Goal: Task Accomplishment & Management: Manage account settings

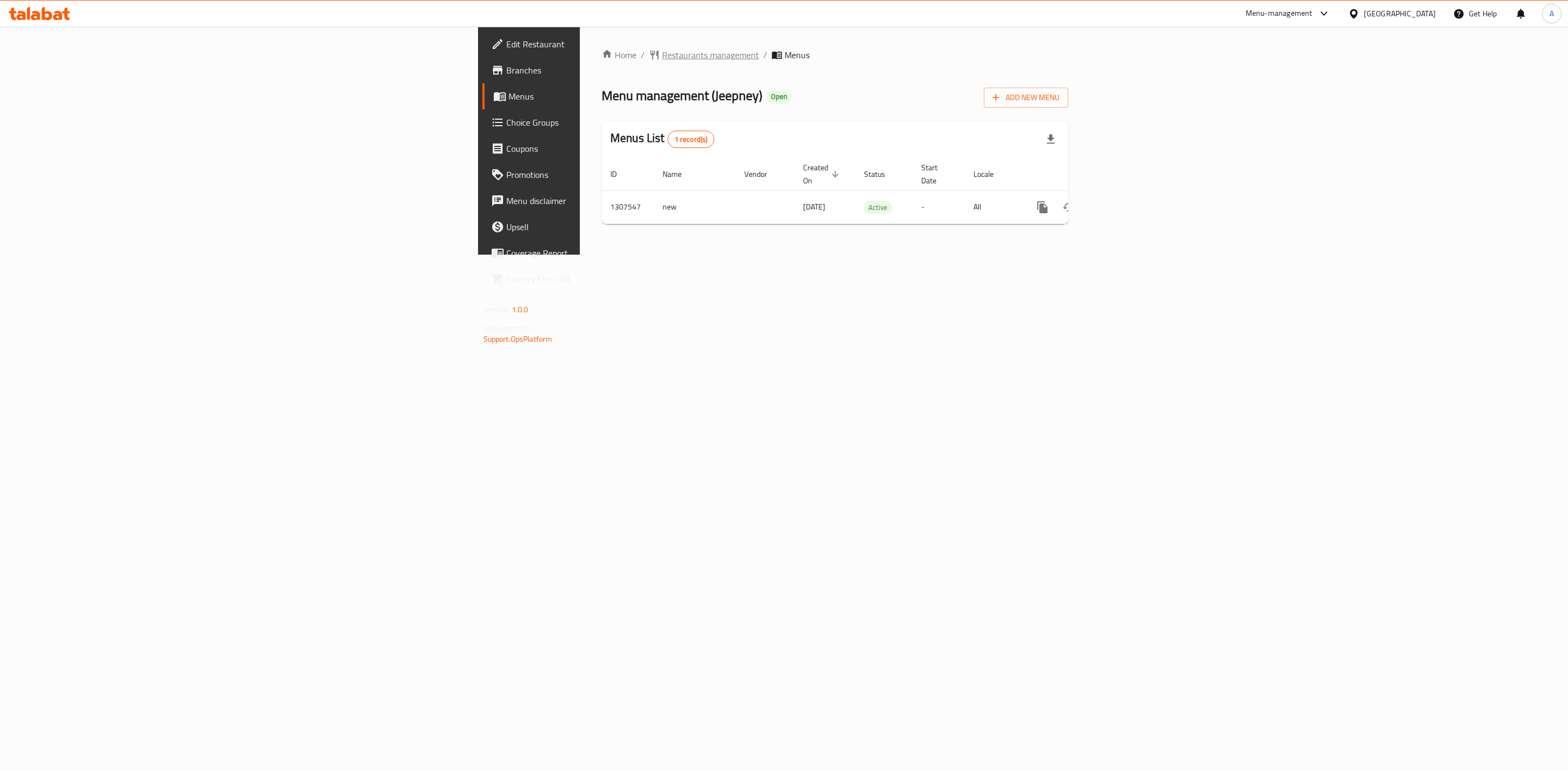
click at [662, 59] on span "Restaurants management" at bounding box center [710, 55] width 97 height 13
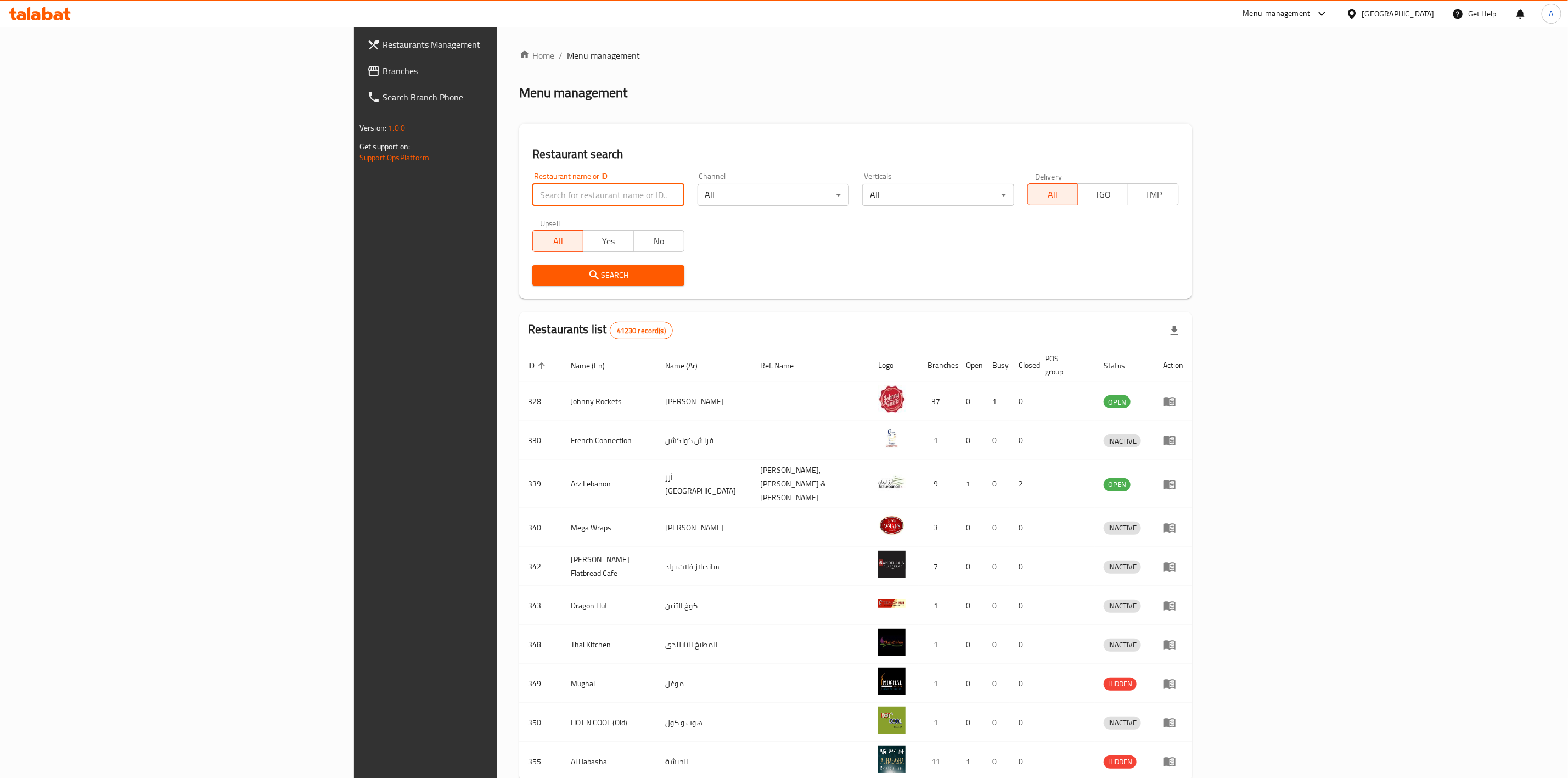
click at [533, 185] on input "search" at bounding box center [608, 195] width 152 height 22
click at [533, 196] on input "search" at bounding box center [608, 195] width 152 height 22
paste input "627400"
type input "627400"
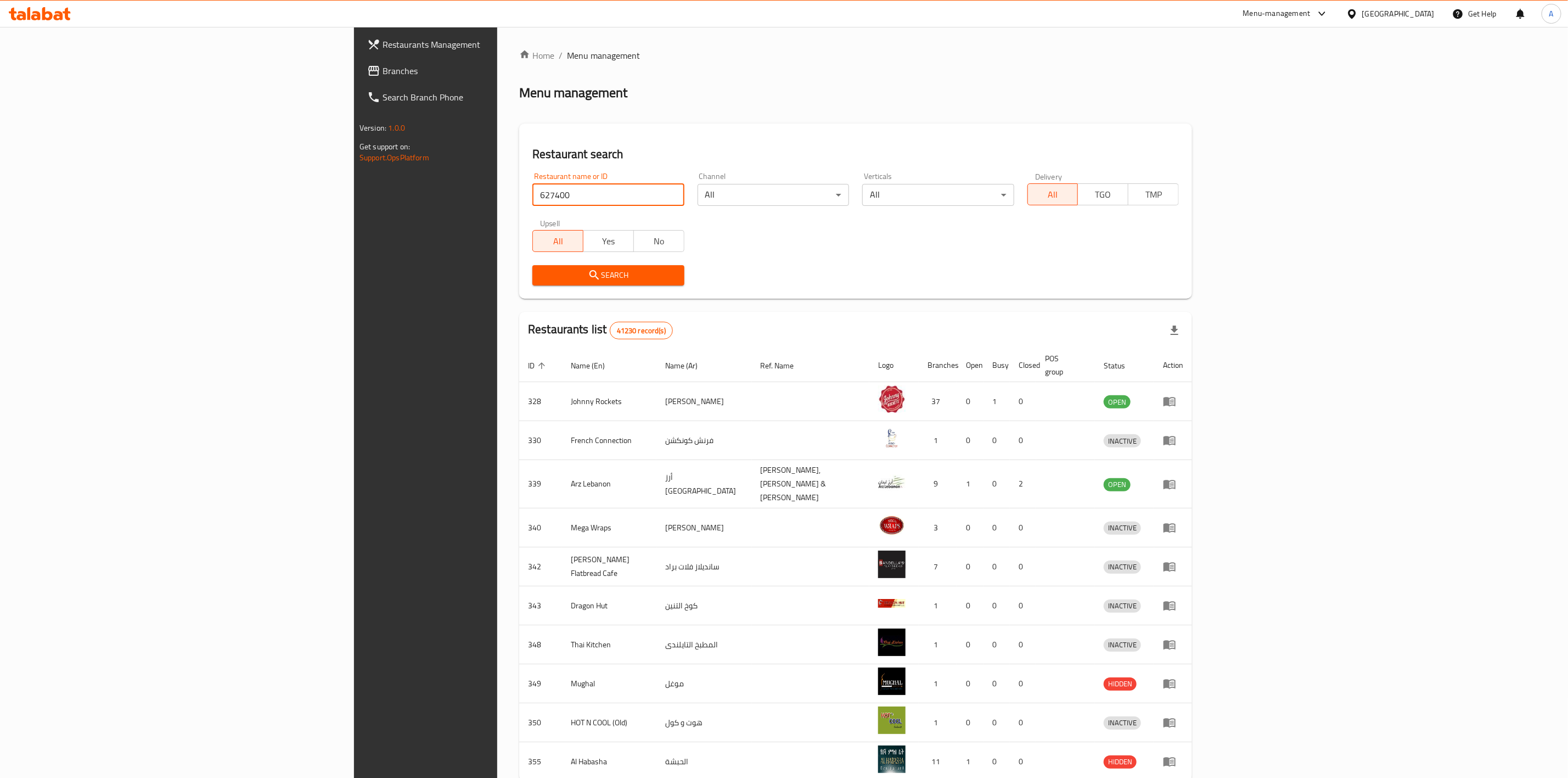
click button "Search" at bounding box center [608, 275] width 152 height 20
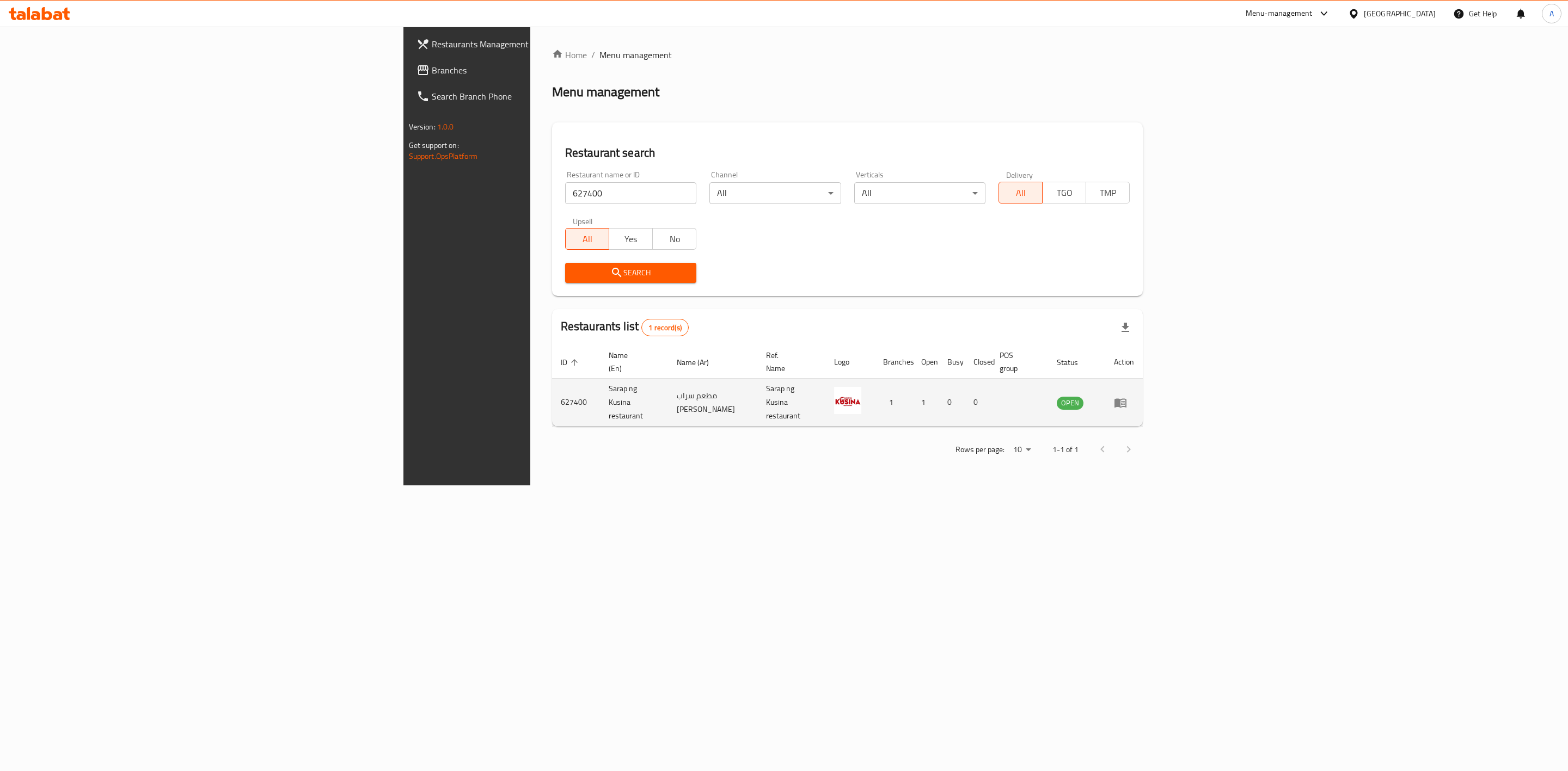
click at [1143, 392] on td "enhanced table" at bounding box center [1124, 403] width 38 height 48
click at [1127, 399] on icon "enhanced table" at bounding box center [1121, 403] width 12 height 9
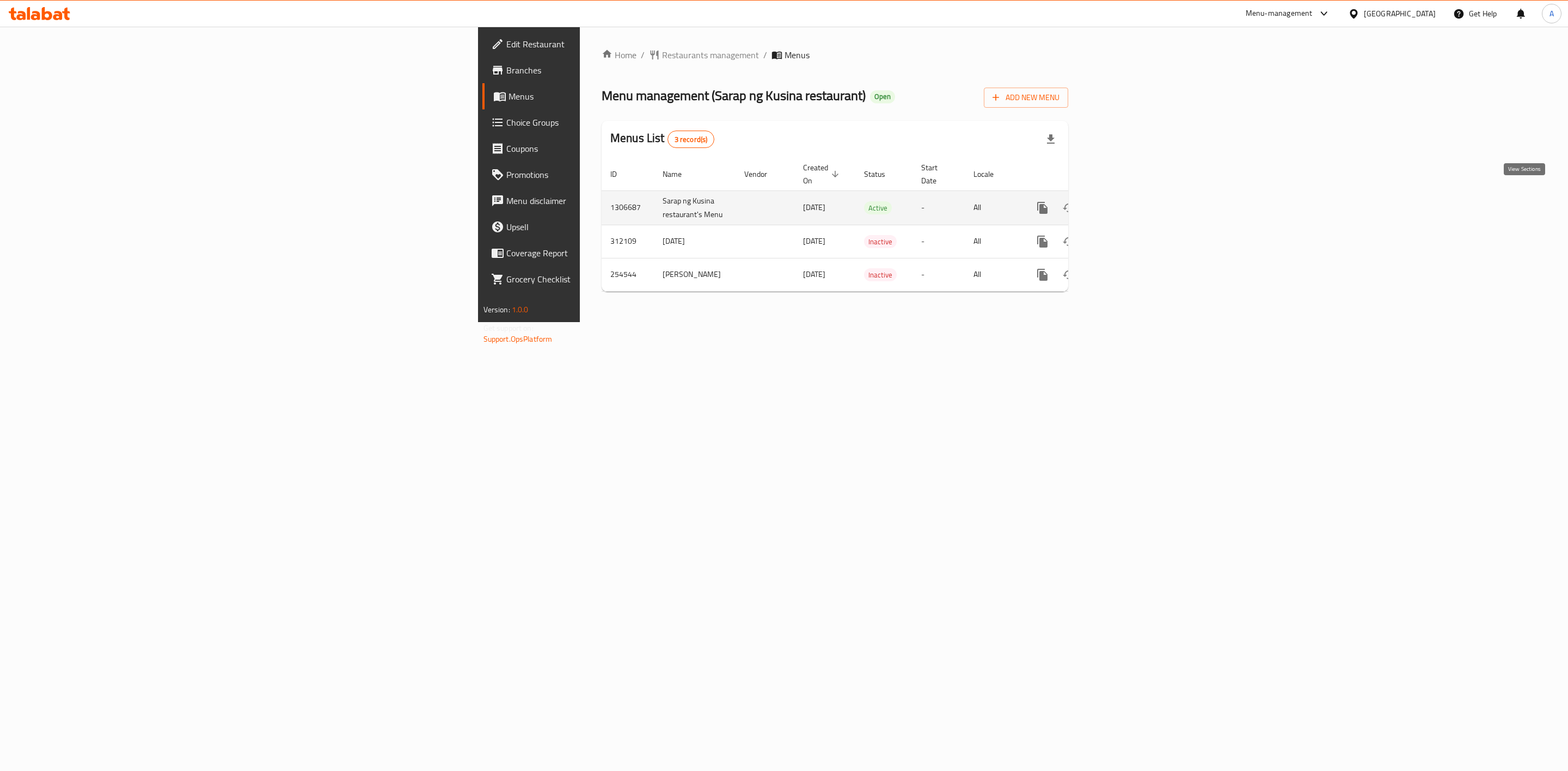
click at [1127, 201] on icon "enhanced table" at bounding box center [1121, 208] width 13 height 13
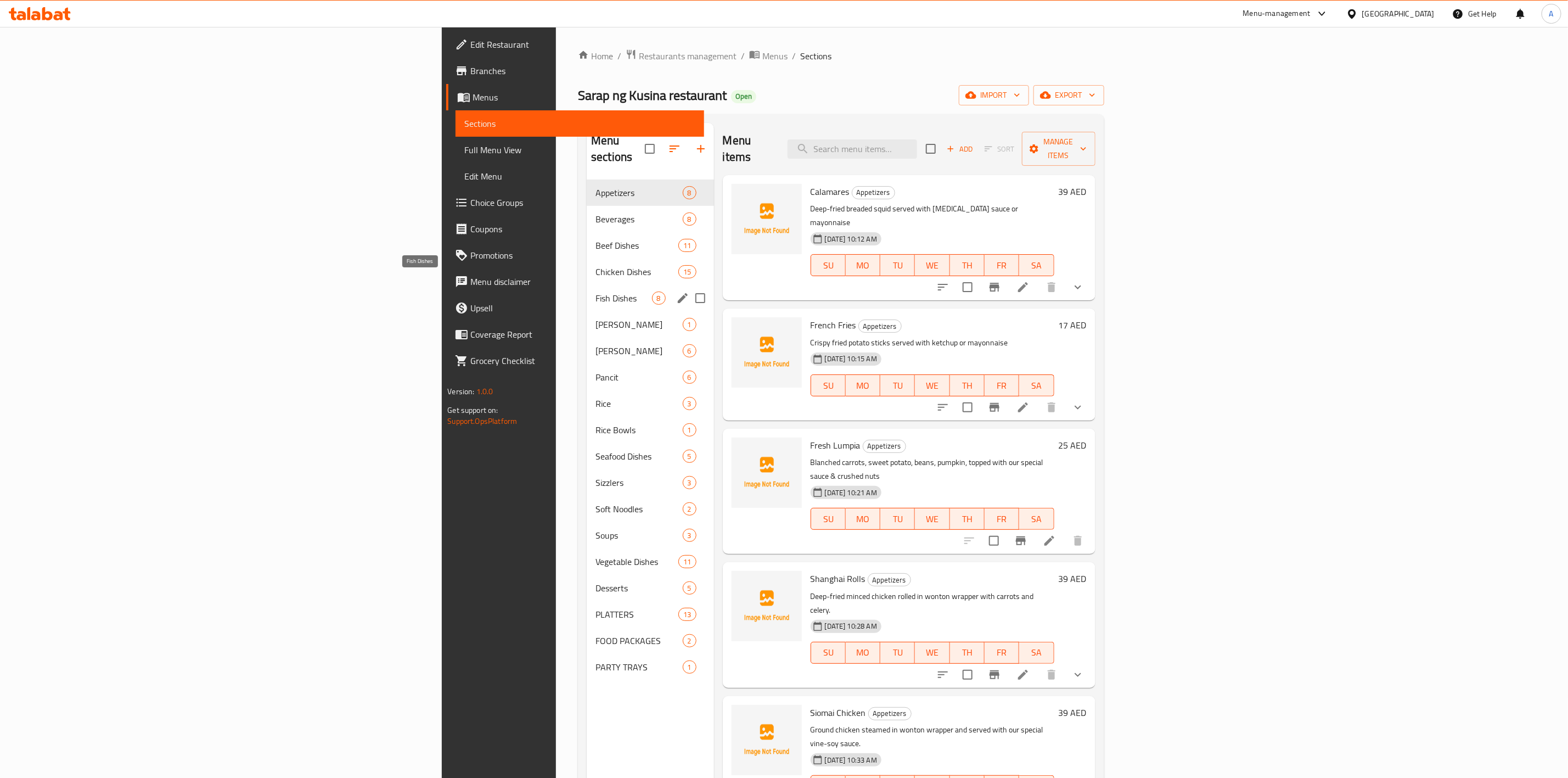
click at [595, 292] on span "Fish Dishes" at bounding box center [623, 298] width 56 height 13
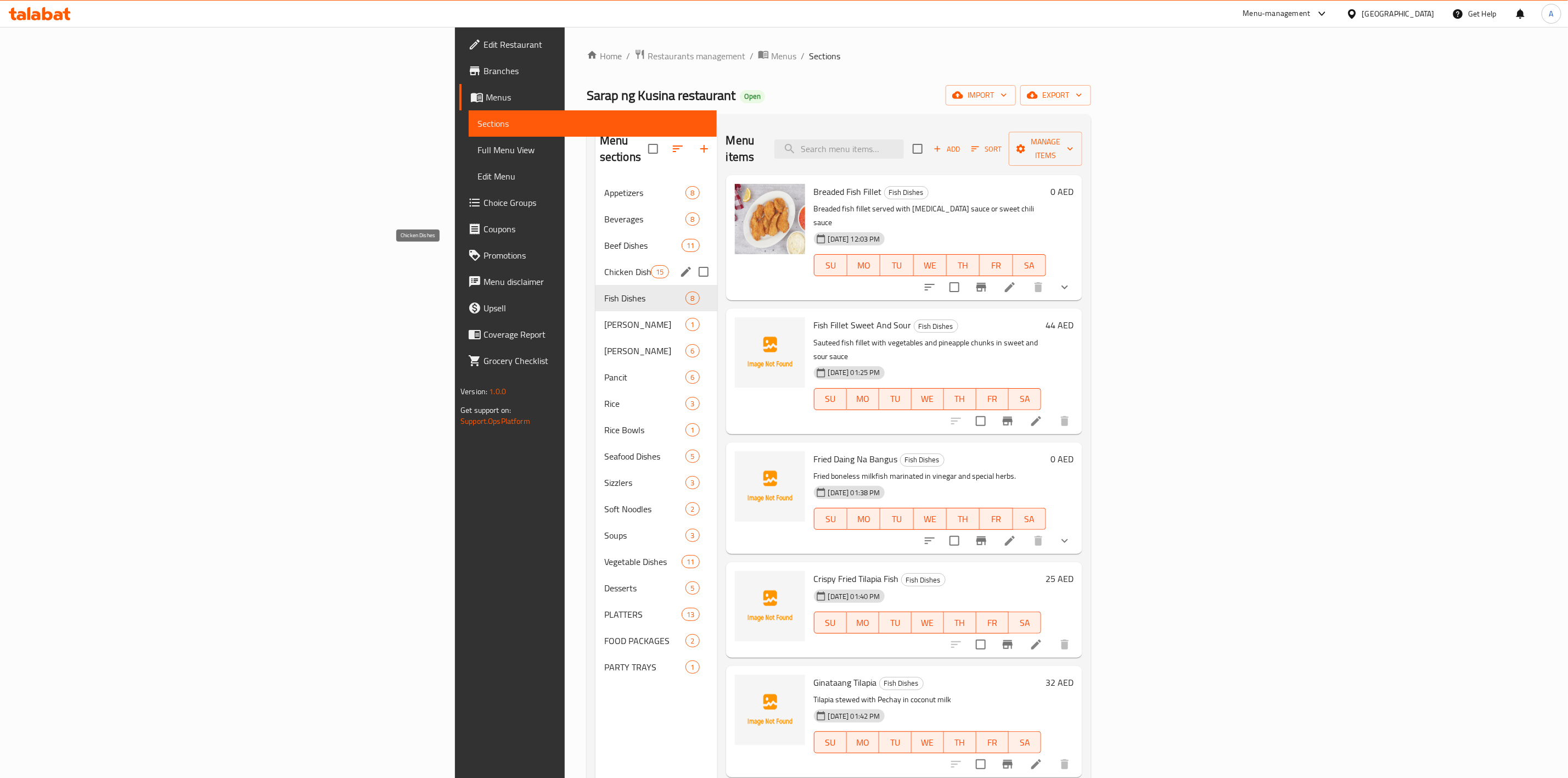
click at [604, 265] on span "Chicken Dishes" at bounding box center [628, 271] width 47 height 13
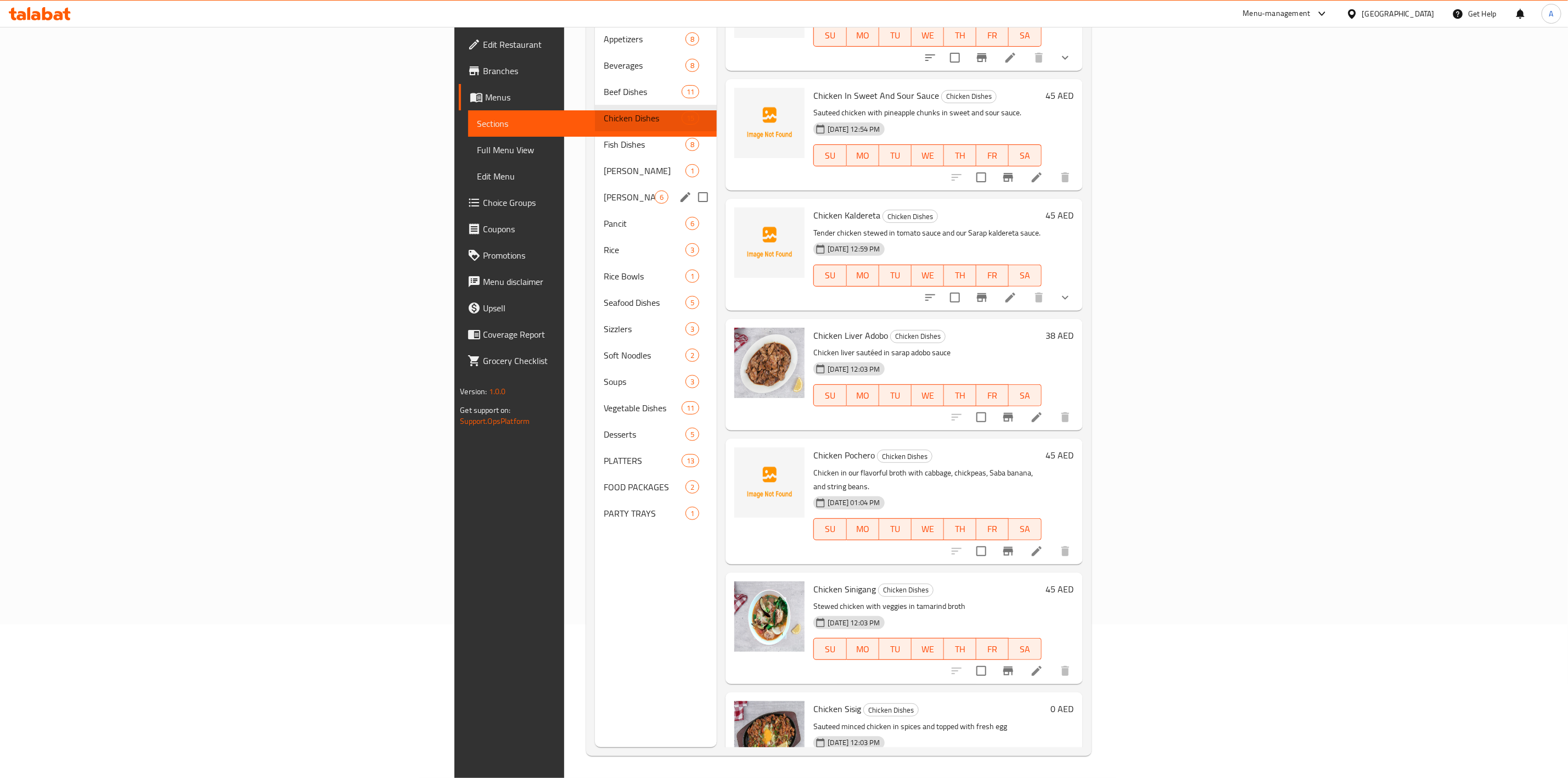
scroll to position [389, 0]
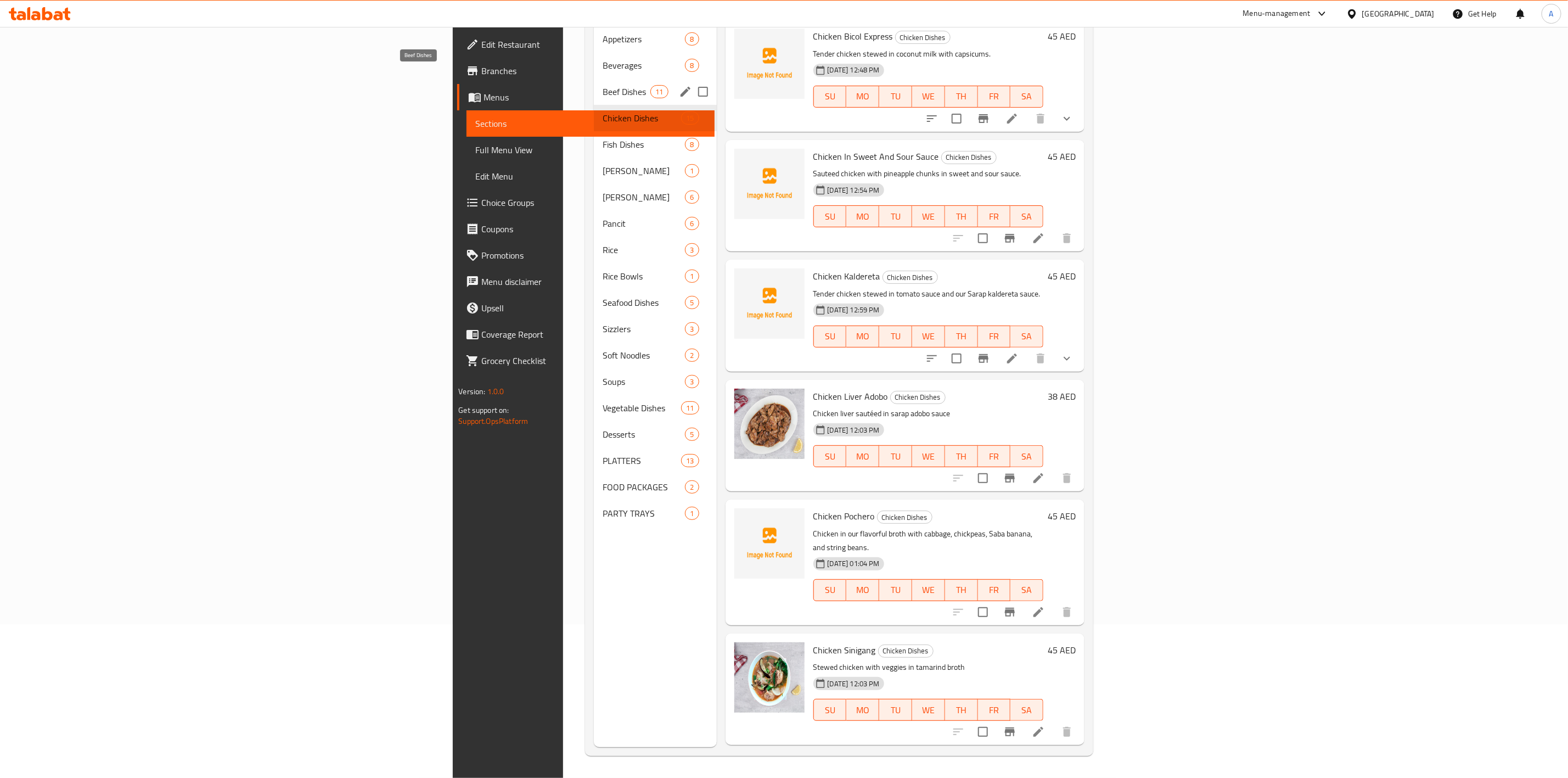
click at [603, 85] on span "Beef Dishes" at bounding box center [627, 91] width 48 height 13
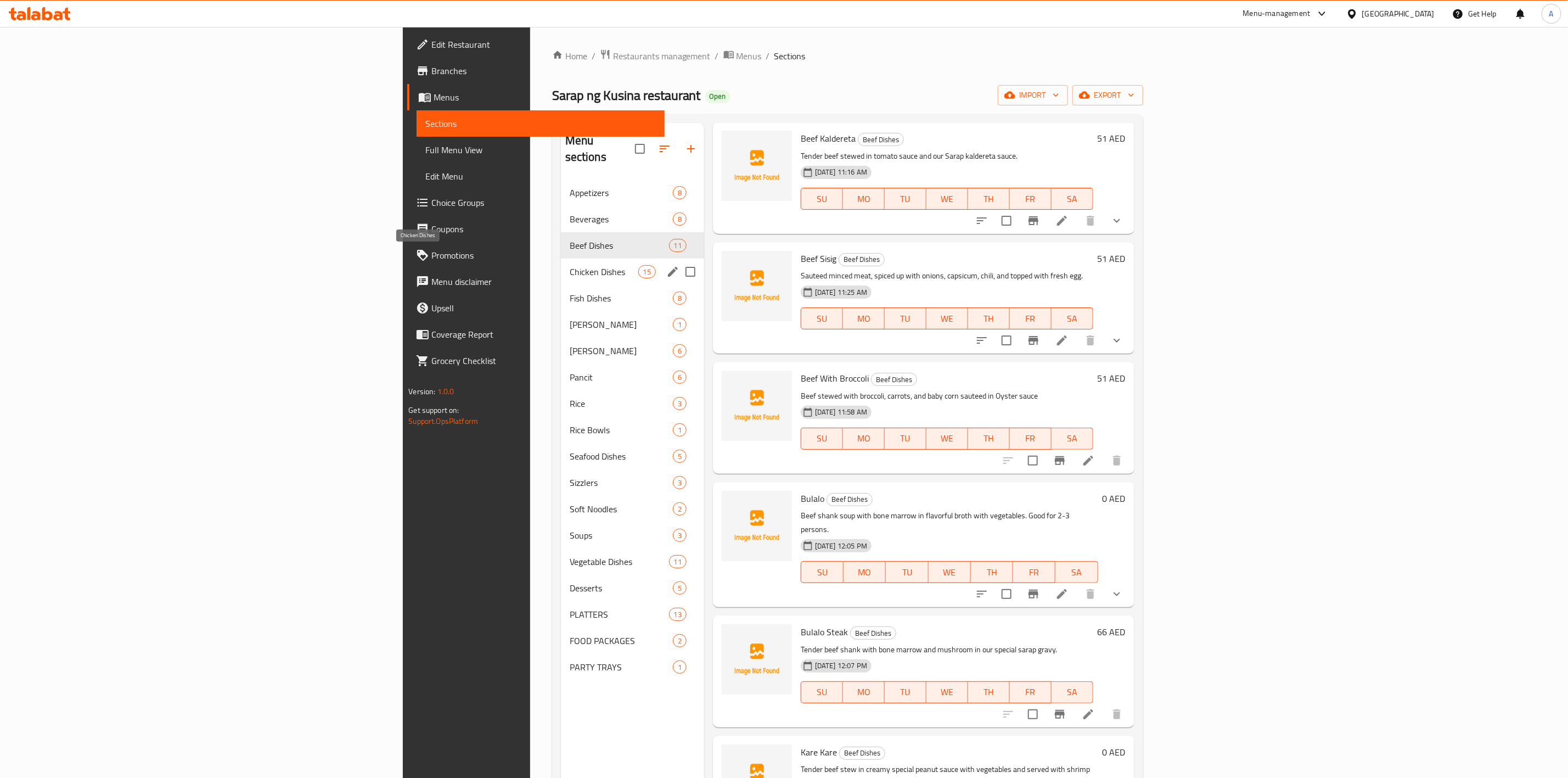
click at [570, 265] on span "Chicken Dishes" at bounding box center [604, 271] width 69 height 13
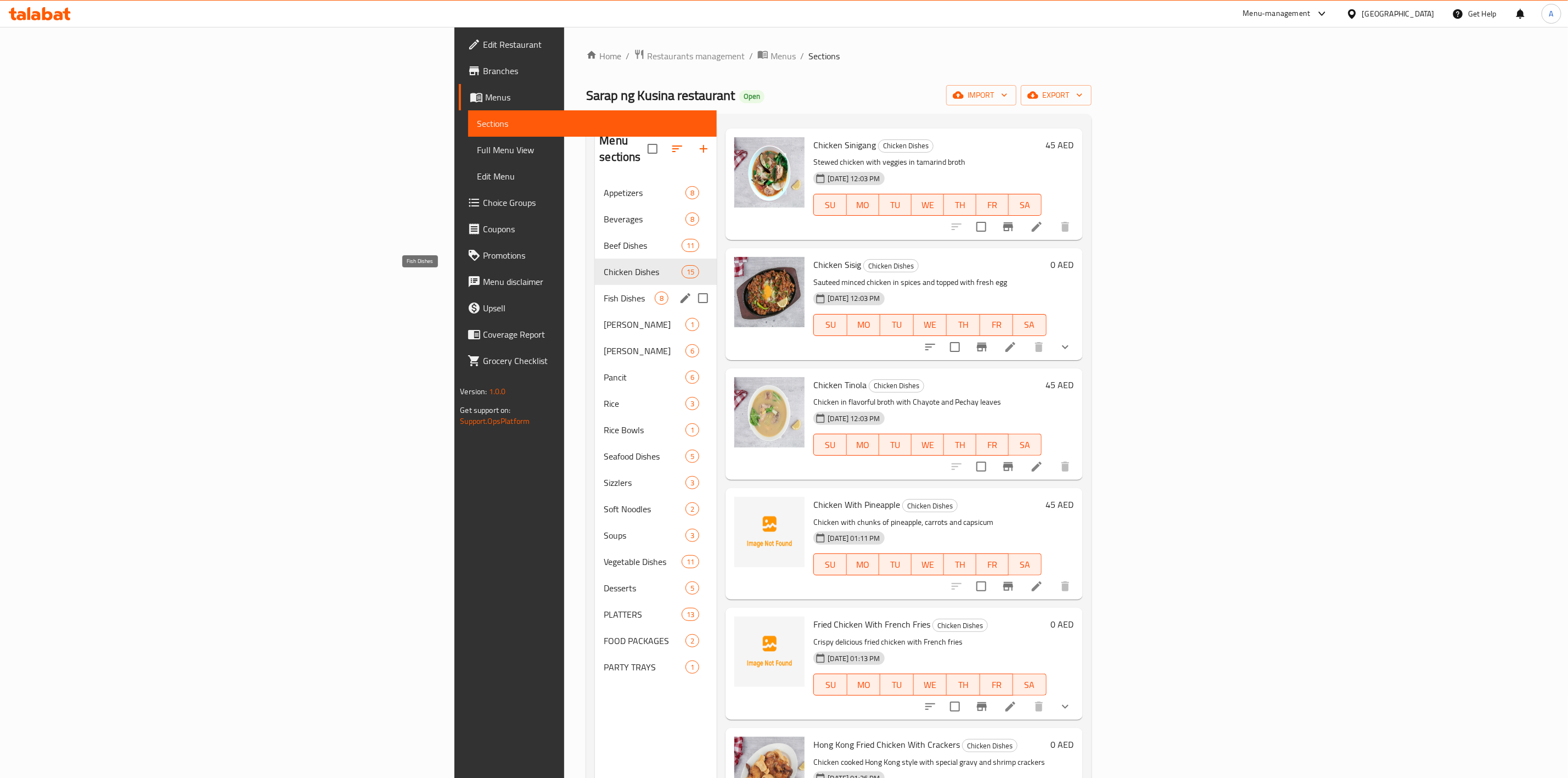
click at [604, 292] on span "Fish Dishes" at bounding box center [629, 298] width 51 height 13
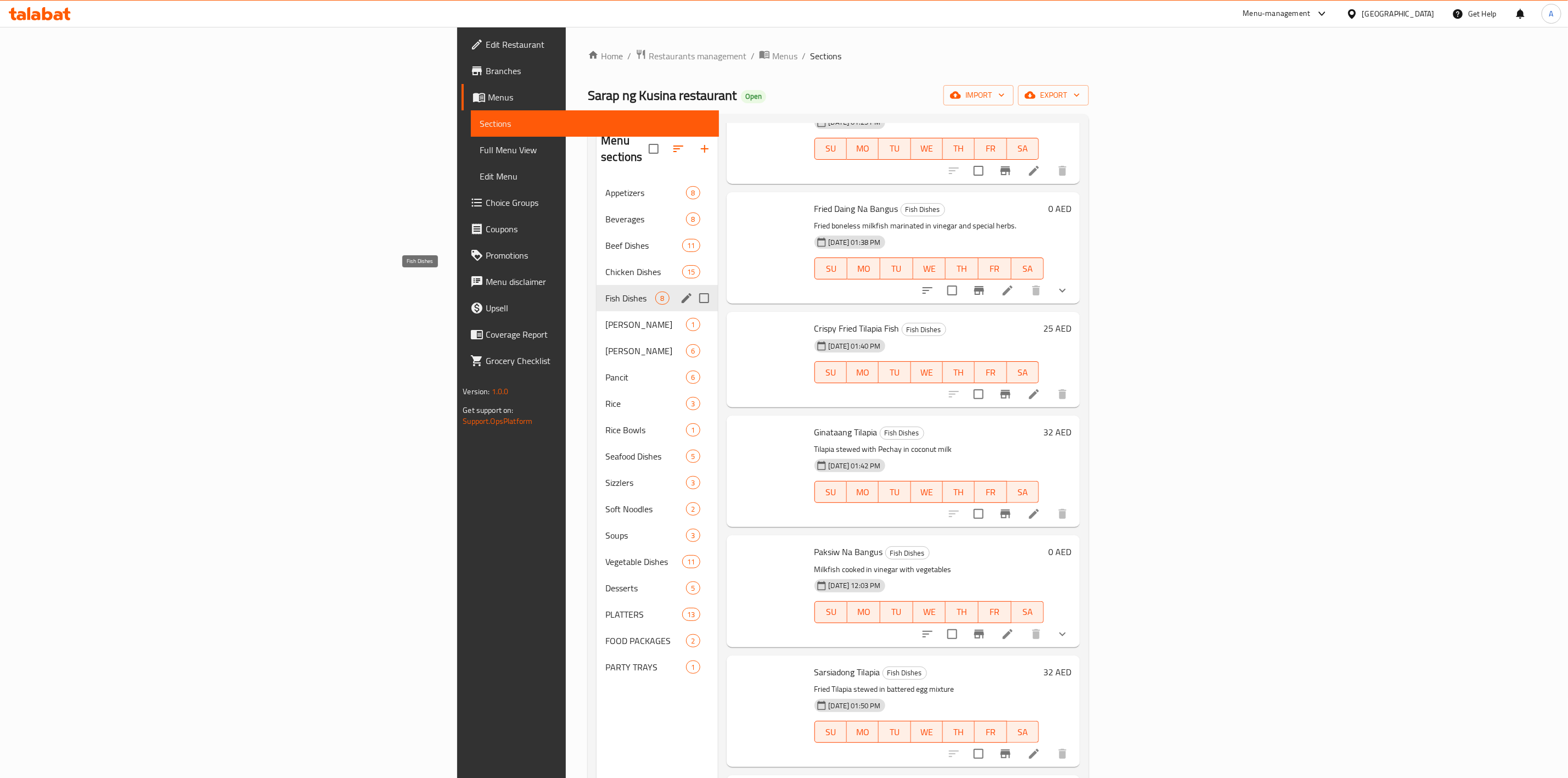
scroll to position [192, 0]
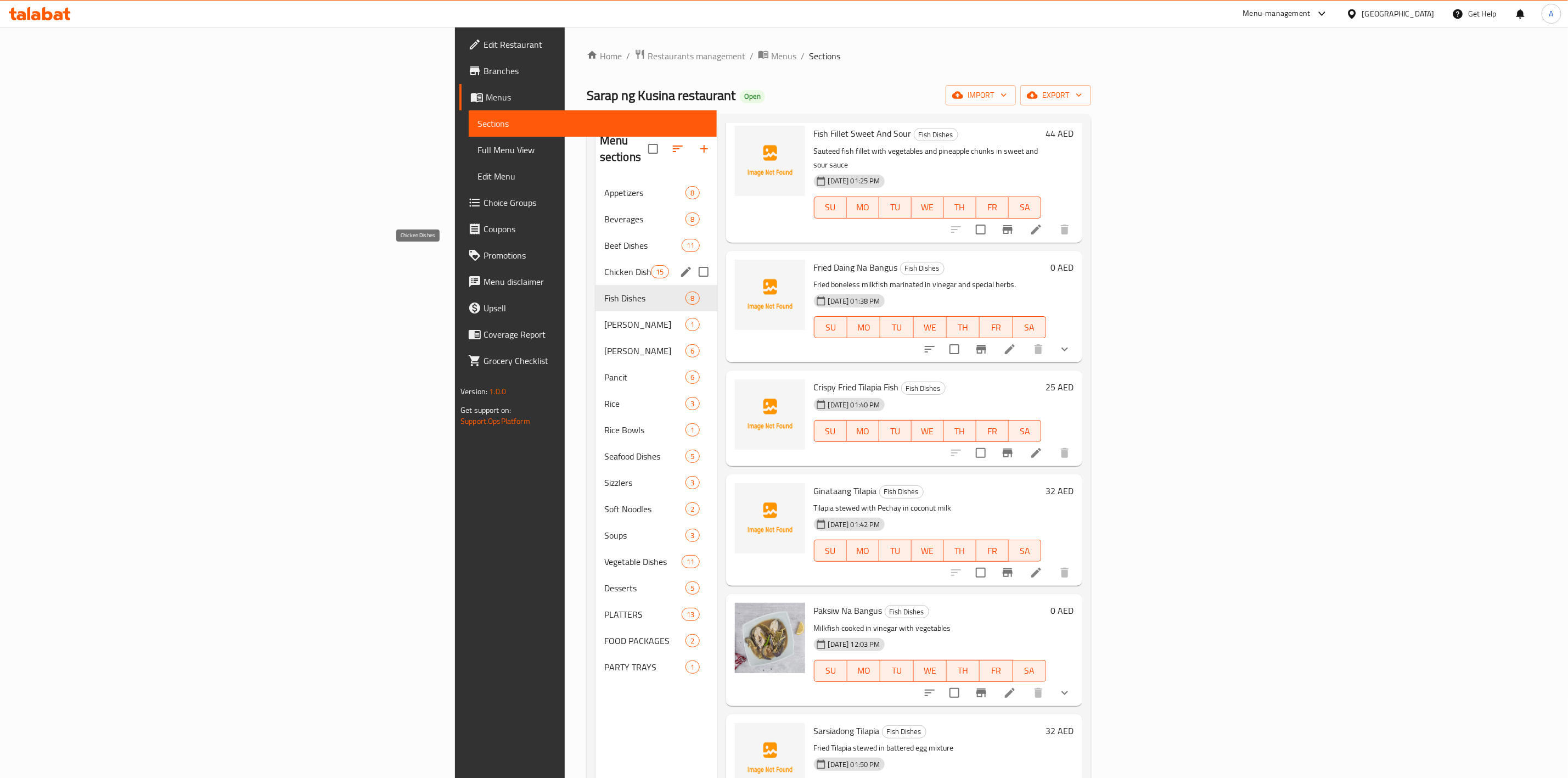
click at [604, 265] on span "Chicken Dishes" at bounding box center [628, 271] width 47 height 13
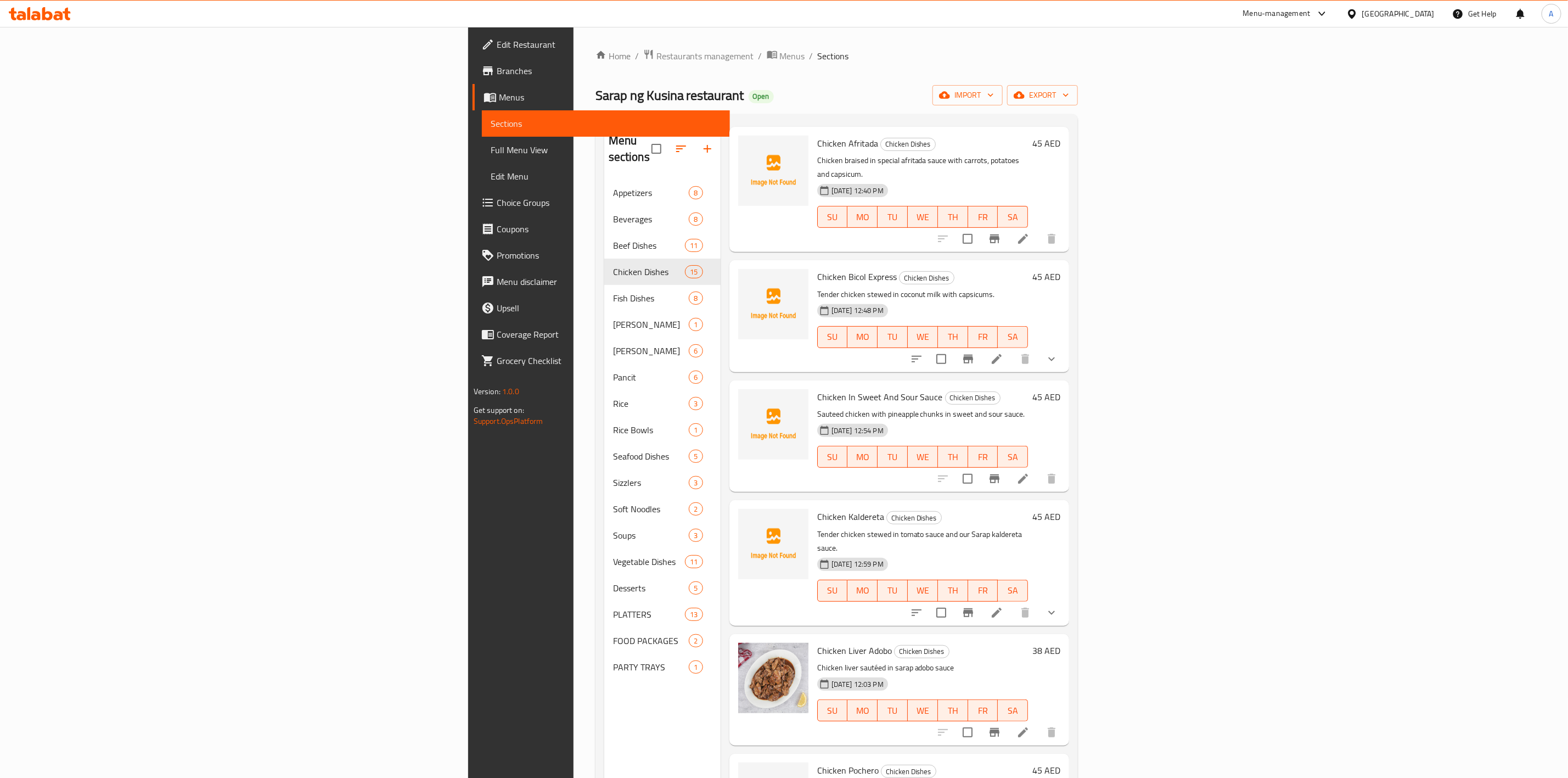
scroll to position [412, 0]
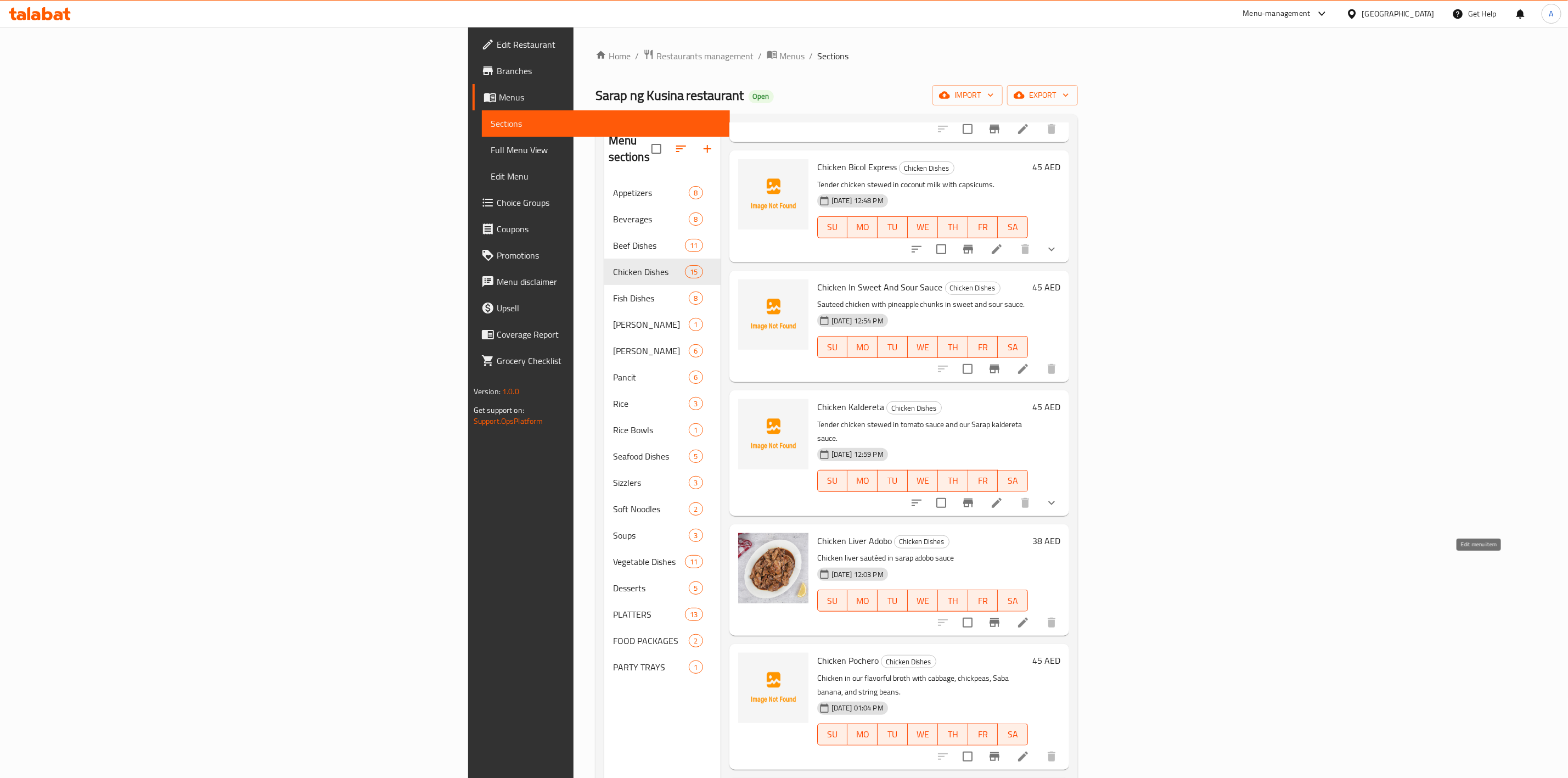
click at [1029, 399] on h6 "Chicken Kaldereta Chicken Dishes" at bounding box center [923, 407] width 211 height 15
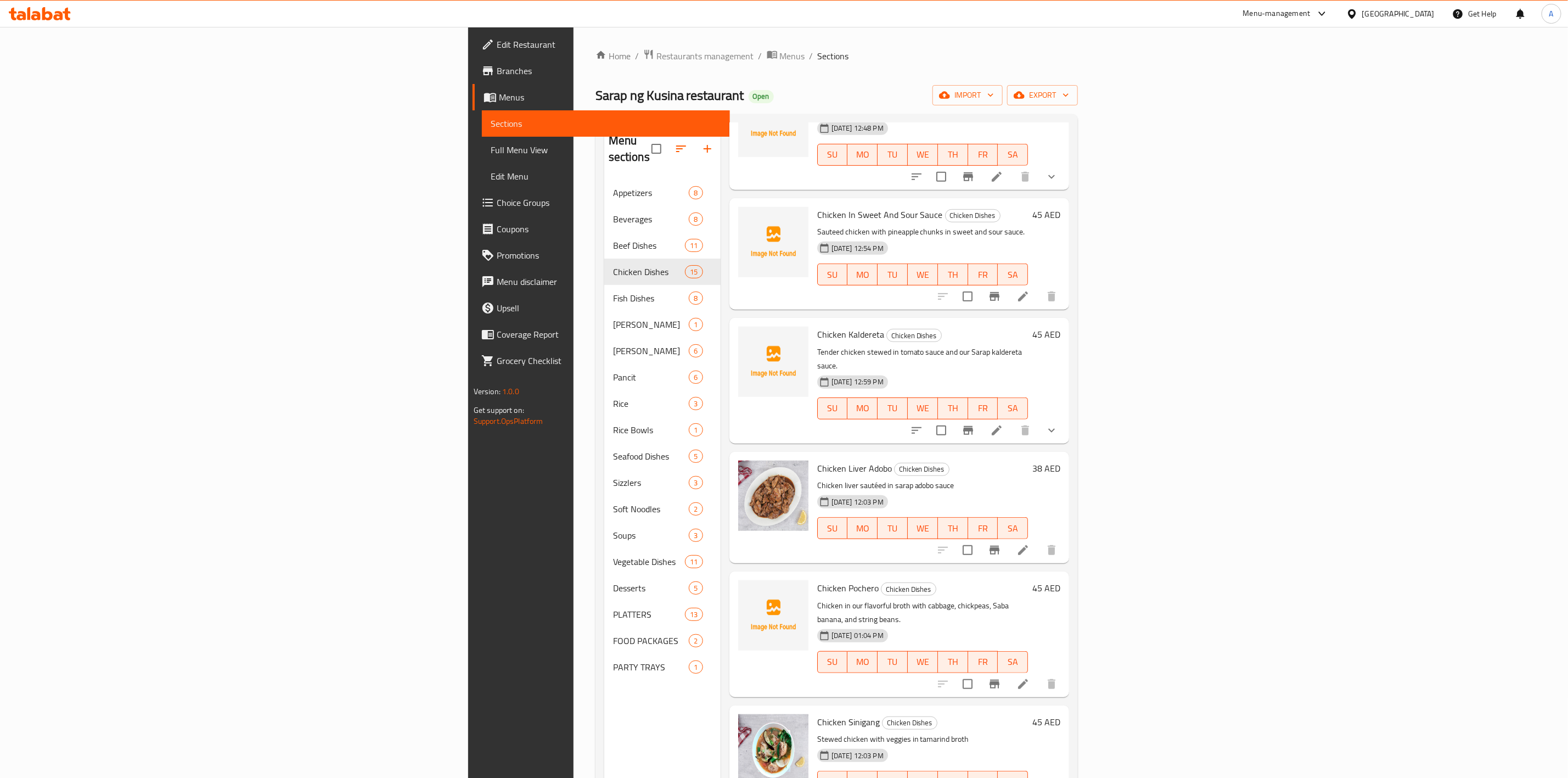
scroll to position [577, 0]
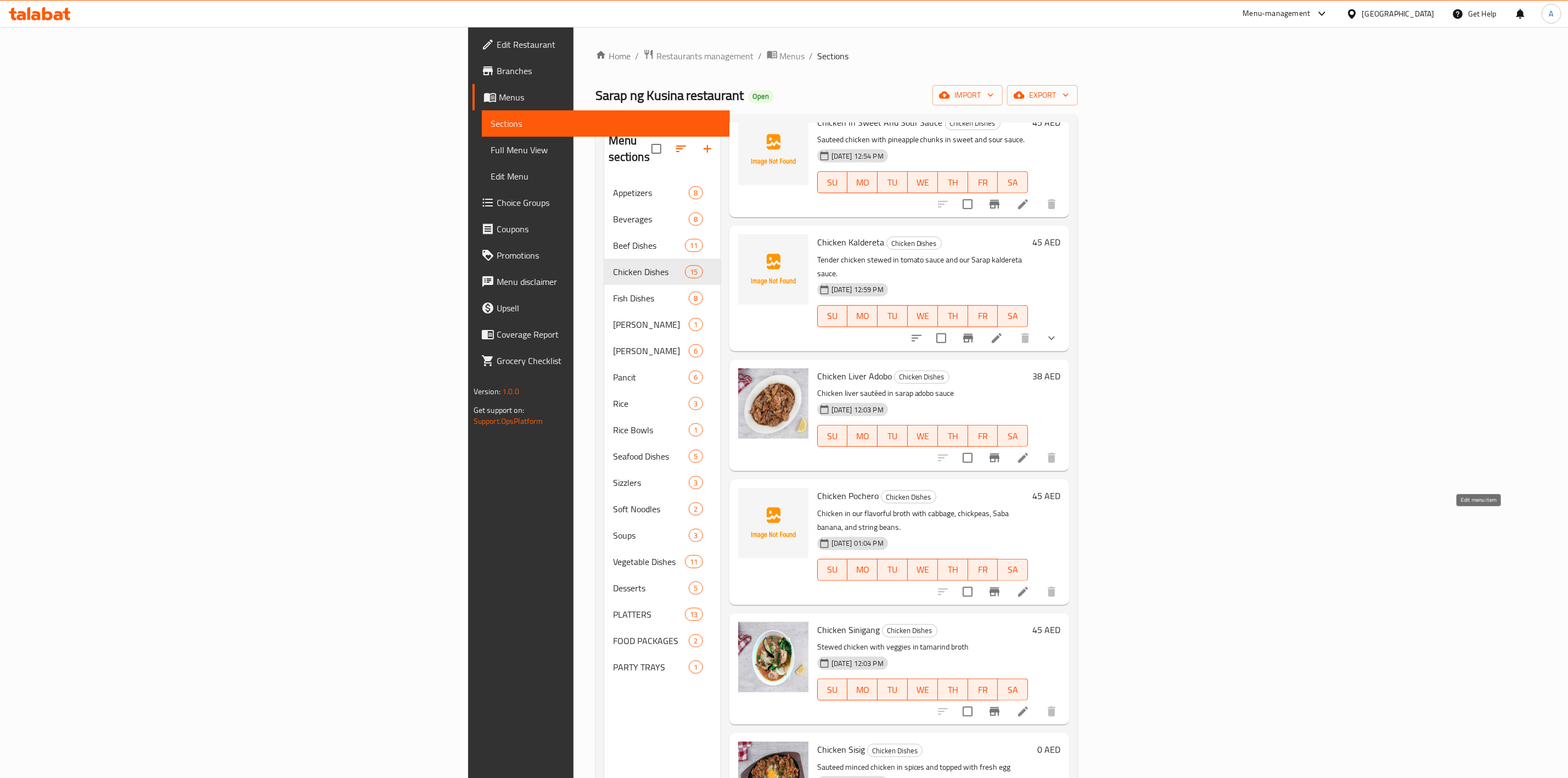
click at [1029, 622] on h6 "Chicken Sinigang Chicken Dishes" at bounding box center [923, 629] width 211 height 15
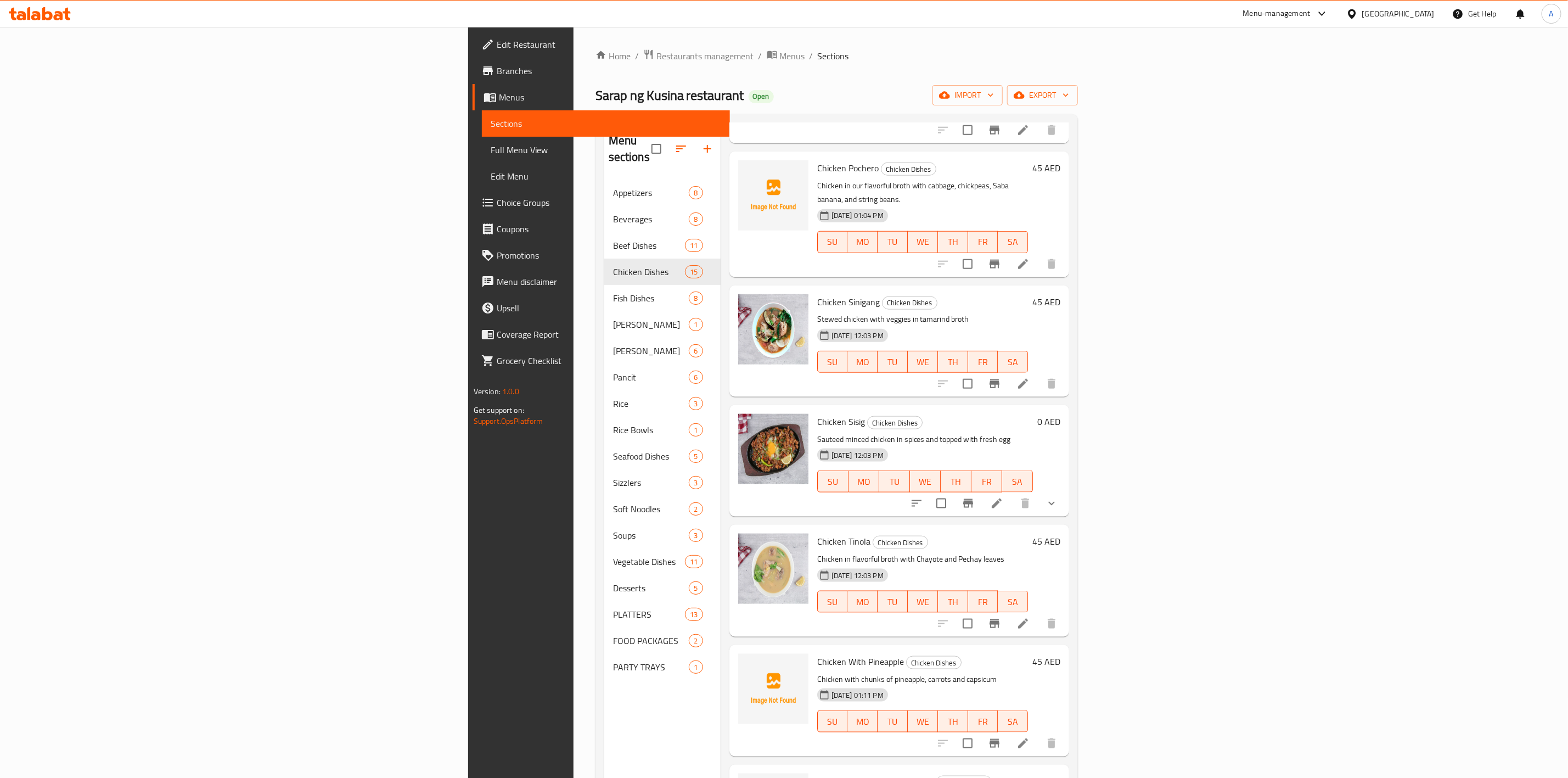
scroll to position [906, 0]
click at [1030, 616] on icon at bounding box center [1023, 622] width 13 height 13
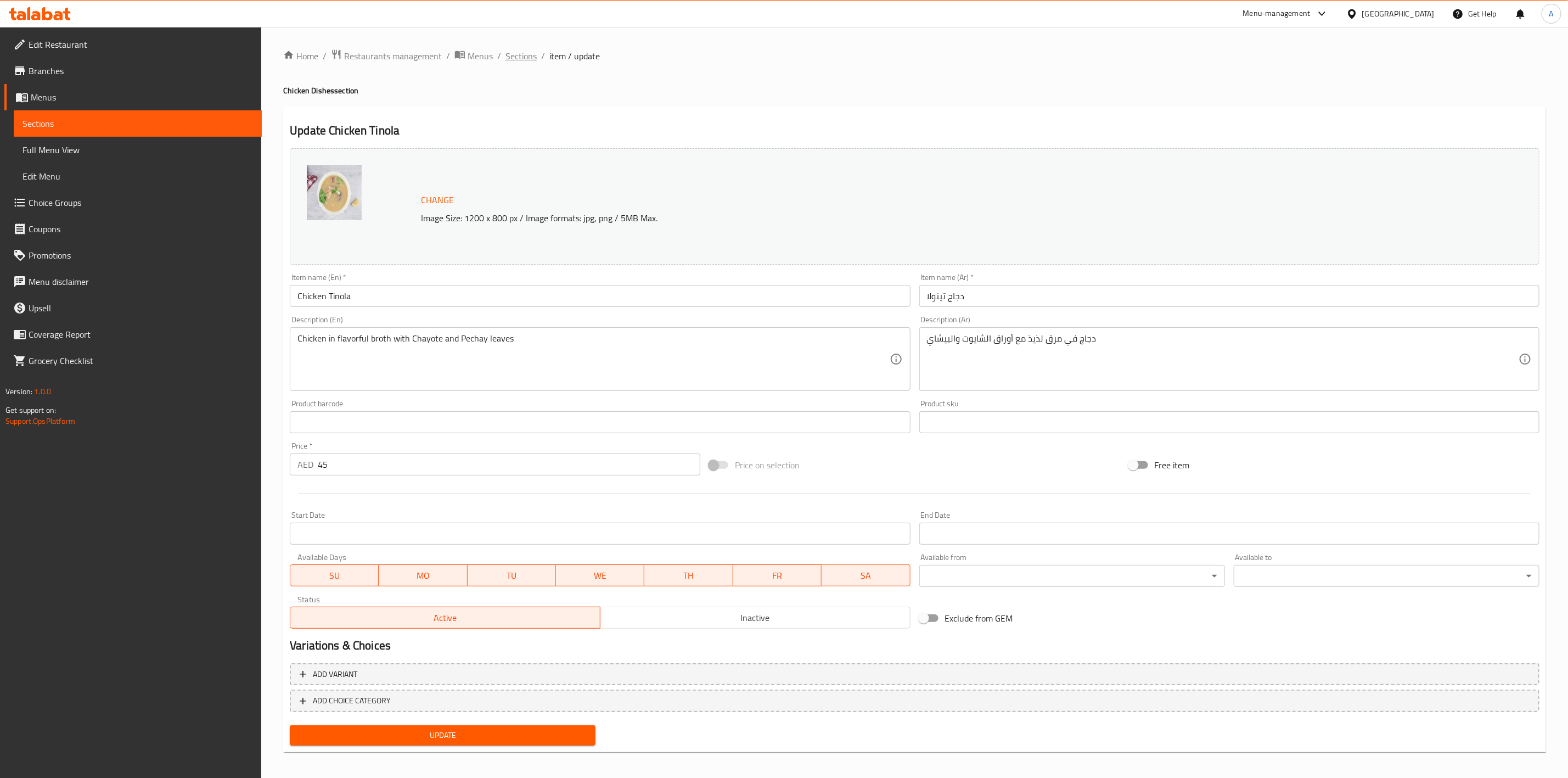
click at [506, 61] on span "Sections" at bounding box center [521, 55] width 31 height 13
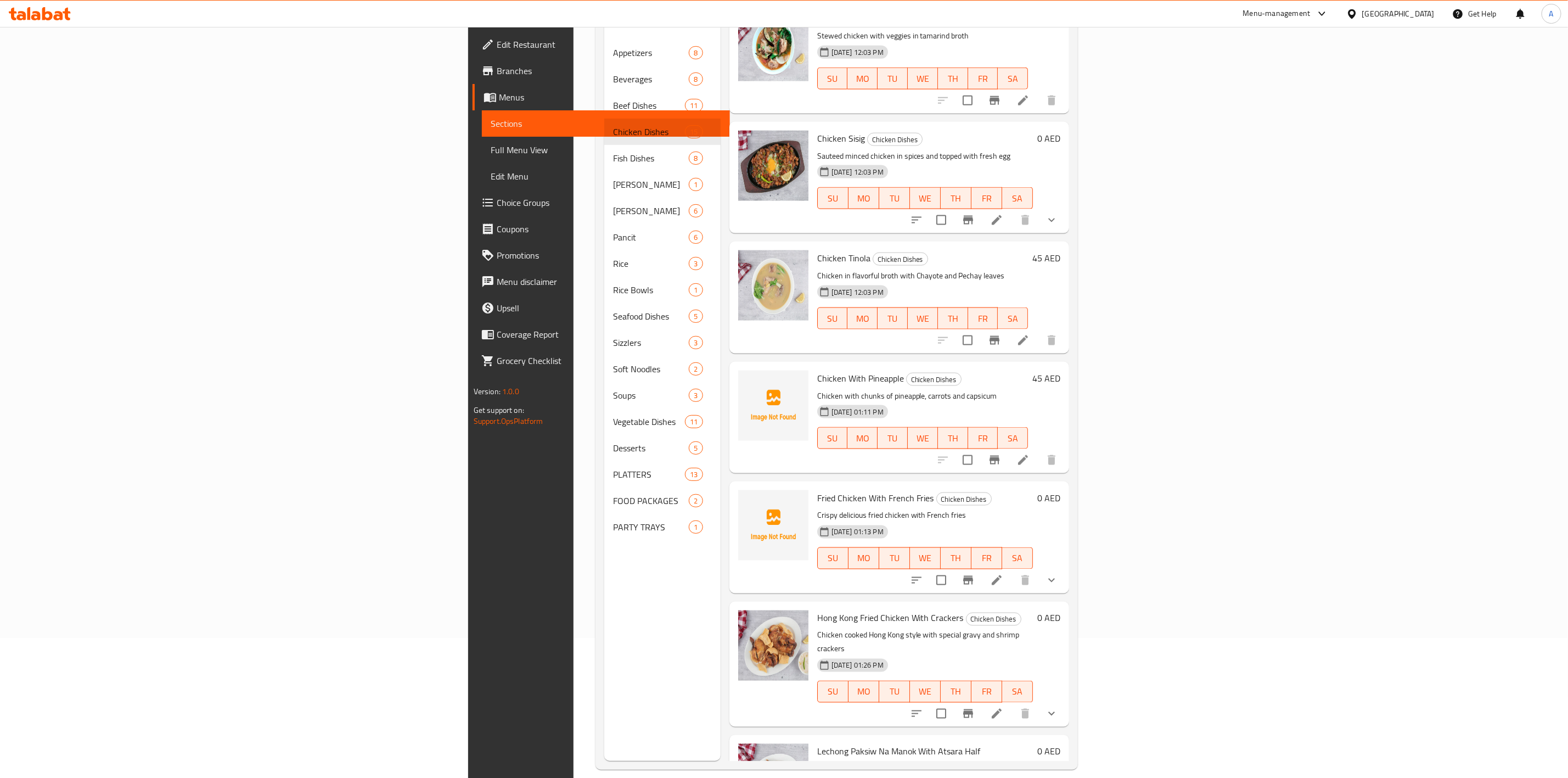
scroll to position [154, 0]
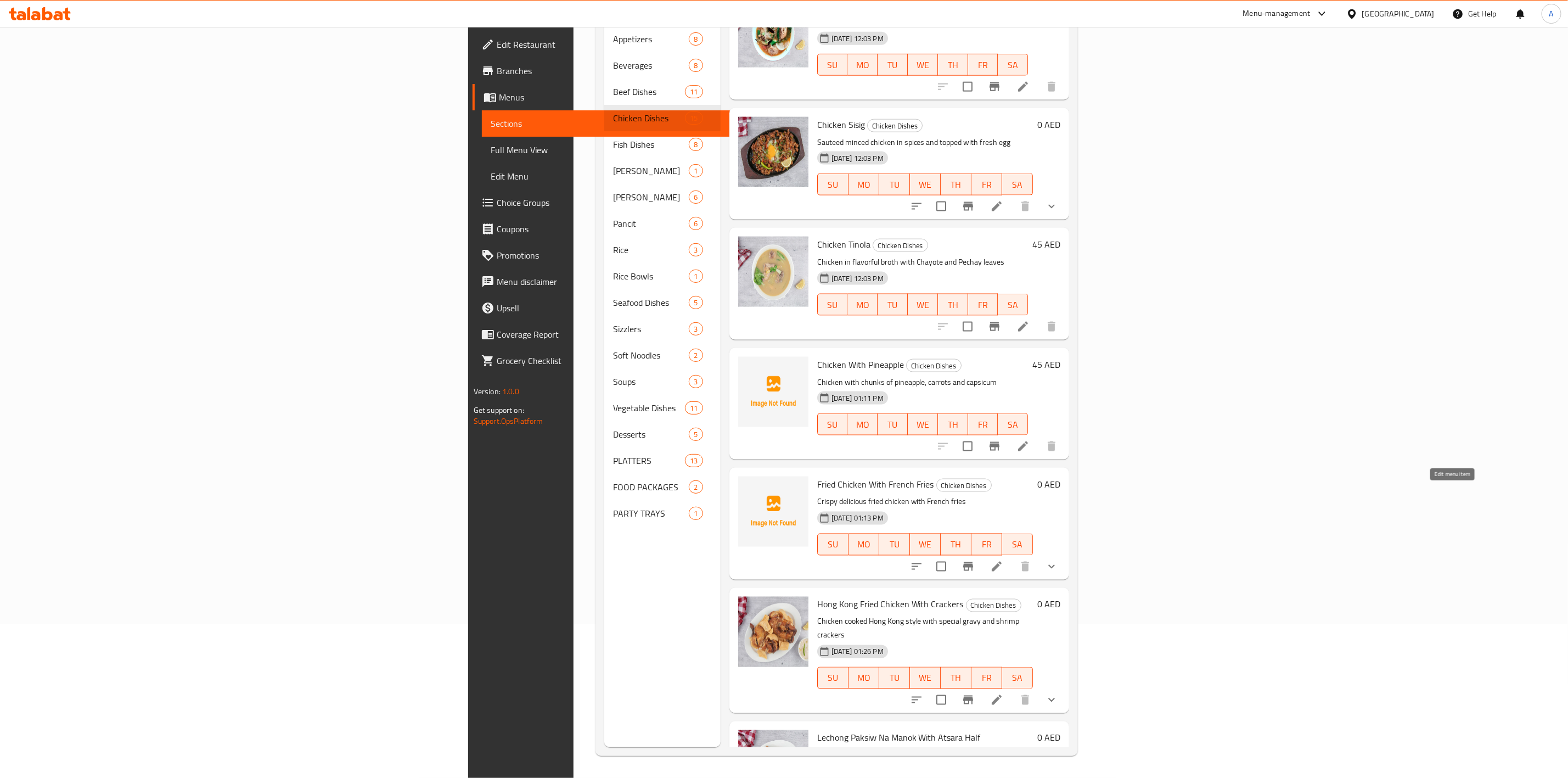
click at [1038, 593] on div "Hong Kong Fried Chicken With Crackers Chicken Dishes Chicken cooked Hong Kong s…" at bounding box center [925, 651] width 225 height 117
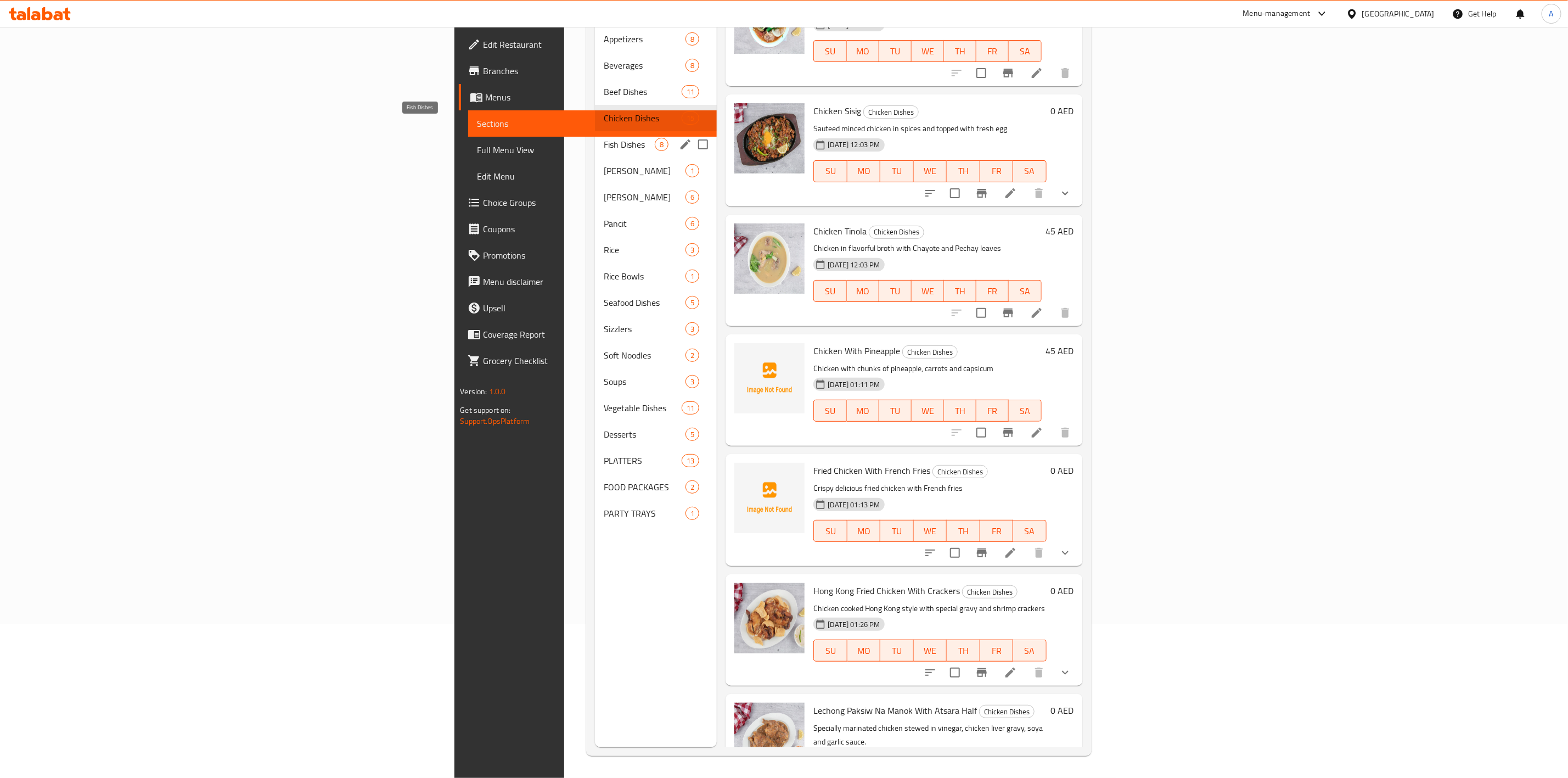
drag, startPoint x: 400, startPoint y: 128, endPoint x: 392, endPoint y: 126, distance: 8.2
click at [604, 138] on span "Fish Dishes" at bounding box center [629, 144] width 51 height 13
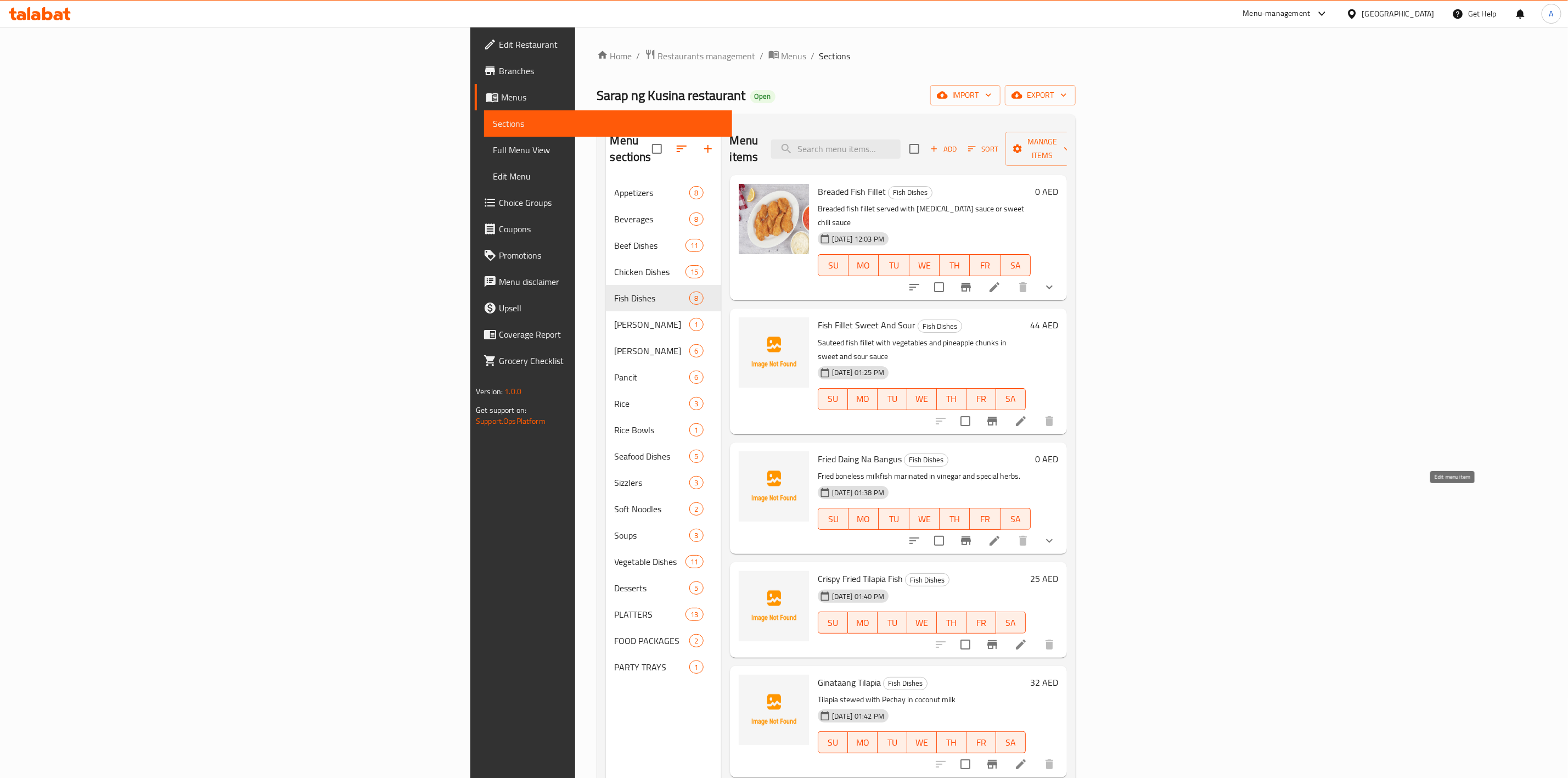
drag, startPoint x: 1451, startPoint y: 498, endPoint x: 1352, endPoint y: 523, distance: 102.1
click at [1030, 567] on div "Crispy Fried Tilapia Fish Fish Dishes 10-09-2025 01:40 PM SU MO TU WE TH FR SA" at bounding box center [922, 610] width 217 height 87
drag, startPoint x: 1475, startPoint y: 601, endPoint x: 1186, endPoint y: 542, distance: 295.0
click at [1026, 571] on h6 "Crispy Fried Tilapia Fish Fish Dishes" at bounding box center [922, 578] width 208 height 15
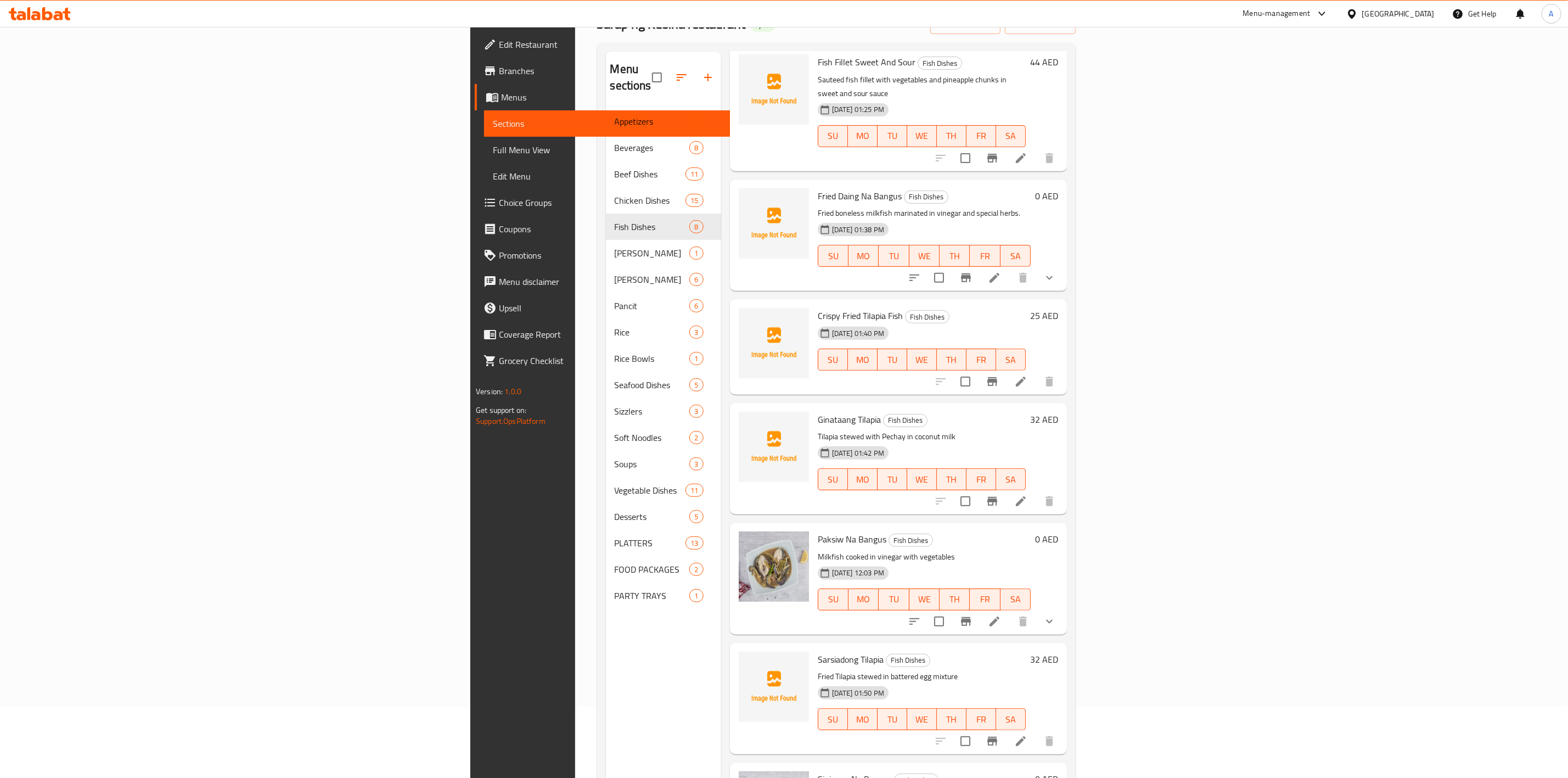
scroll to position [154, 0]
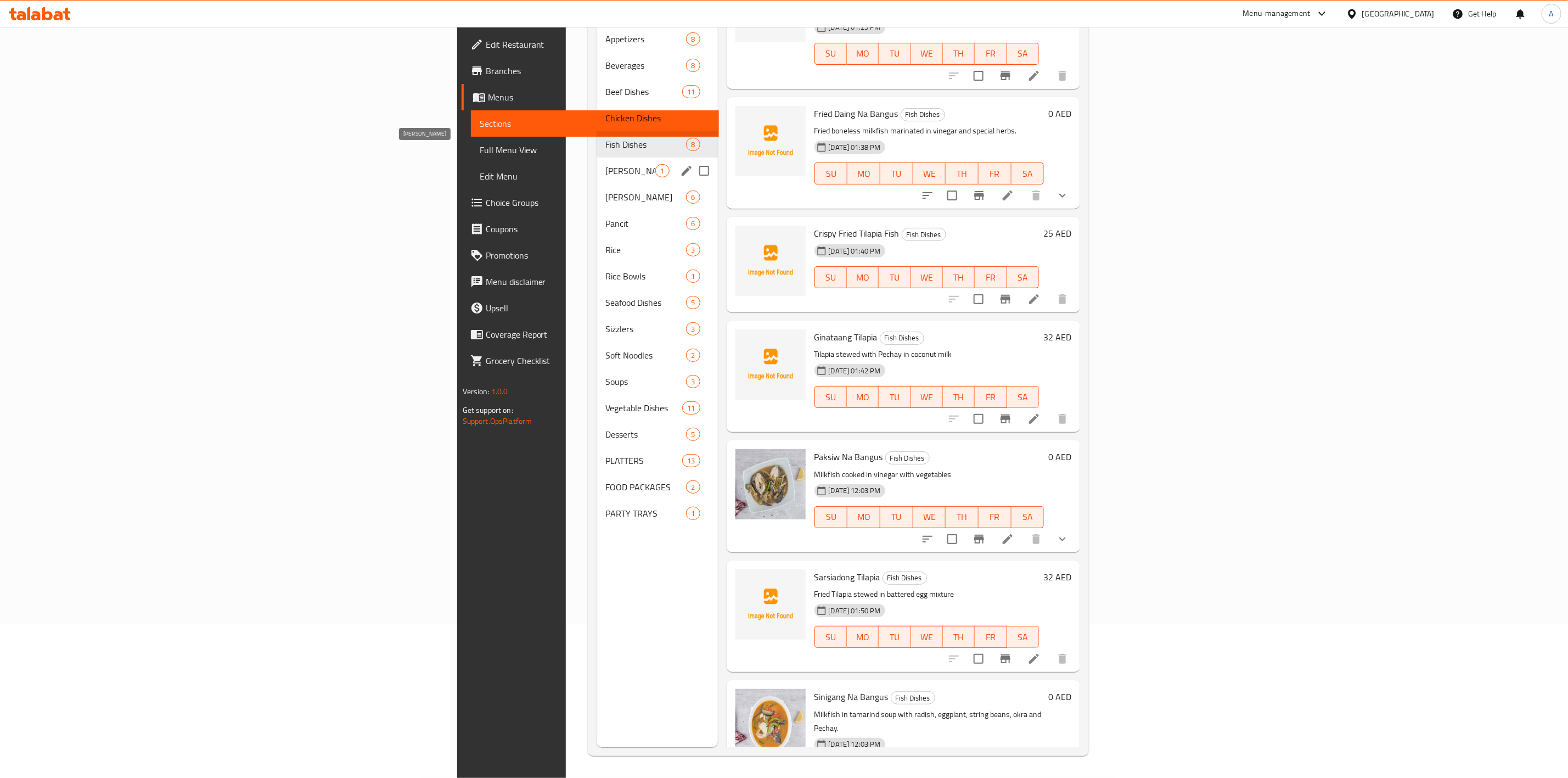
click at [606, 164] on span "Mami Noodles" at bounding box center [630, 170] width 50 height 13
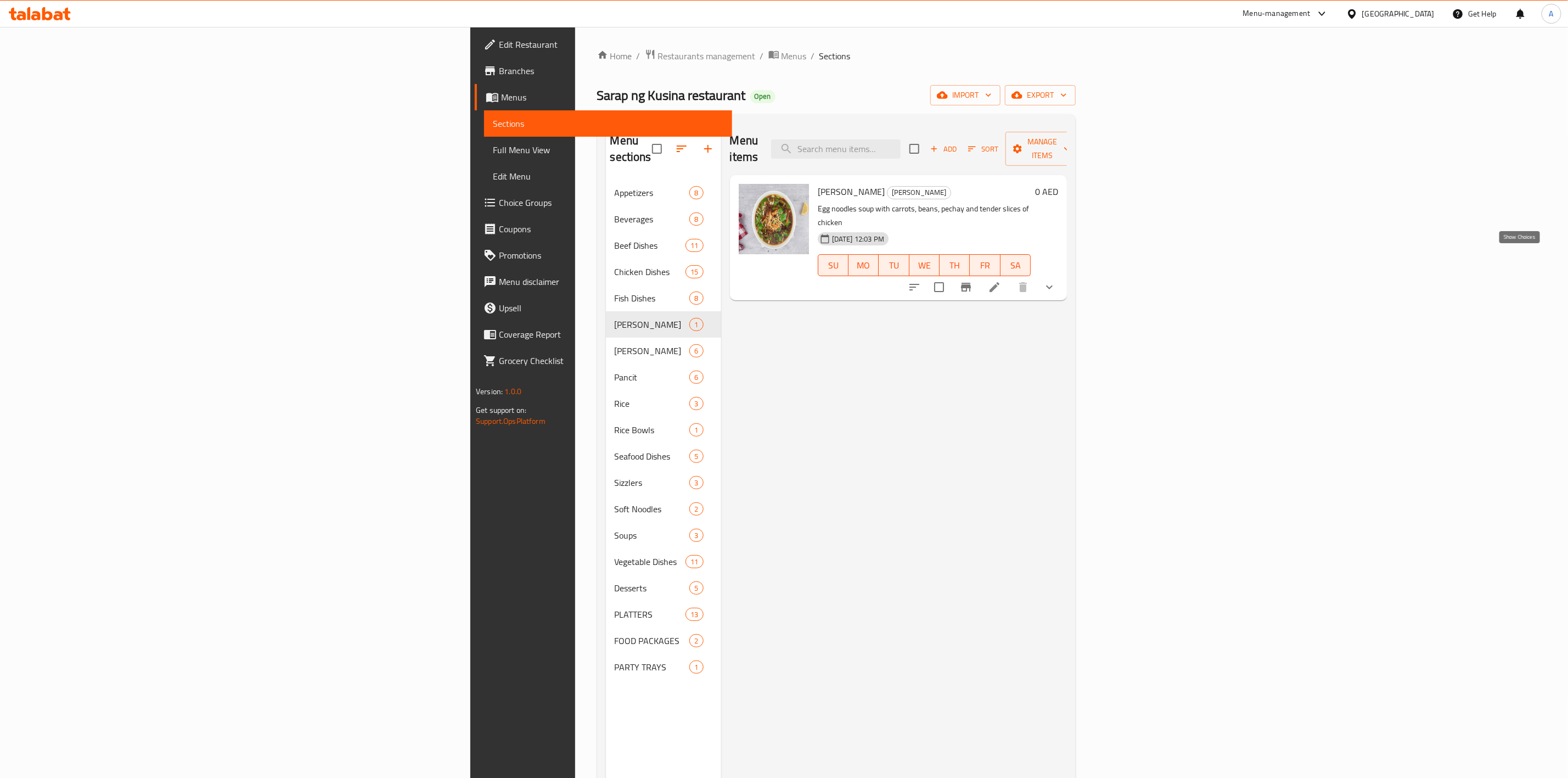
click at [1056, 281] on icon "show more" at bounding box center [1049, 287] width 13 height 13
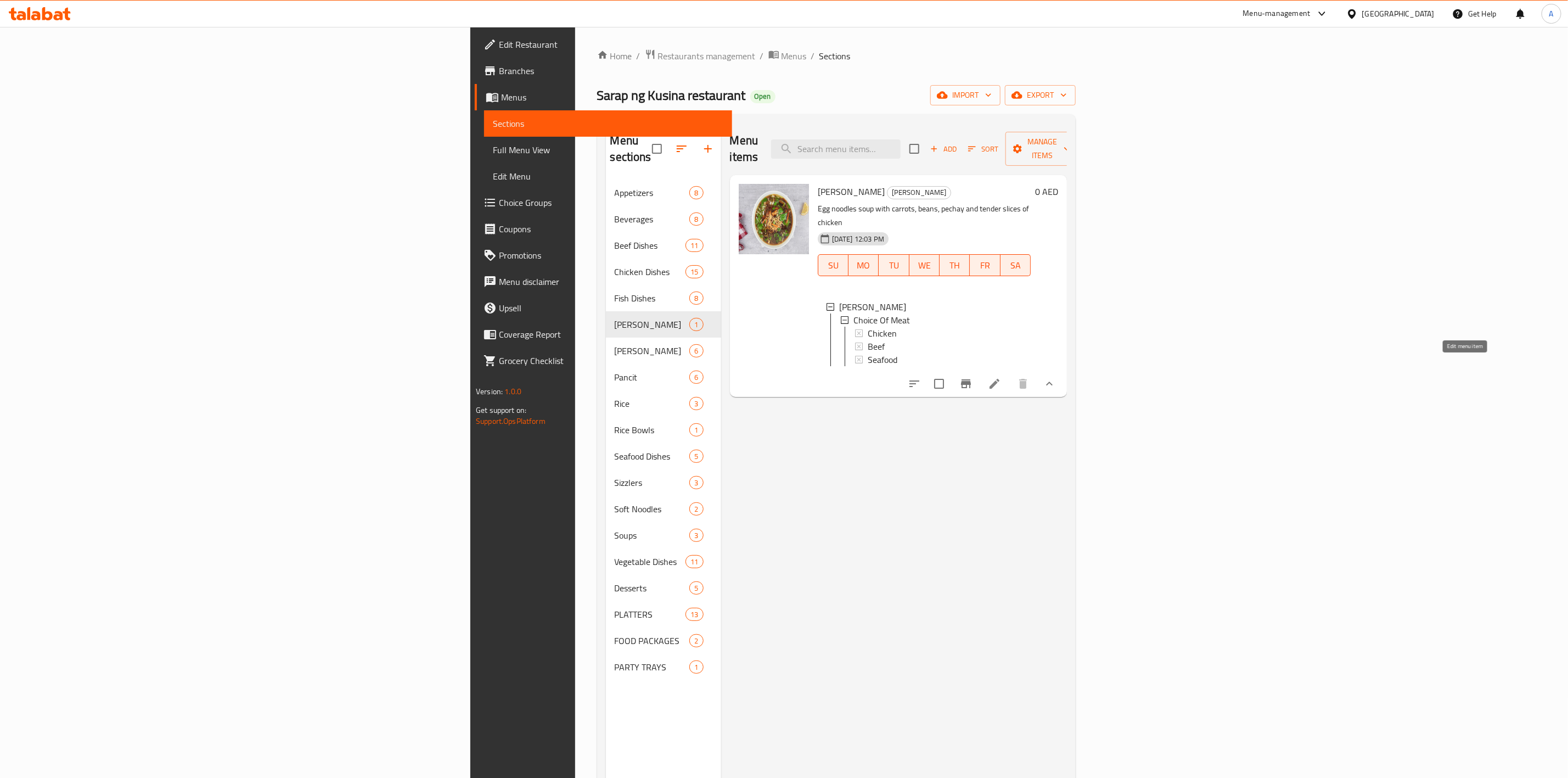
click at [1001, 377] on icon at bounding box center [994, 383] width 13 height 13
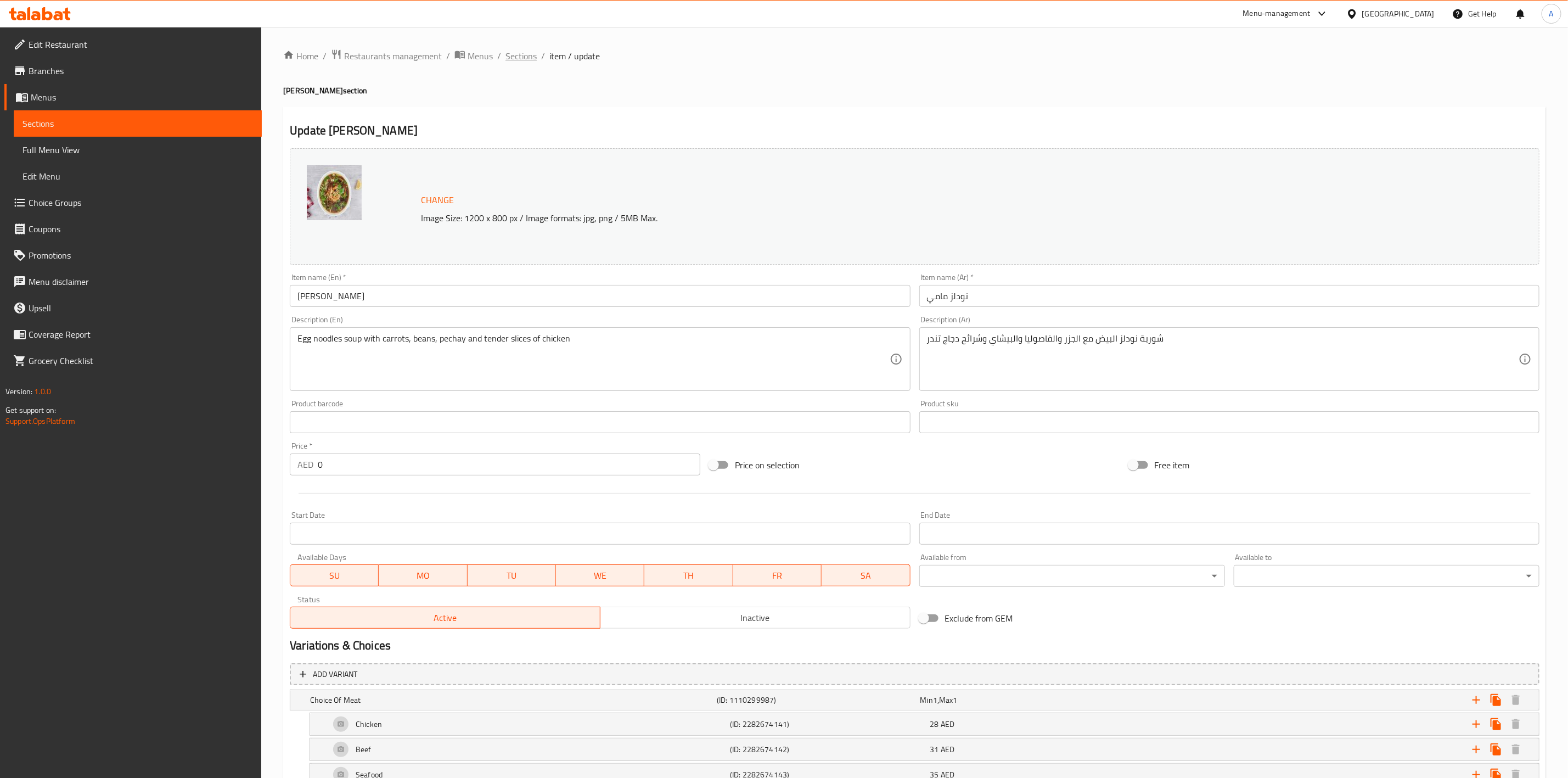
click at [527, 53] on span "Sections" at bounding box center [521, 55] width 31 height 13
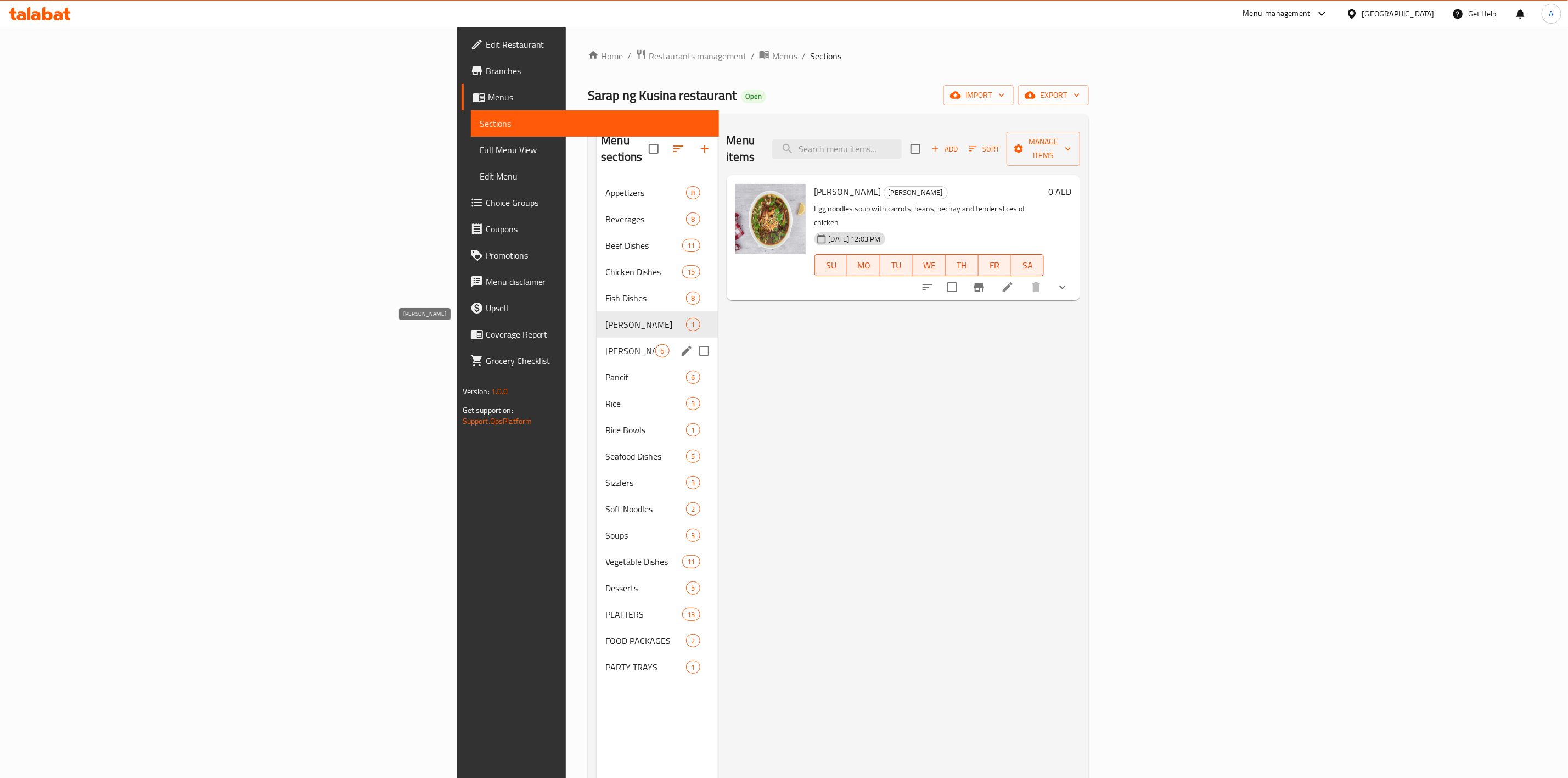
click at [606, 344] on span "Pamela Meals" at bounding box center [630, 351] width 50 height 13
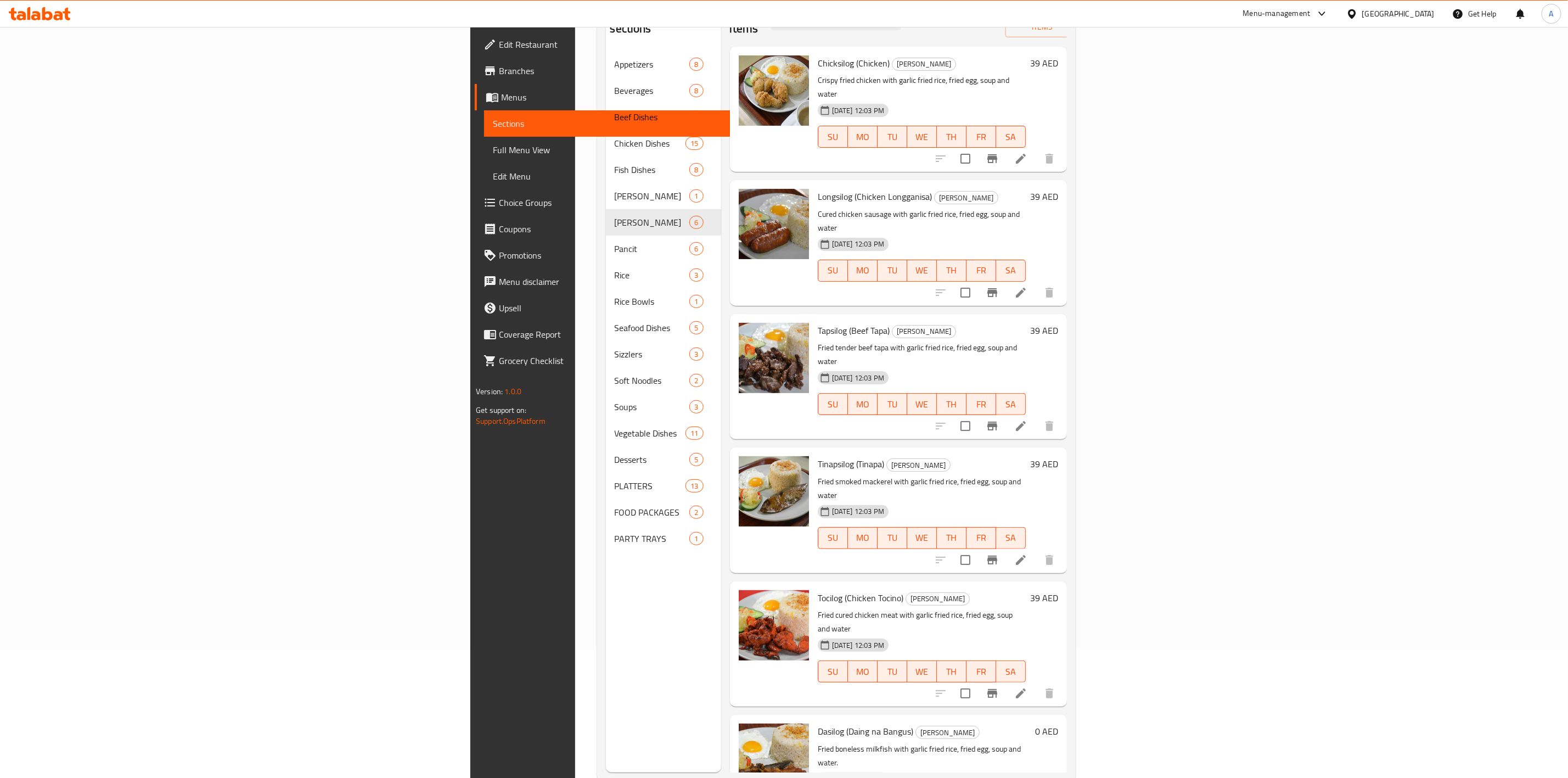
scroll to position [154, 0]
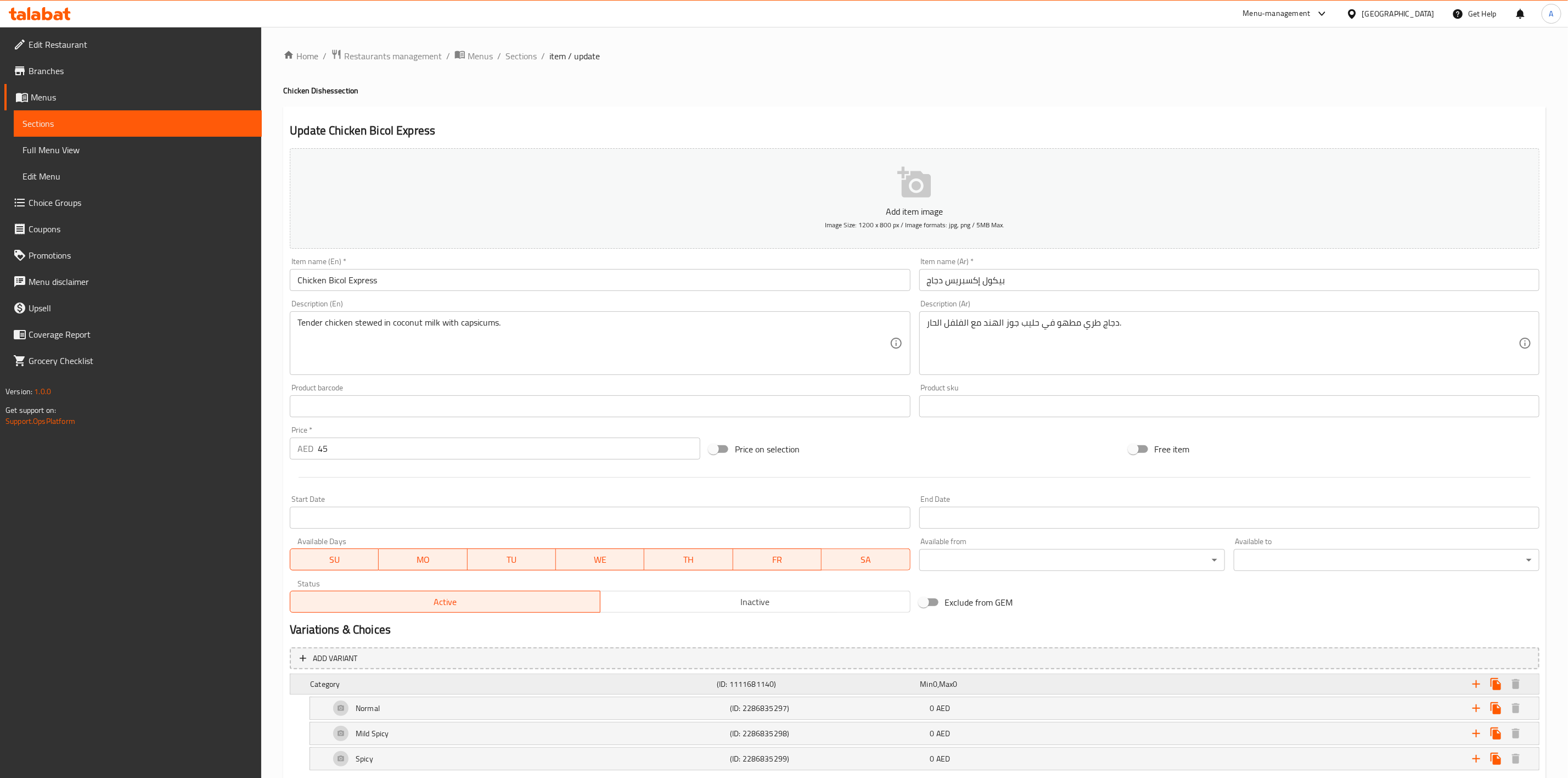
click at [524, 686] on h5 "Category" at bounding box center [511, 685] width 403 height 11
click at [522, 690] on h5 "Category" at bounding box center [511, 685] width 403 height 11
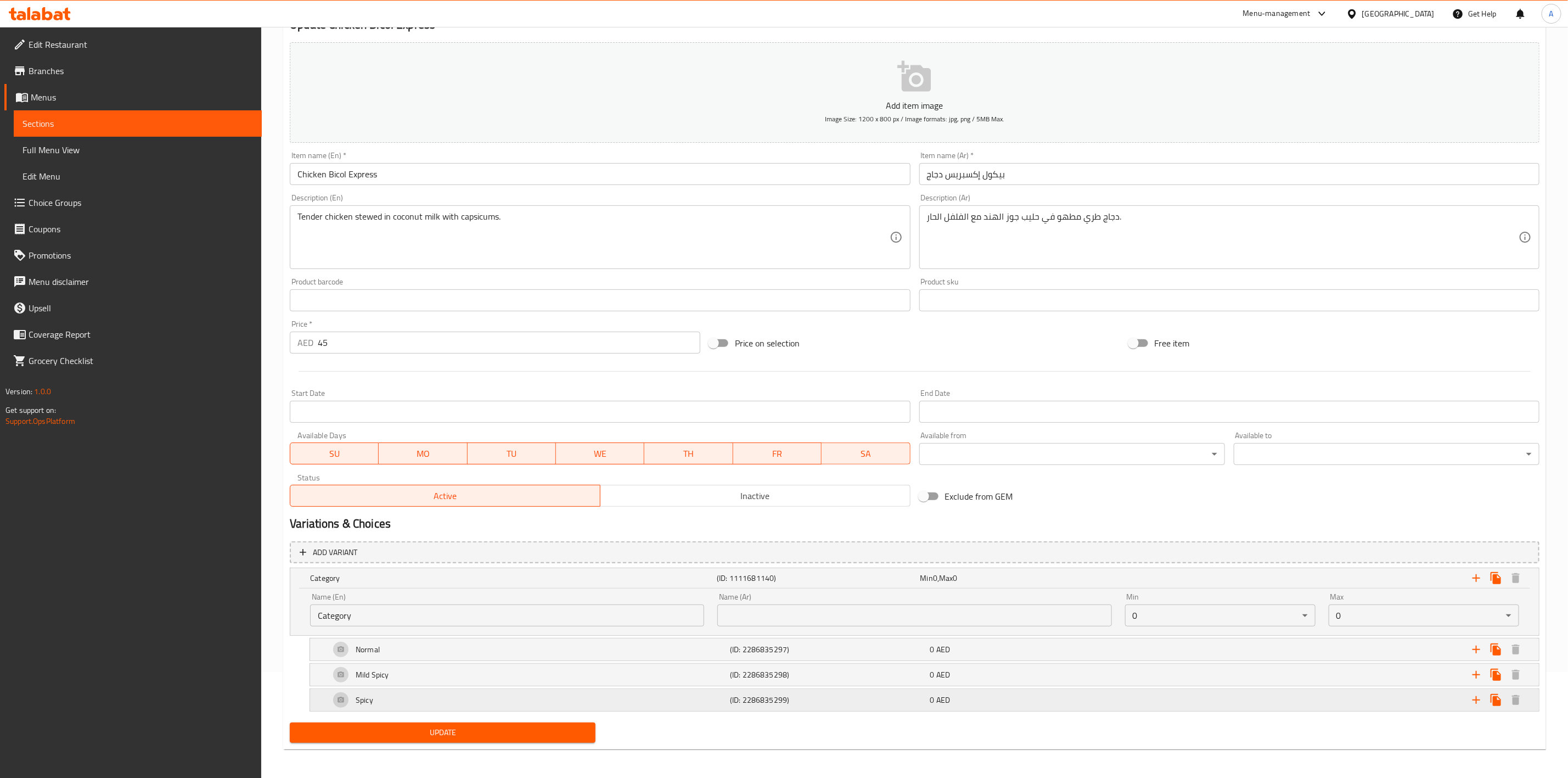
scroll to position [109, 0]
click at [395, 618] on input "Category" at bounding box center [507, 613] width 394 height 22
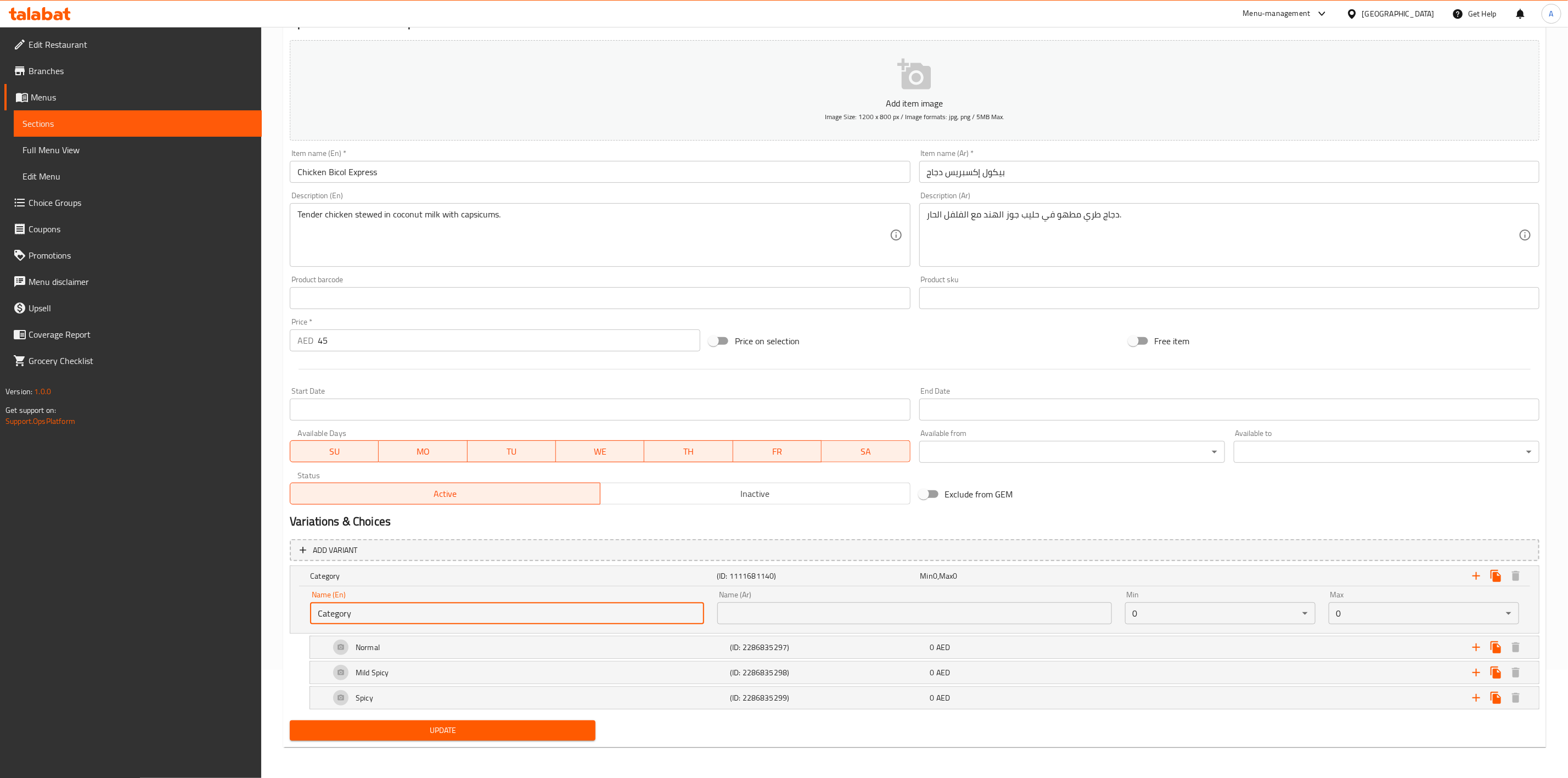
click at [395, 618] on input "Category" at bounding box center [507, 613] width 394 height 22
type input "Your Choice Of Taste:"
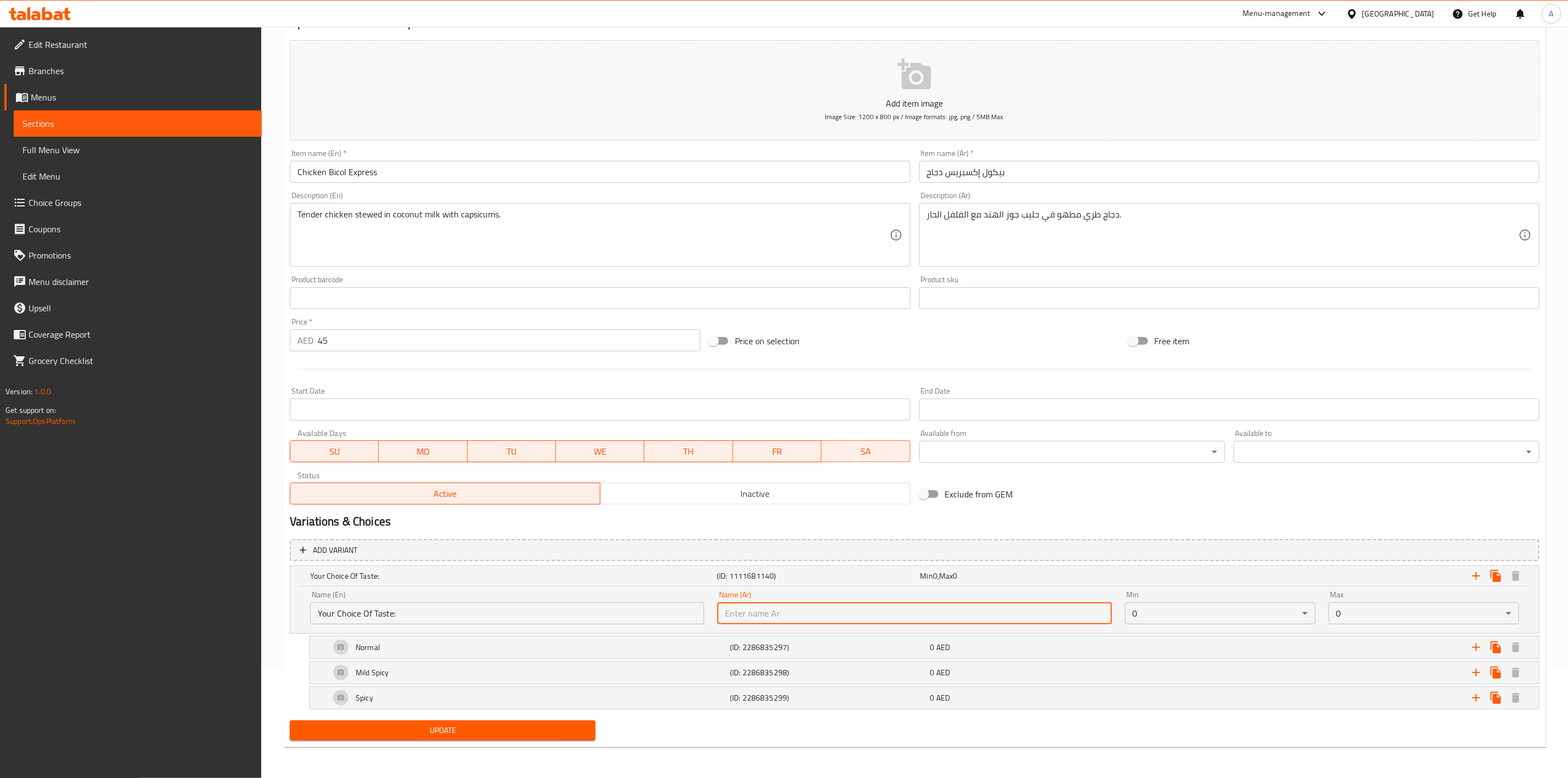
click at [809, 618] on input "text" at bounding box center [914, 613] width 394 height 22
type input "إختيارك من النكهة:"
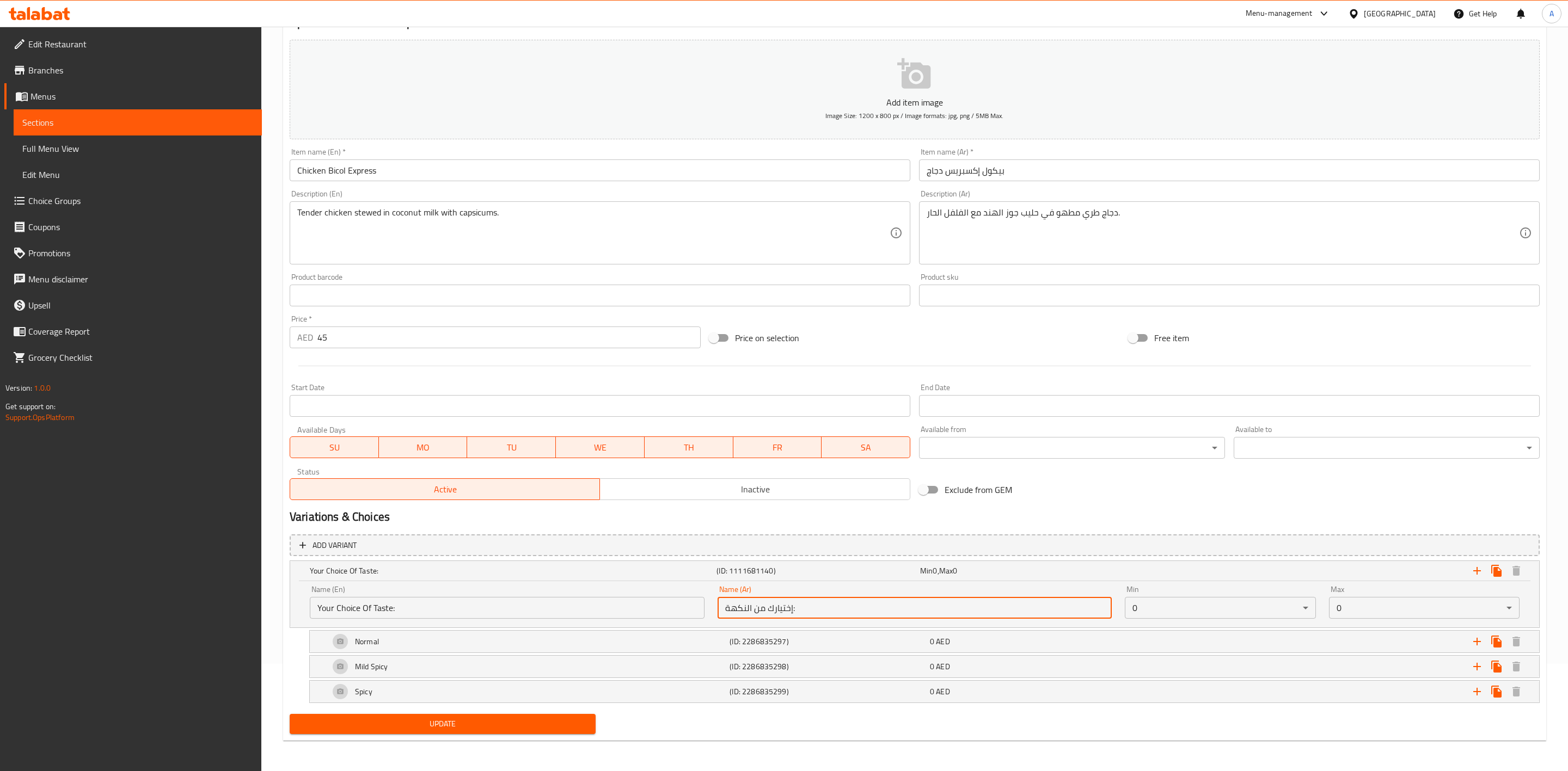
click at [1163, 602] on body "​ Menu-management United Arab Emirates Get Help A Edit Restaurant Branches Menu…" at bounding box center [784, 292] width 1568 height 745
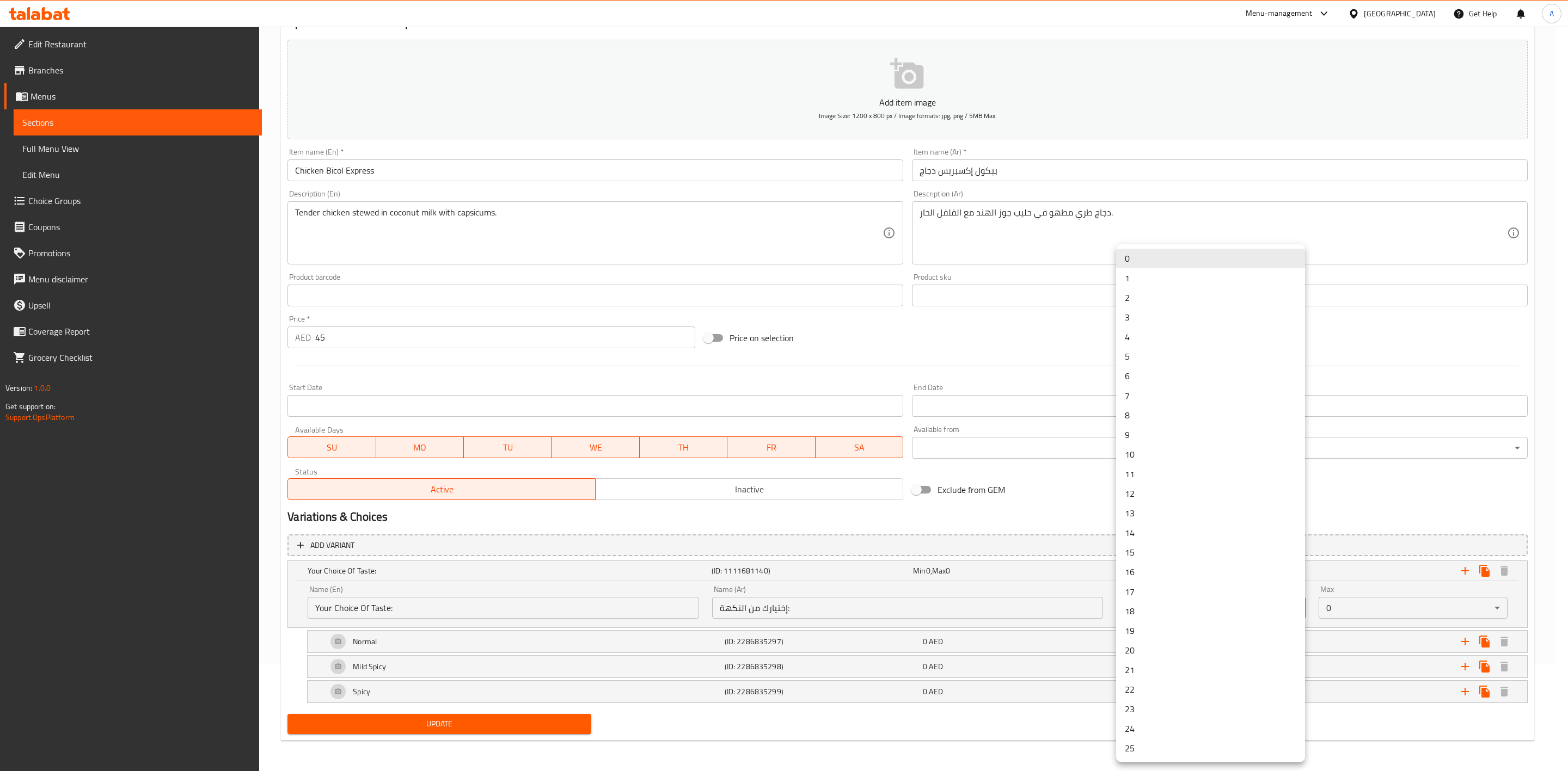
click at [1140, 276] on li "1" at bounding box center [1211, 278] width 189 height 19
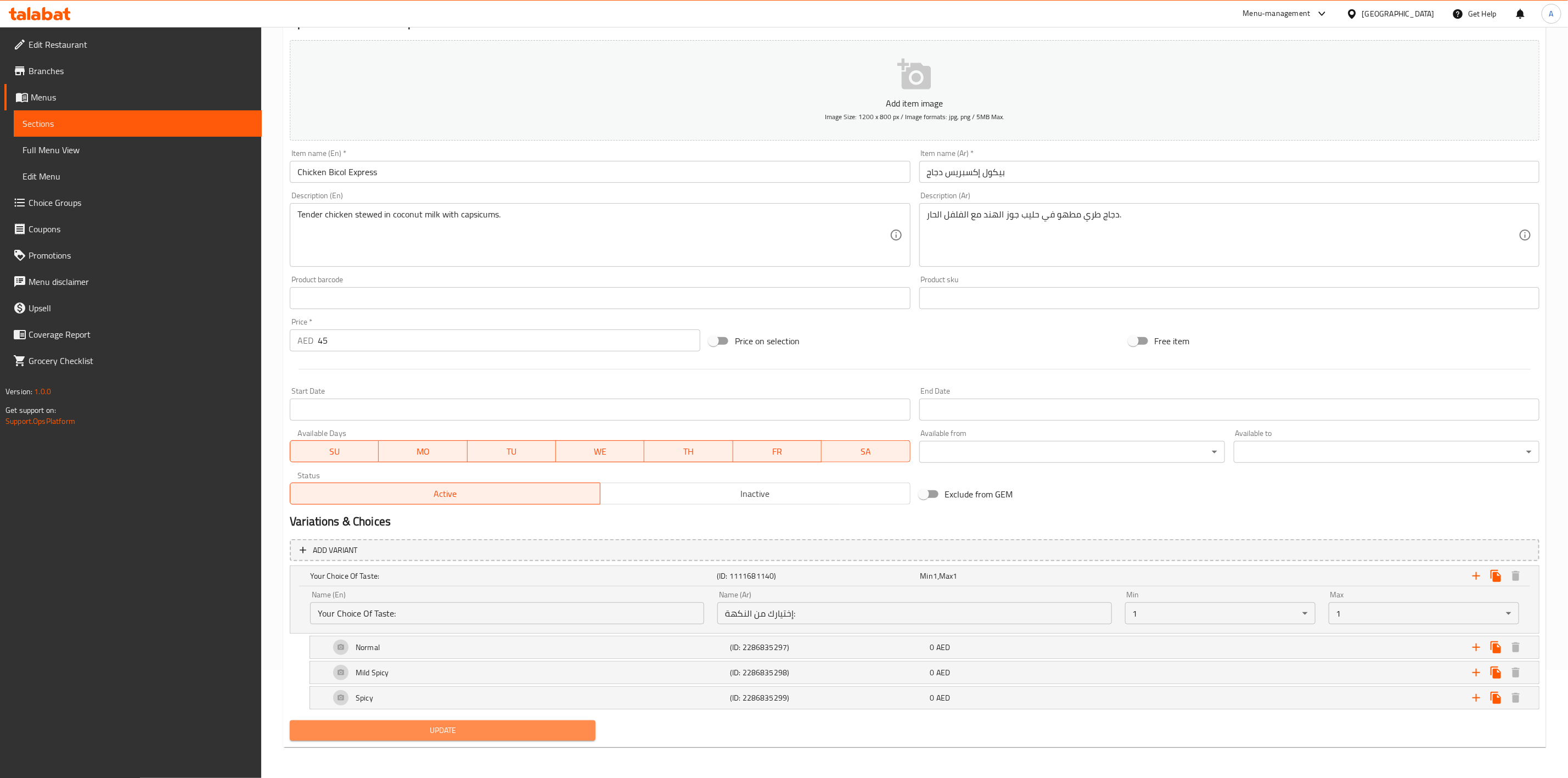
click at [495, 735] on span "Update" at bounding box center [443, 731] width 288 height 14
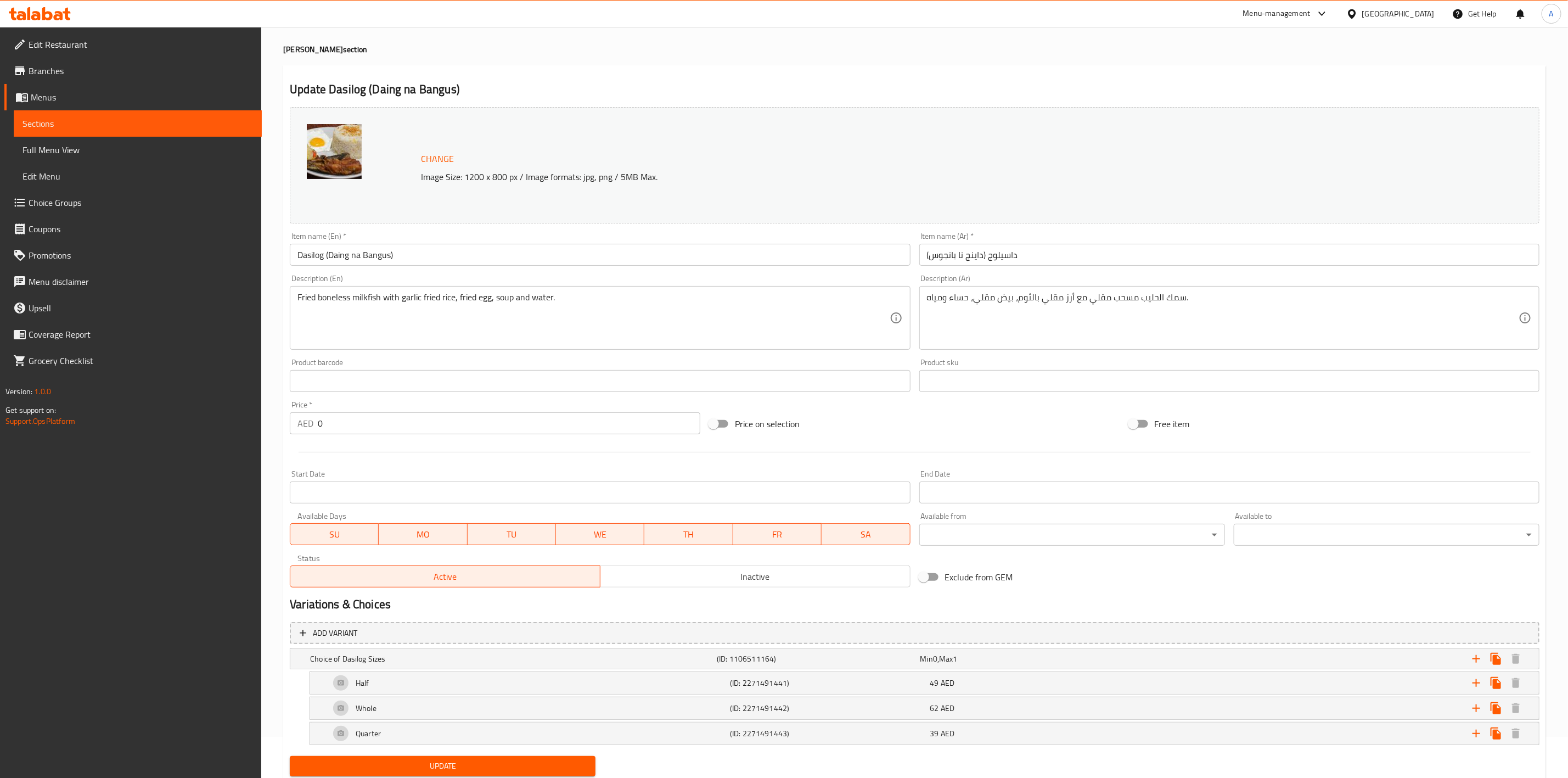
scroll to position [78, 0]
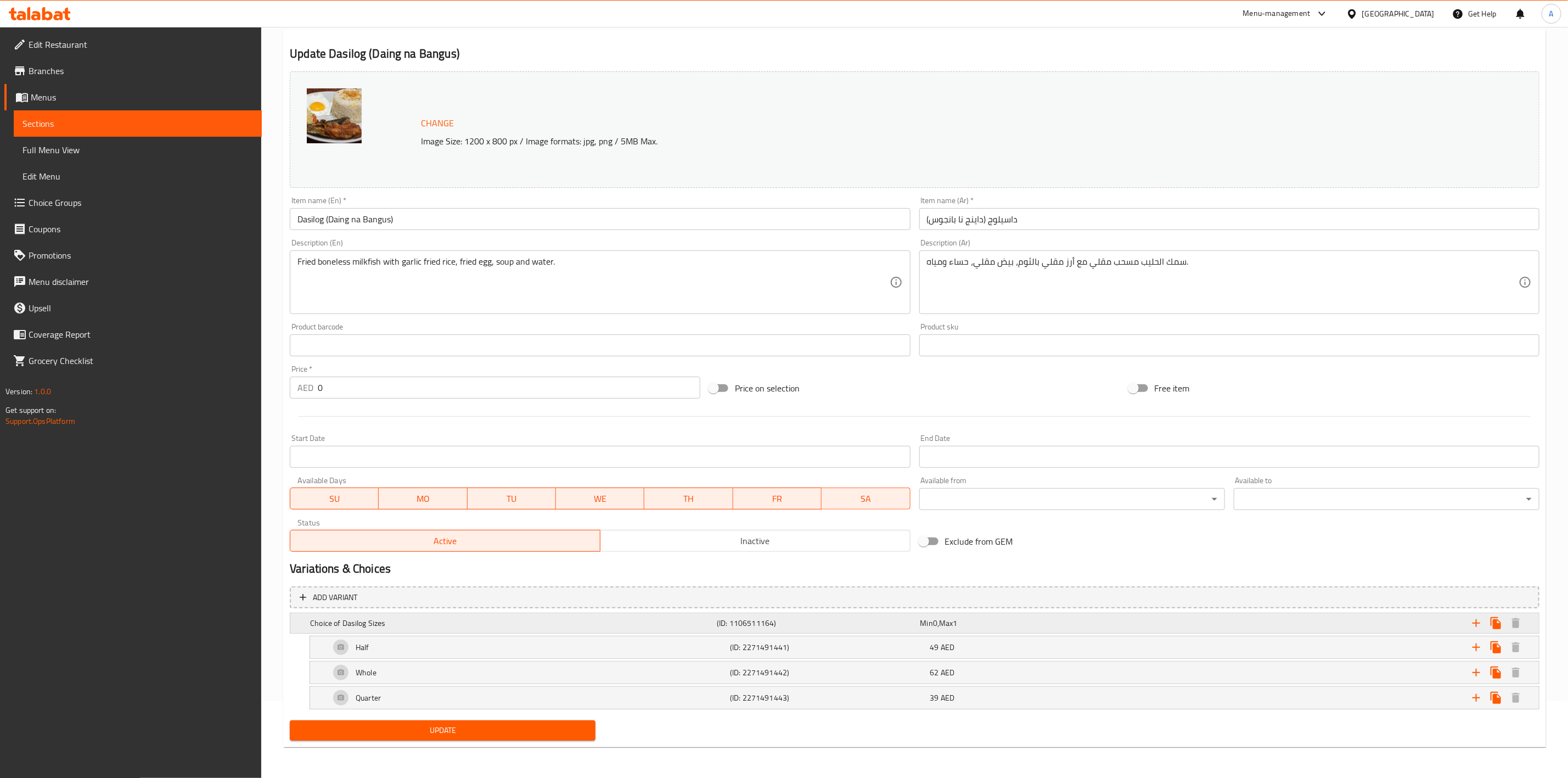
click at [544, 618] on h5 "Choice of Dasilog Sizes" at bounding box center [511, 623] width 403 height 11
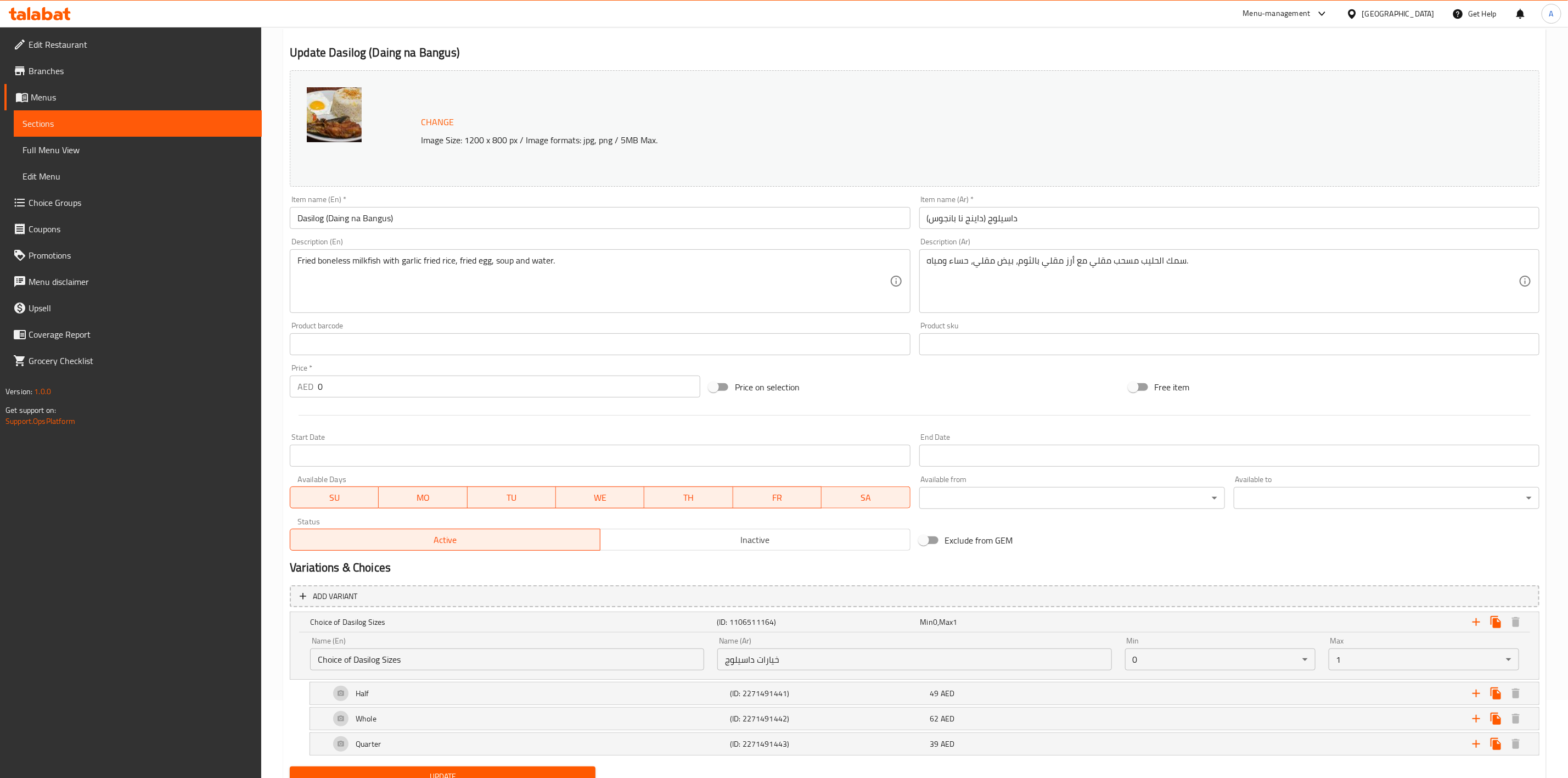
click at [1154, 664] on body "​ Menu-management United Arab Emirates Get Help A Edit Restaurant Branches Menu…" at bounding box center [784, 325] width 1568 height 752
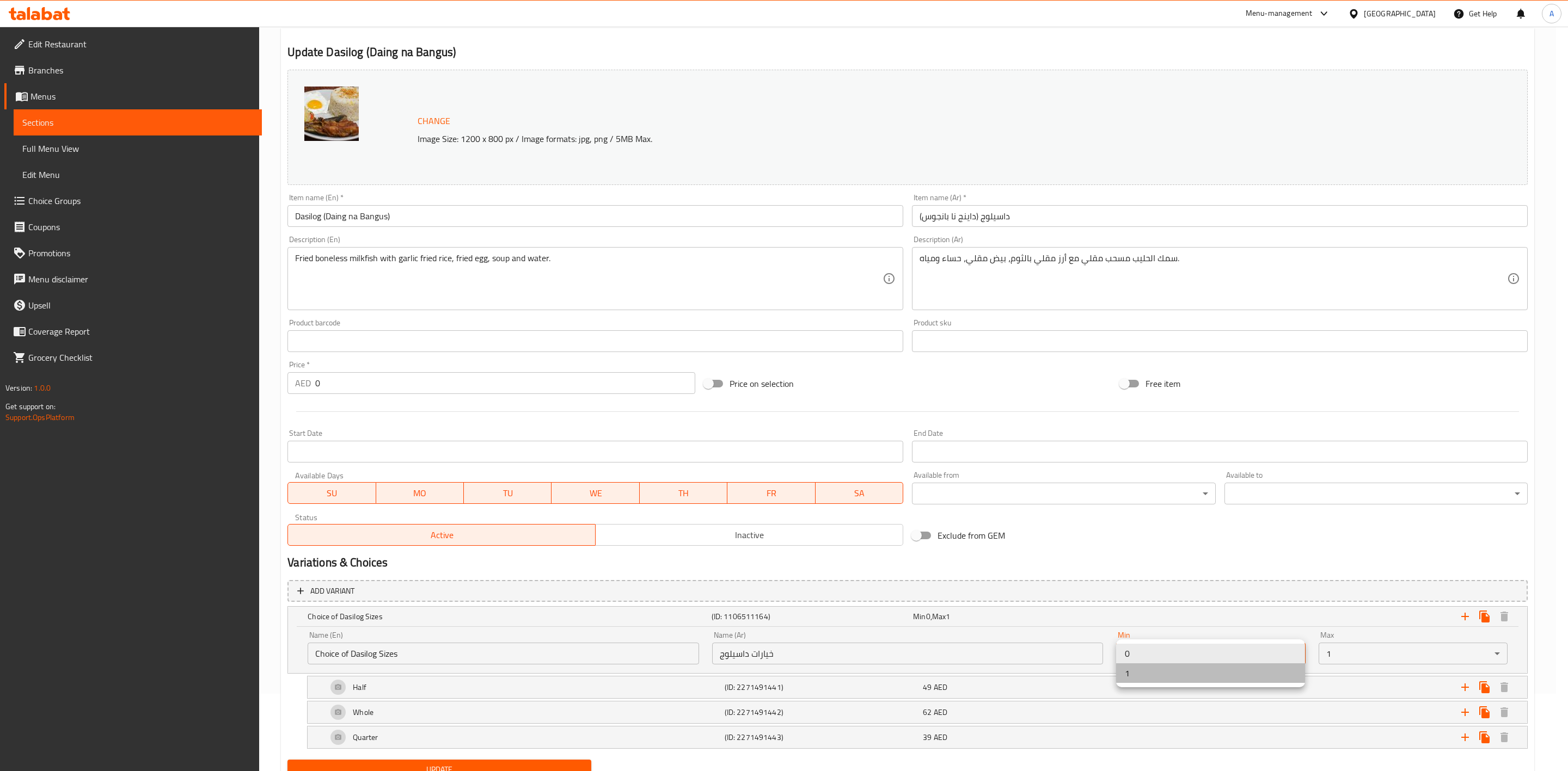
click at [1144, 673] on li "1" at bounding box center [1211, 673] width 189 height 19
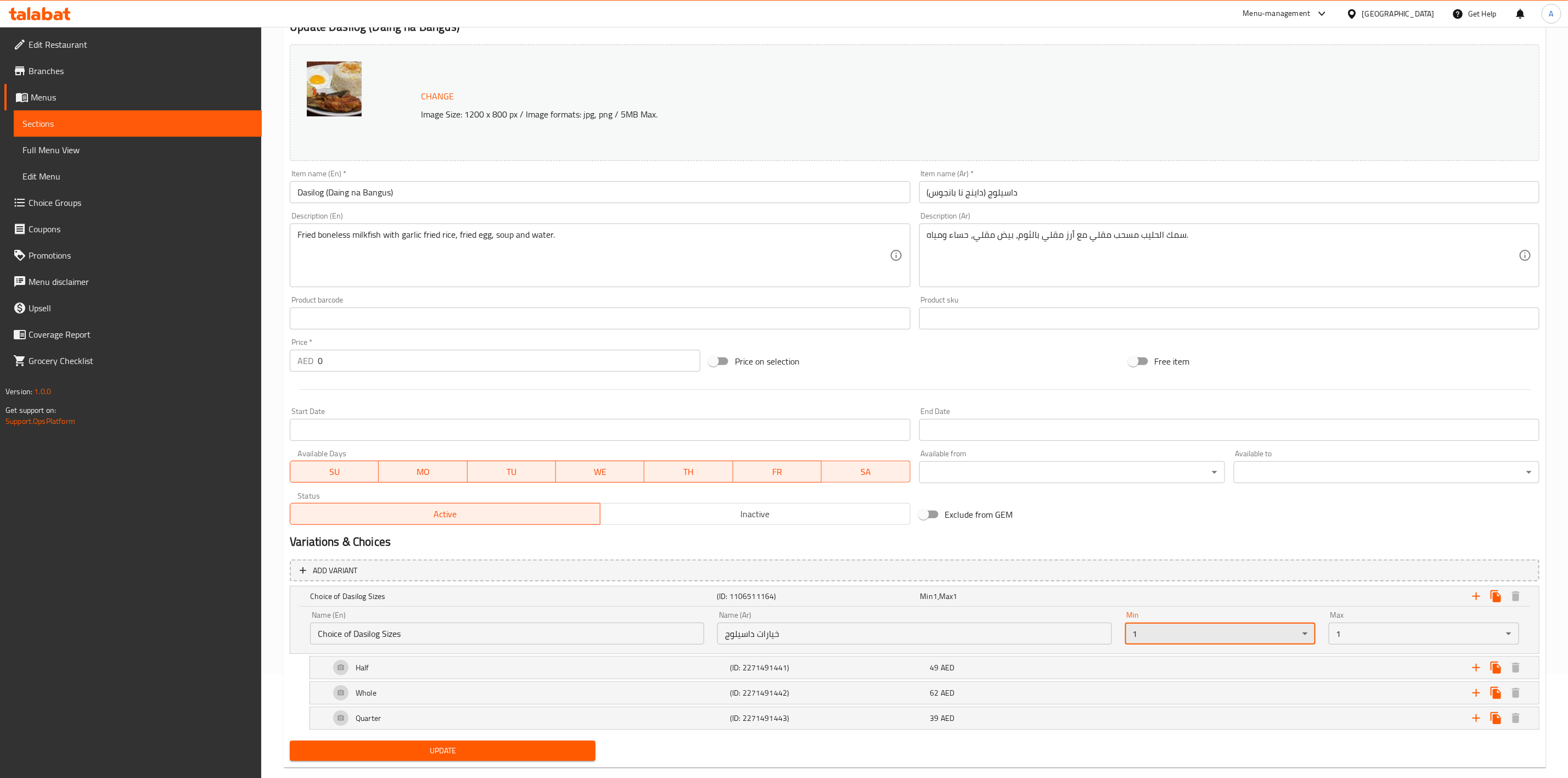
scroll to position [126, 0]
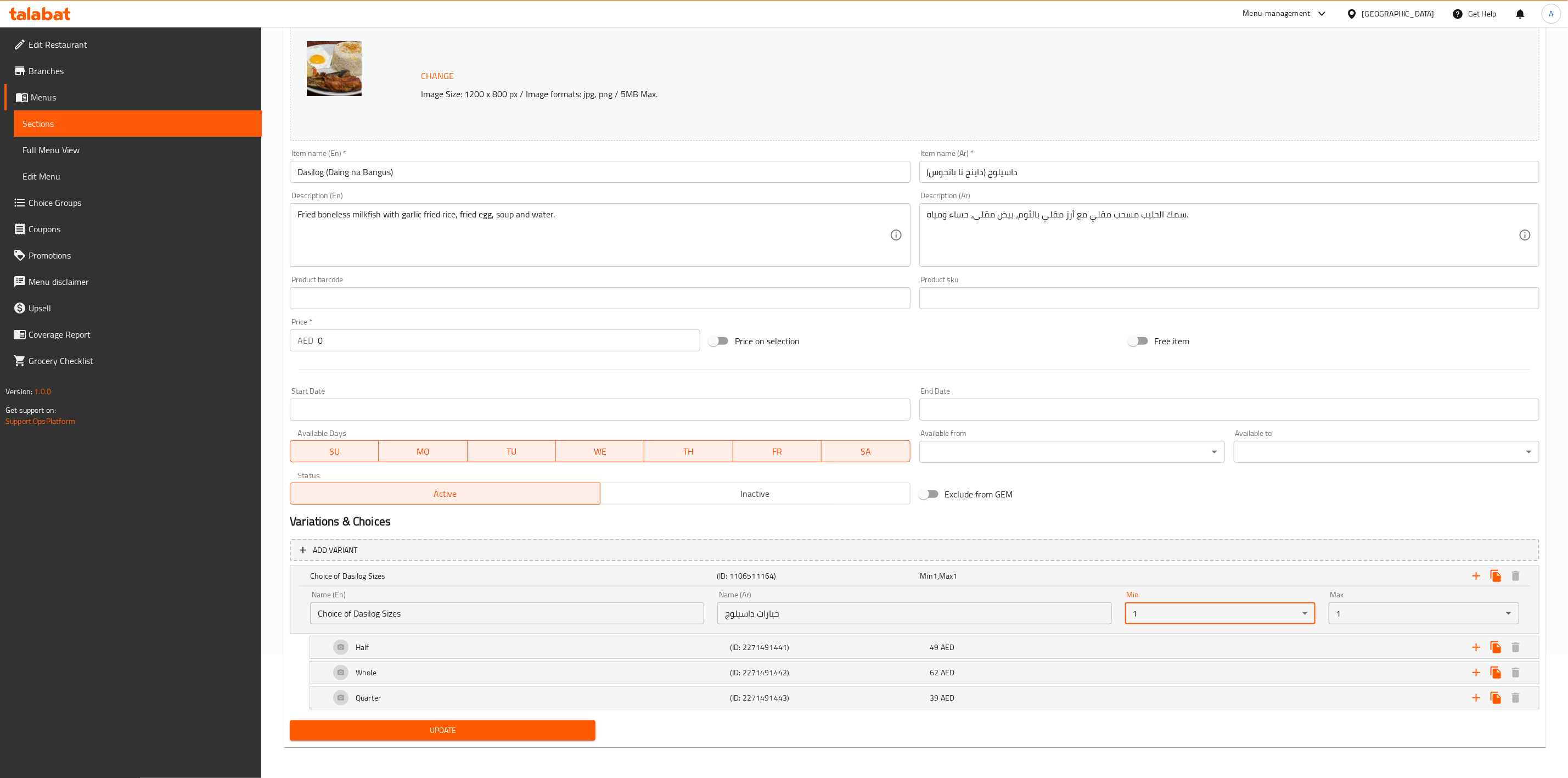
click at [407, 724] on span "Update" at bounding box center [443, 731] width 288 height 14
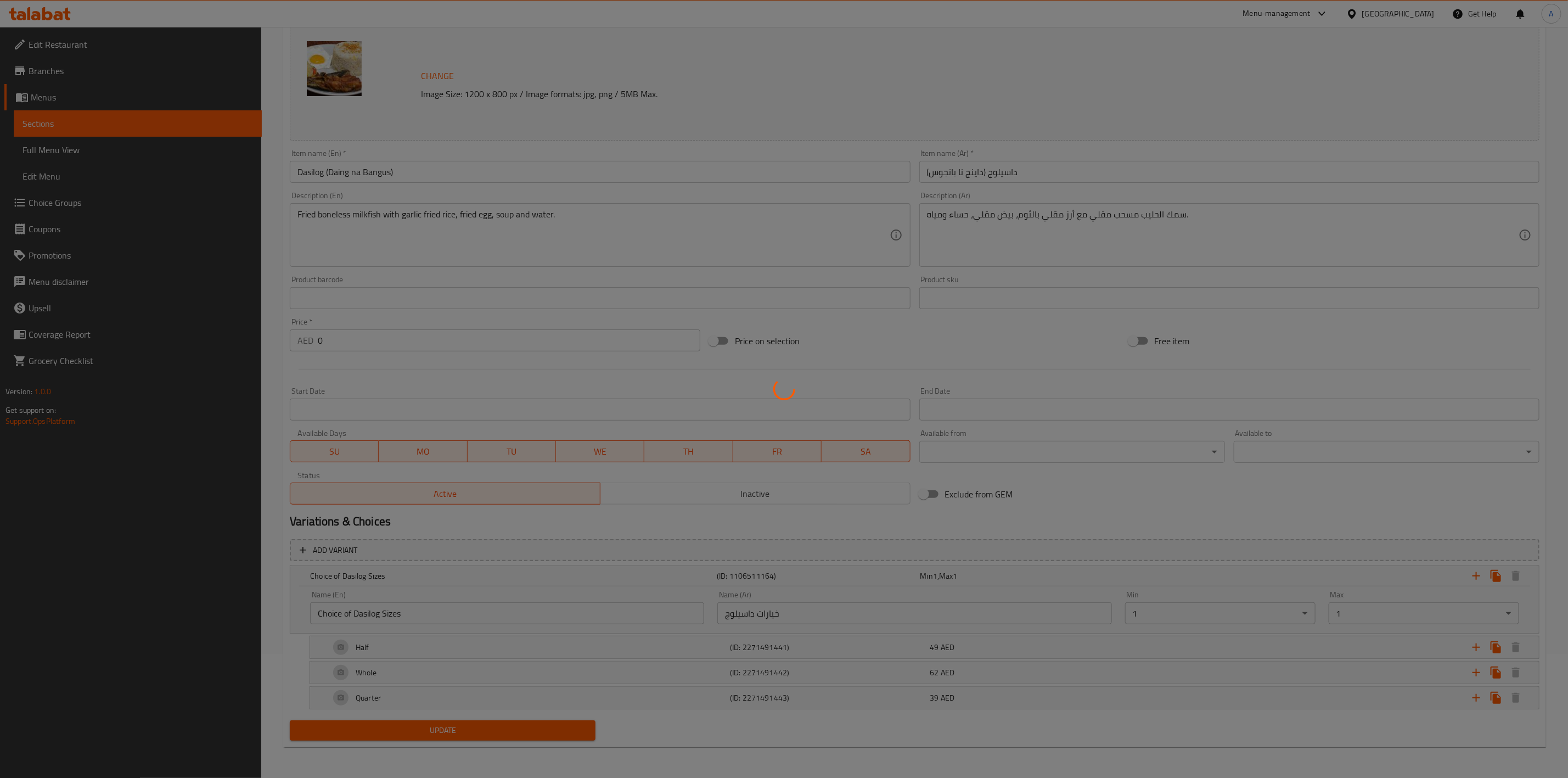
click at [407, 723] on div at bounding box center [784, 389] width 1568 height 778
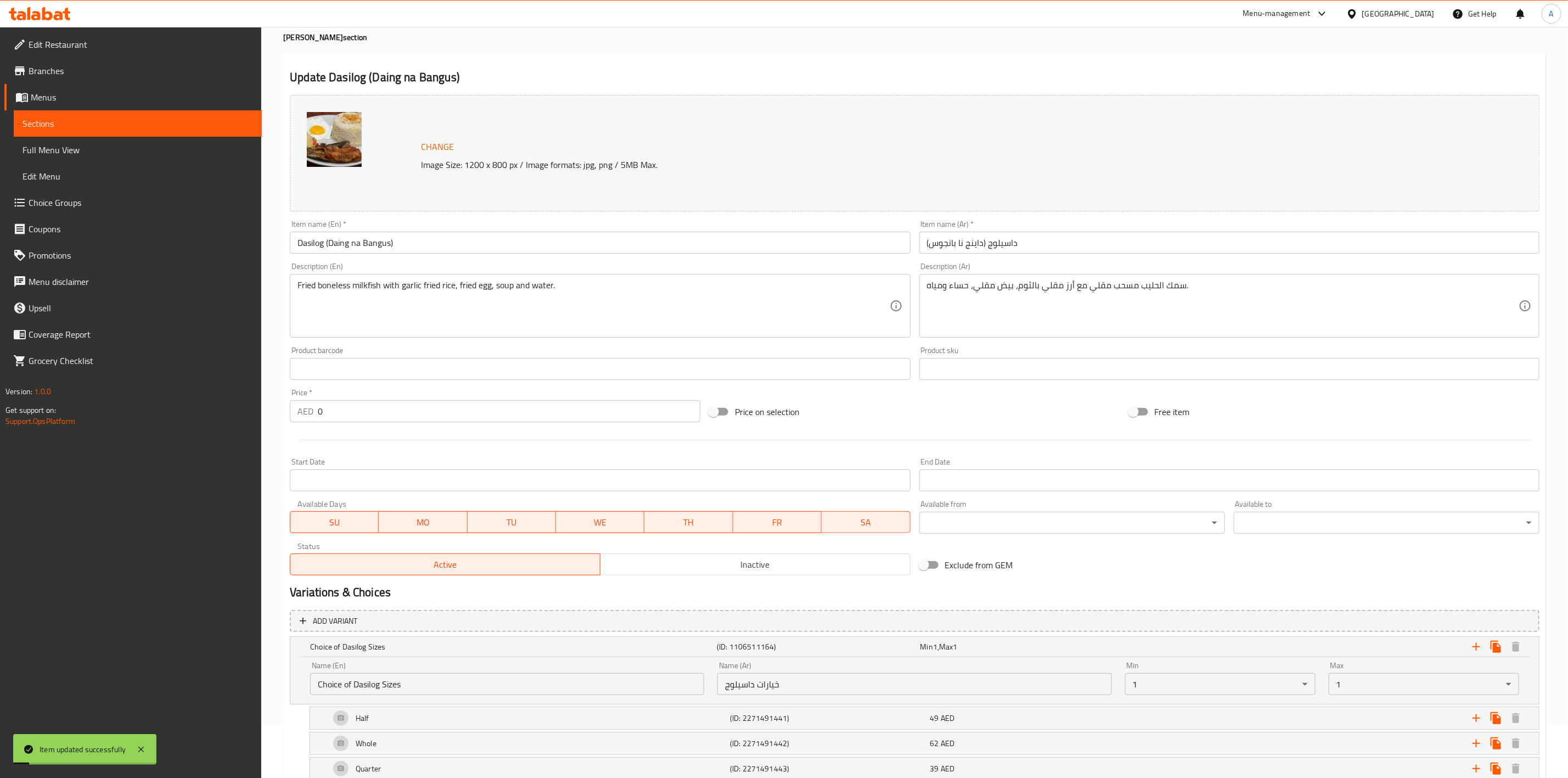
scroll to position [0, 0]
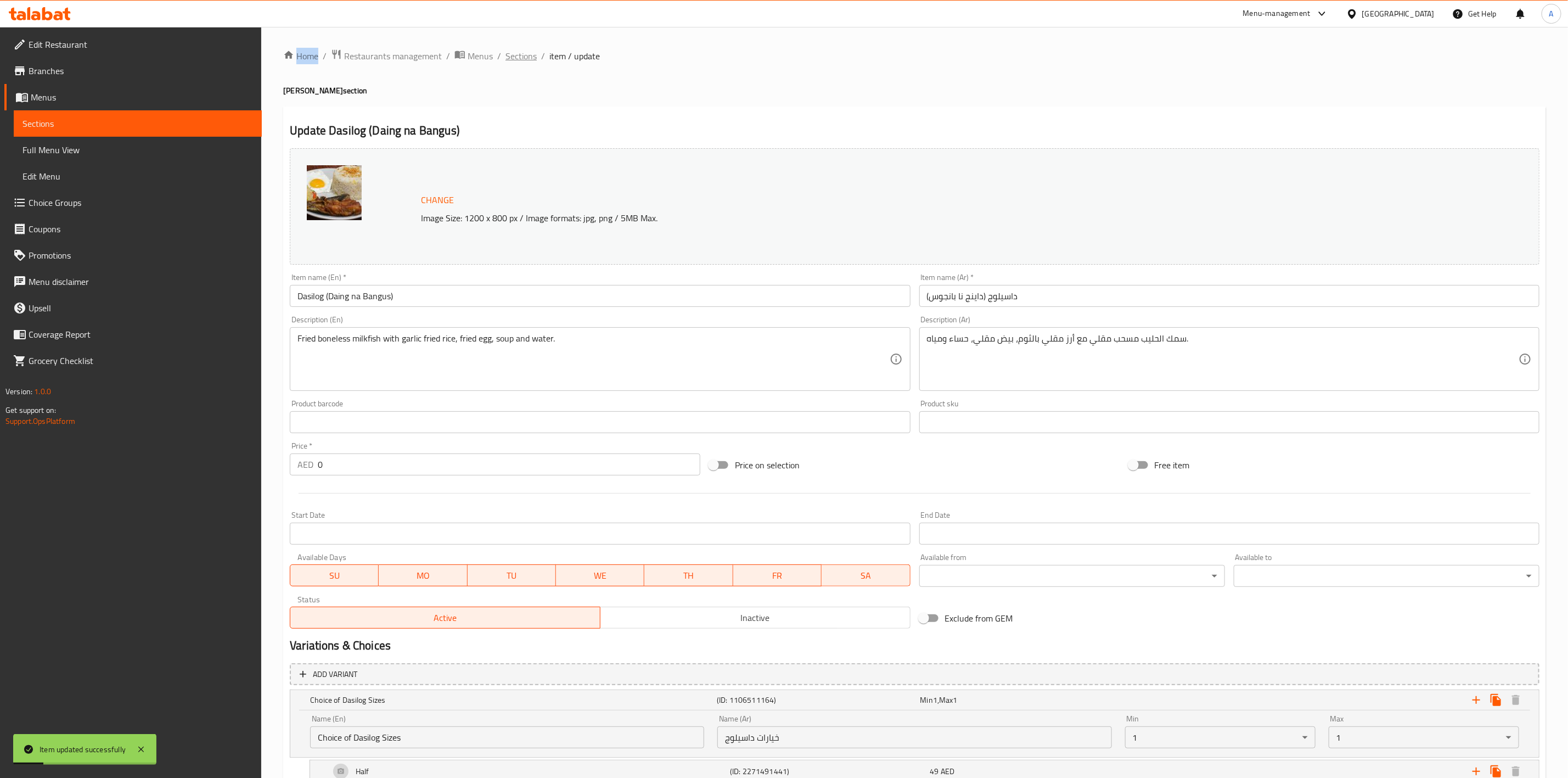
click at [531, 60] on span "Sections" at bounding box center [521, 55] width 31 height 13
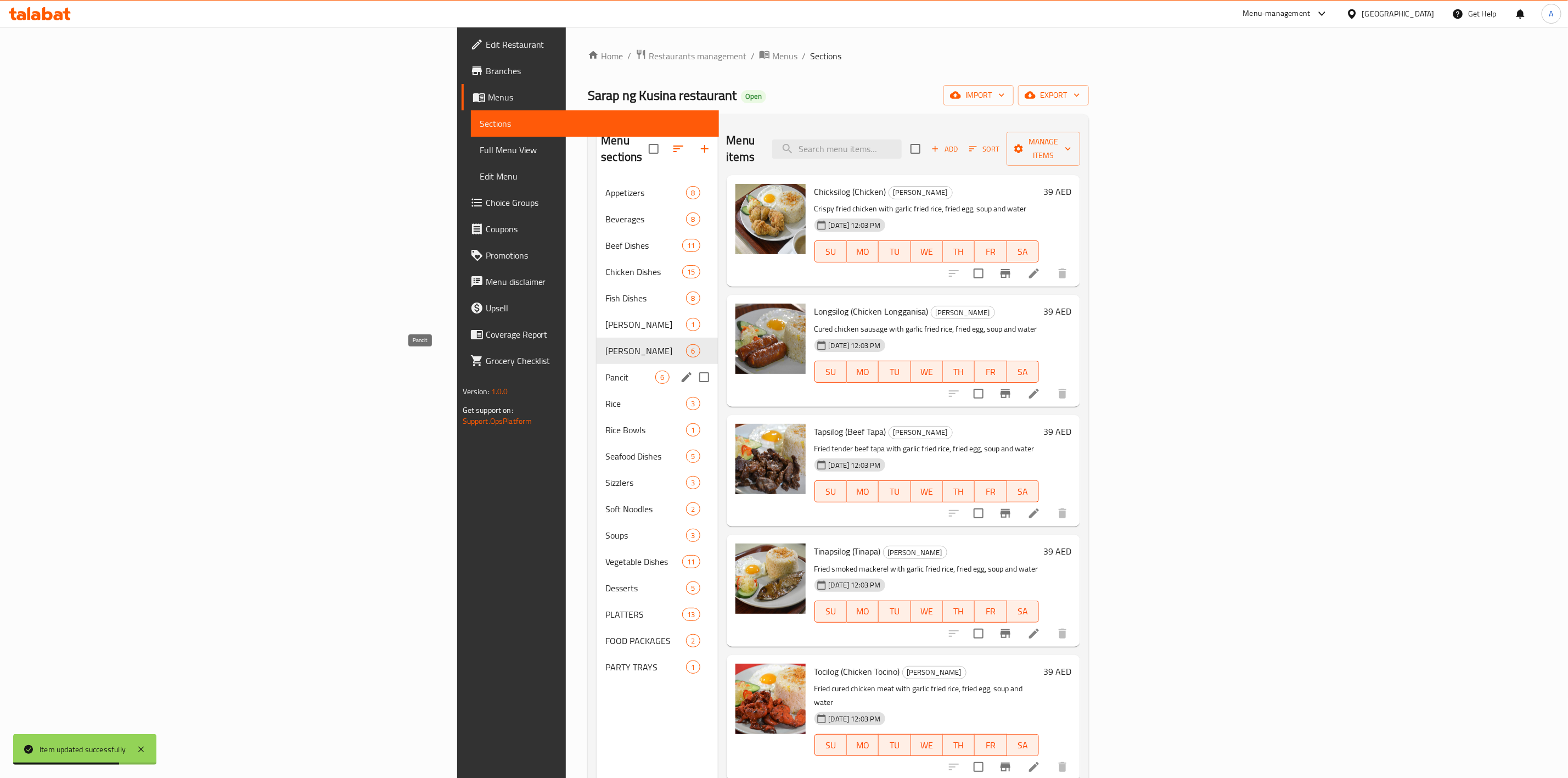
click at [606, 371] on span "Pancit" at bounding box center [630, 377] width 50 height 13
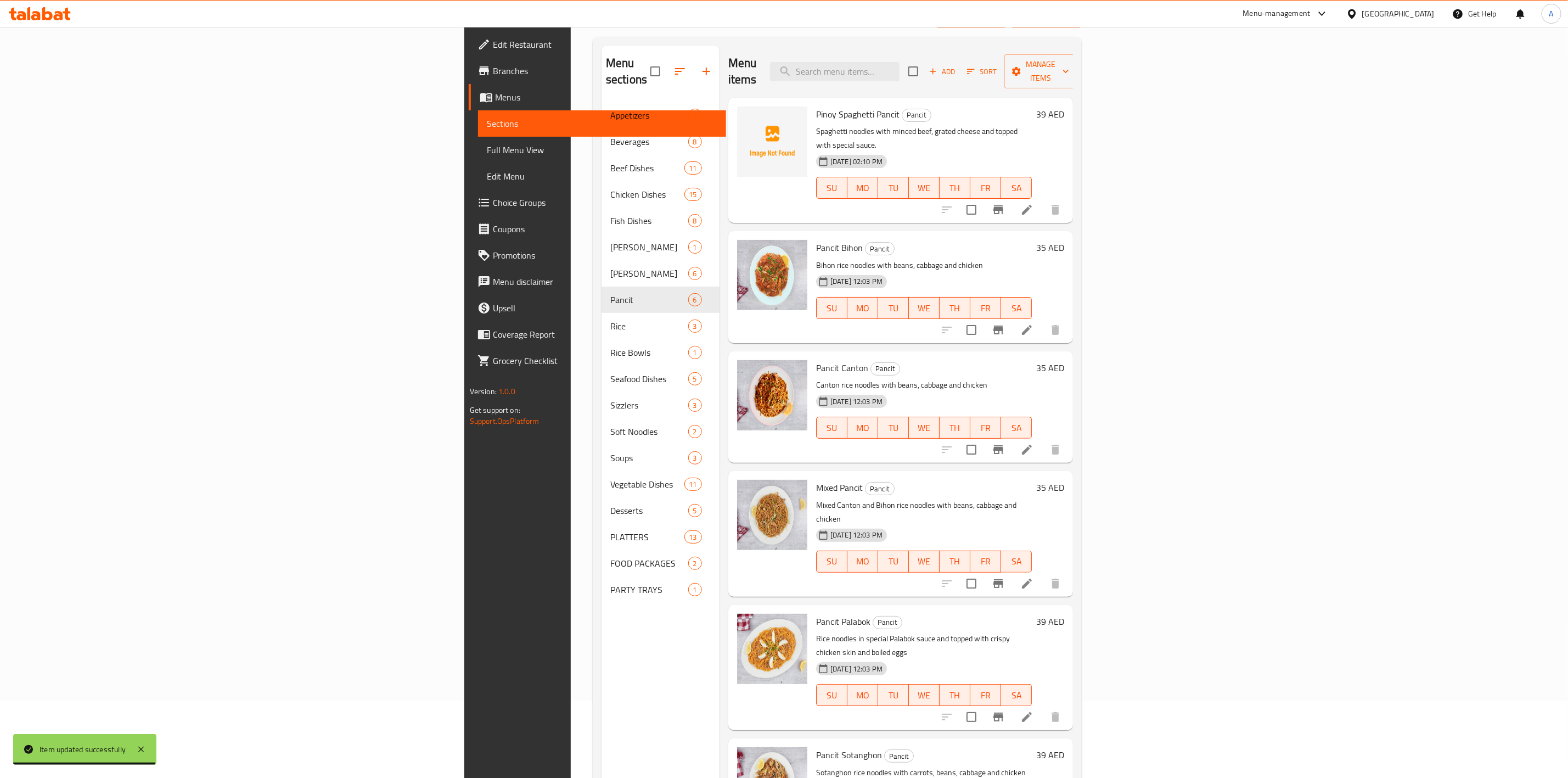
scroll to position [154, 0]
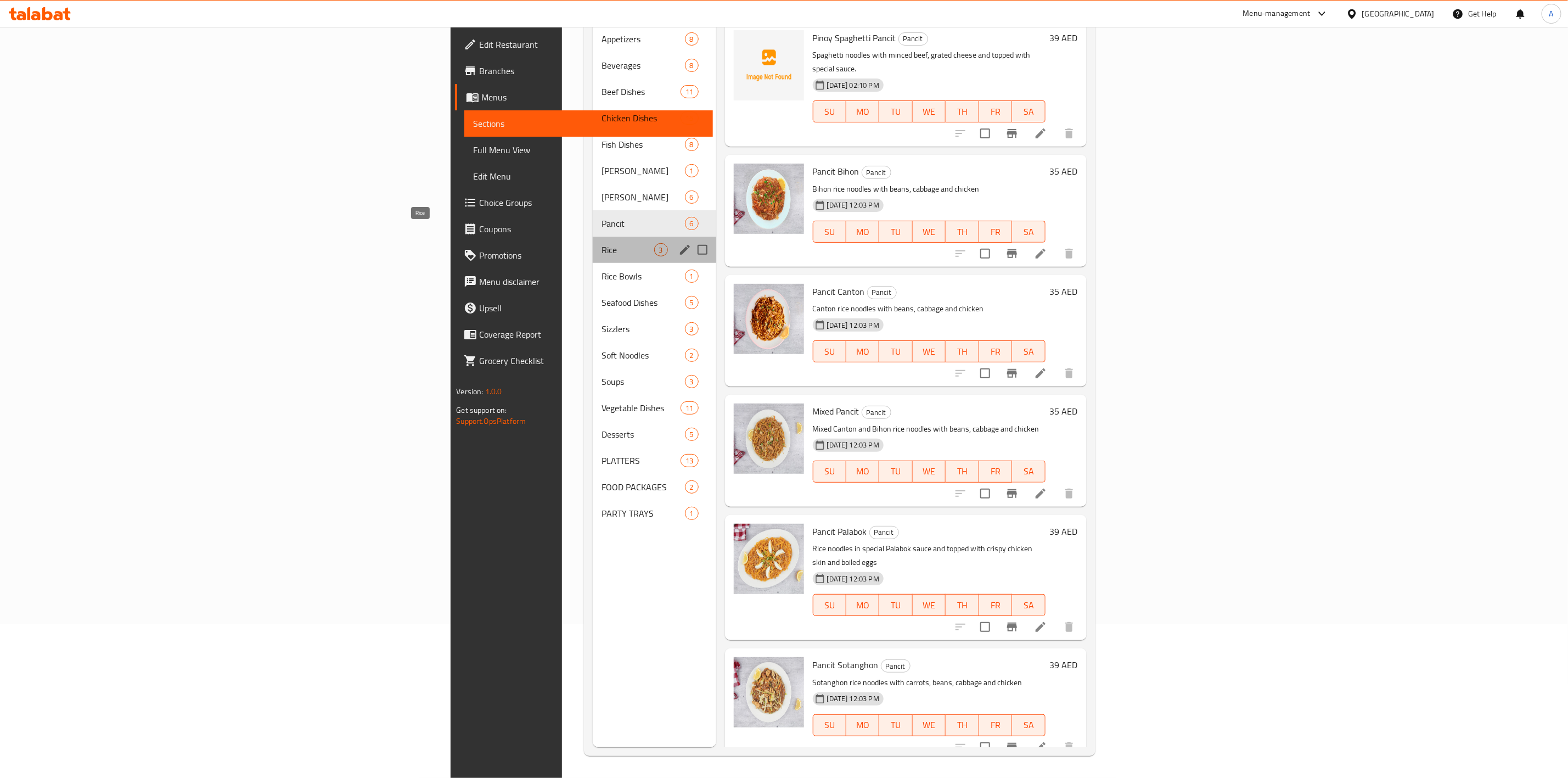
click at [601, 243] on span "Rice" at bounding box center [628, 249] width 53 height 13
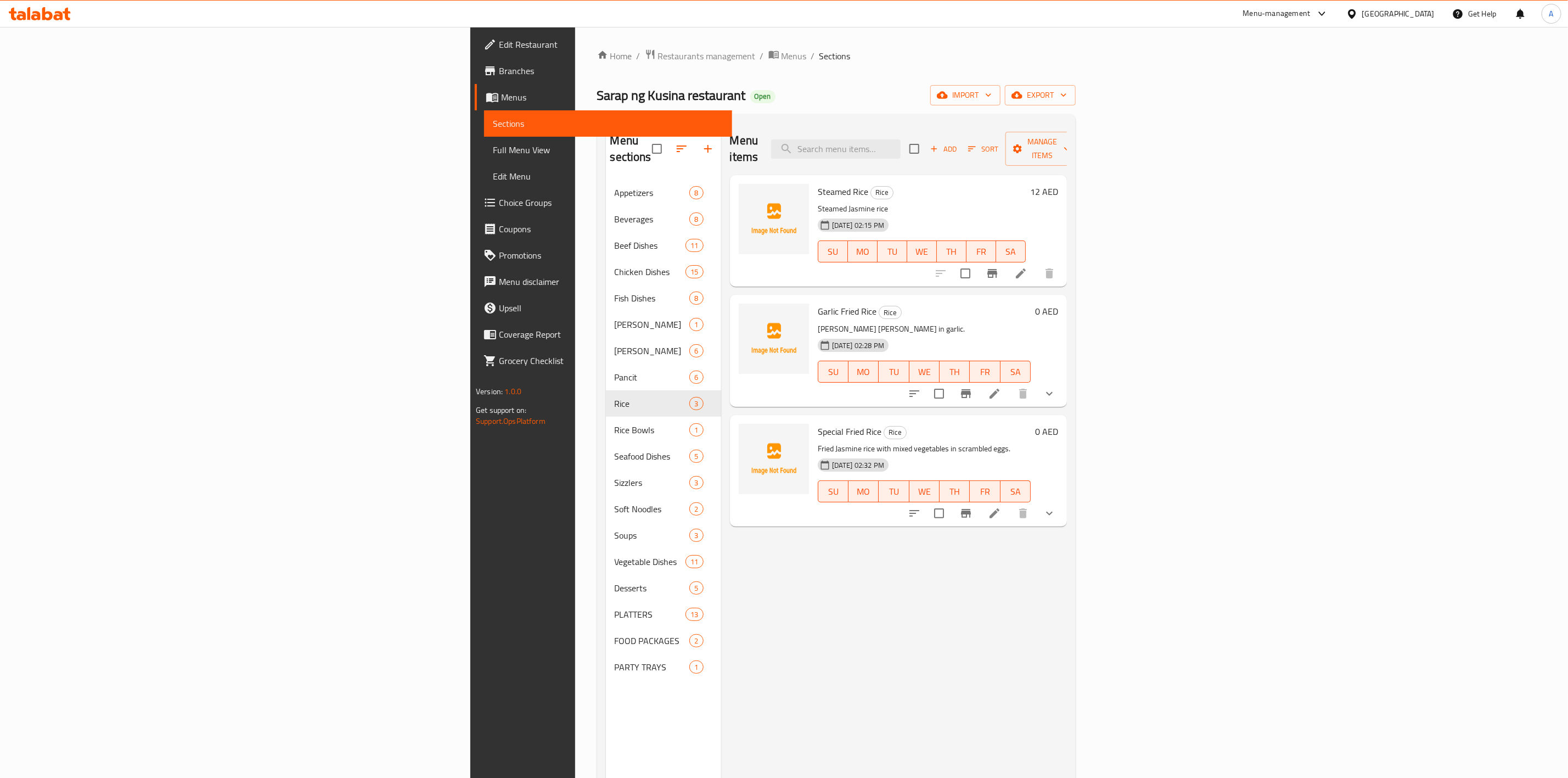
click at [1067, 516] on div "Menu items Add Sort Manage items Steamed Rice Rice Steamed Jasmine rice 10-09-2…" at bounding box center [894, 512] width 346 height 778
drag, startPoint x: 1024, startPoint y: 3, endPoint x: 1070, endPoint y: 277, distance: 277.8
click at [1067, 277] on div "Menu items Add Sort Manage items Steamed Rice Rice Steamed Jasmine rice 10-09-2…" at bounding box center [894, 512] width 346 height 778
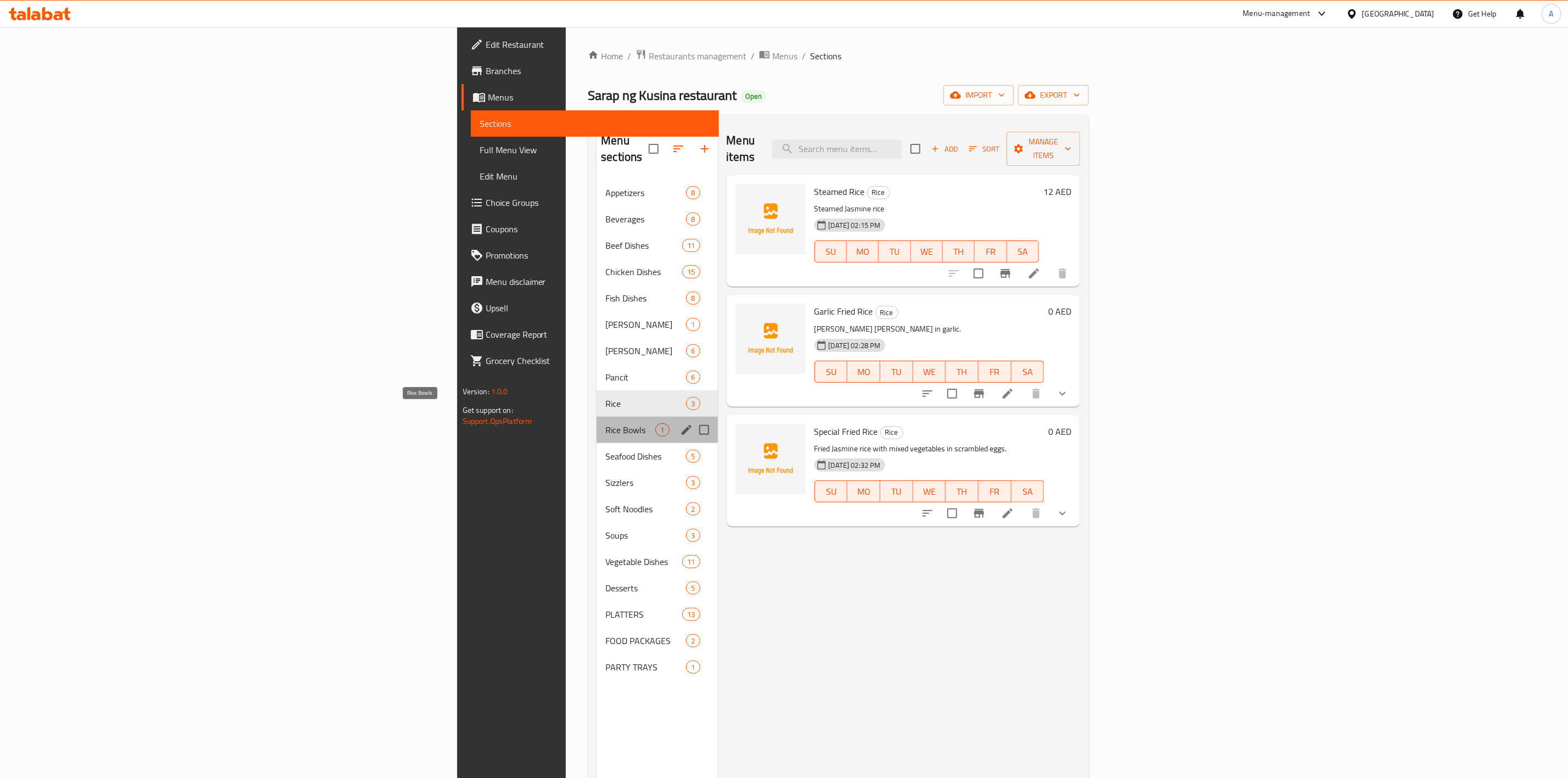
click at [606, 424] on span "Rice Bowls" at bounding box center [630, 430] width 50 height 13
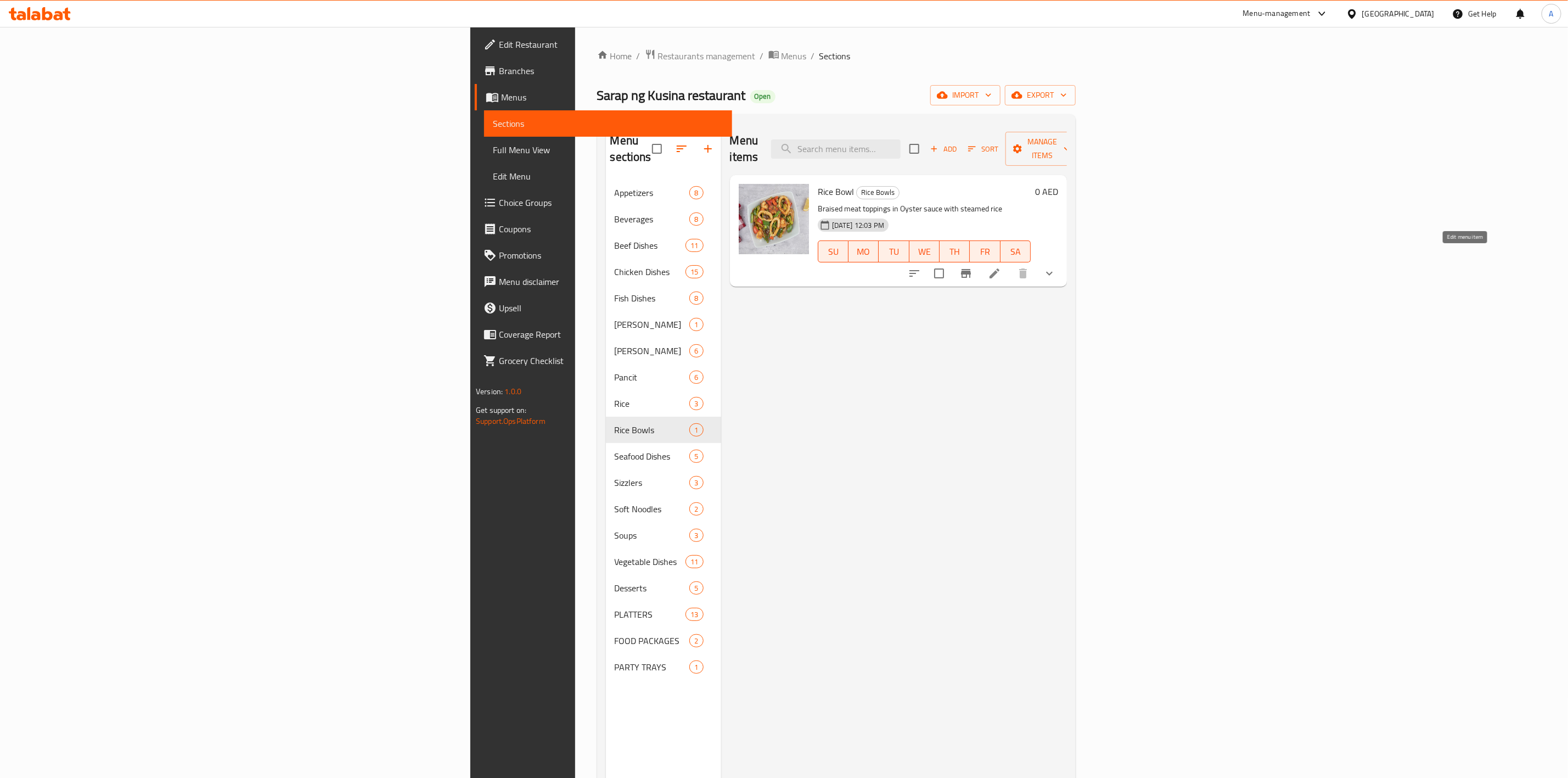
click at [1000, 268] on icon at bounding box center [995, 273] width 10 height 10
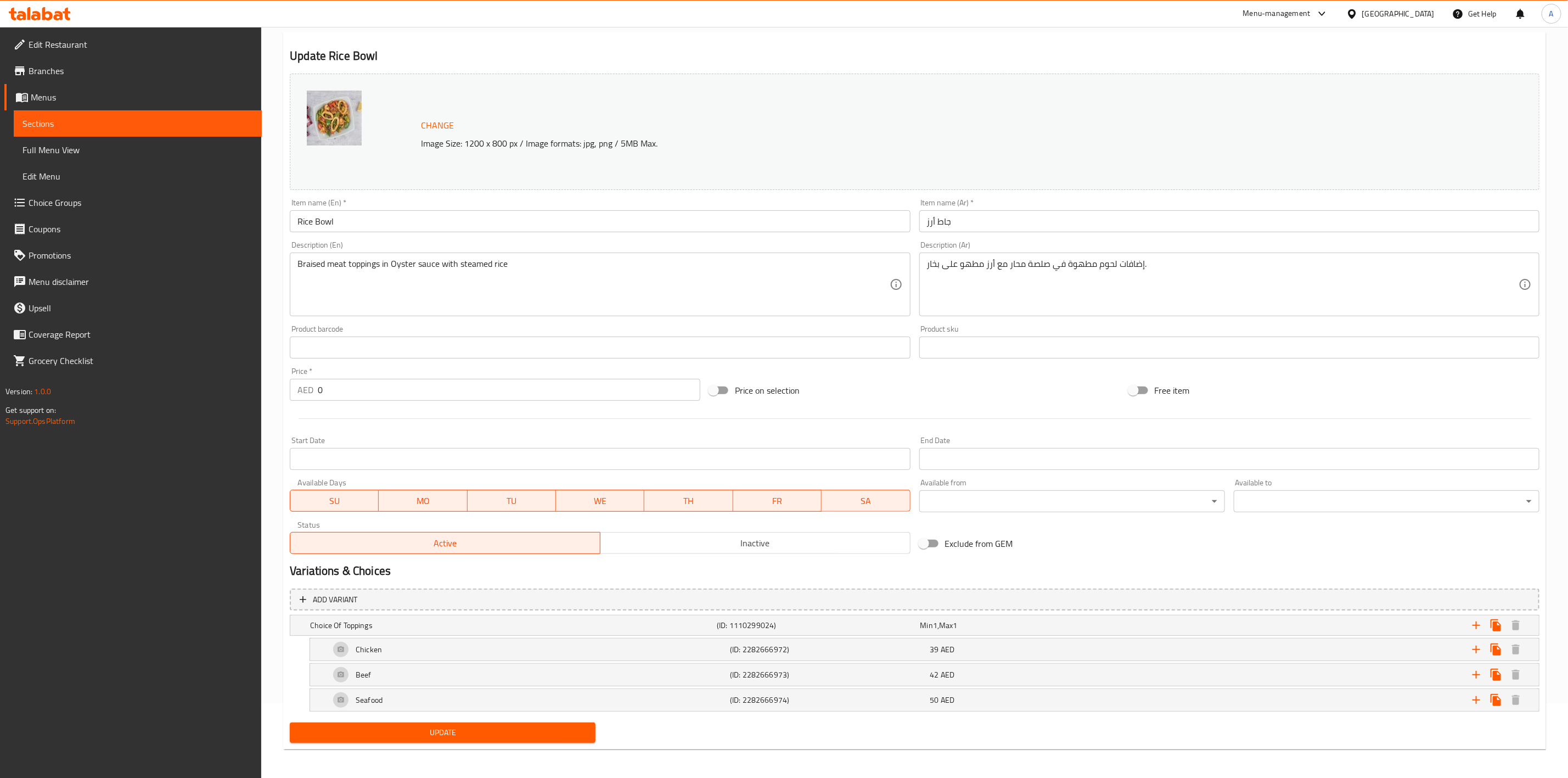
scroll to position [78, 0]
click at [635, 650] on div "Chicken" at bounding box center [528, 647] width 400 height 26
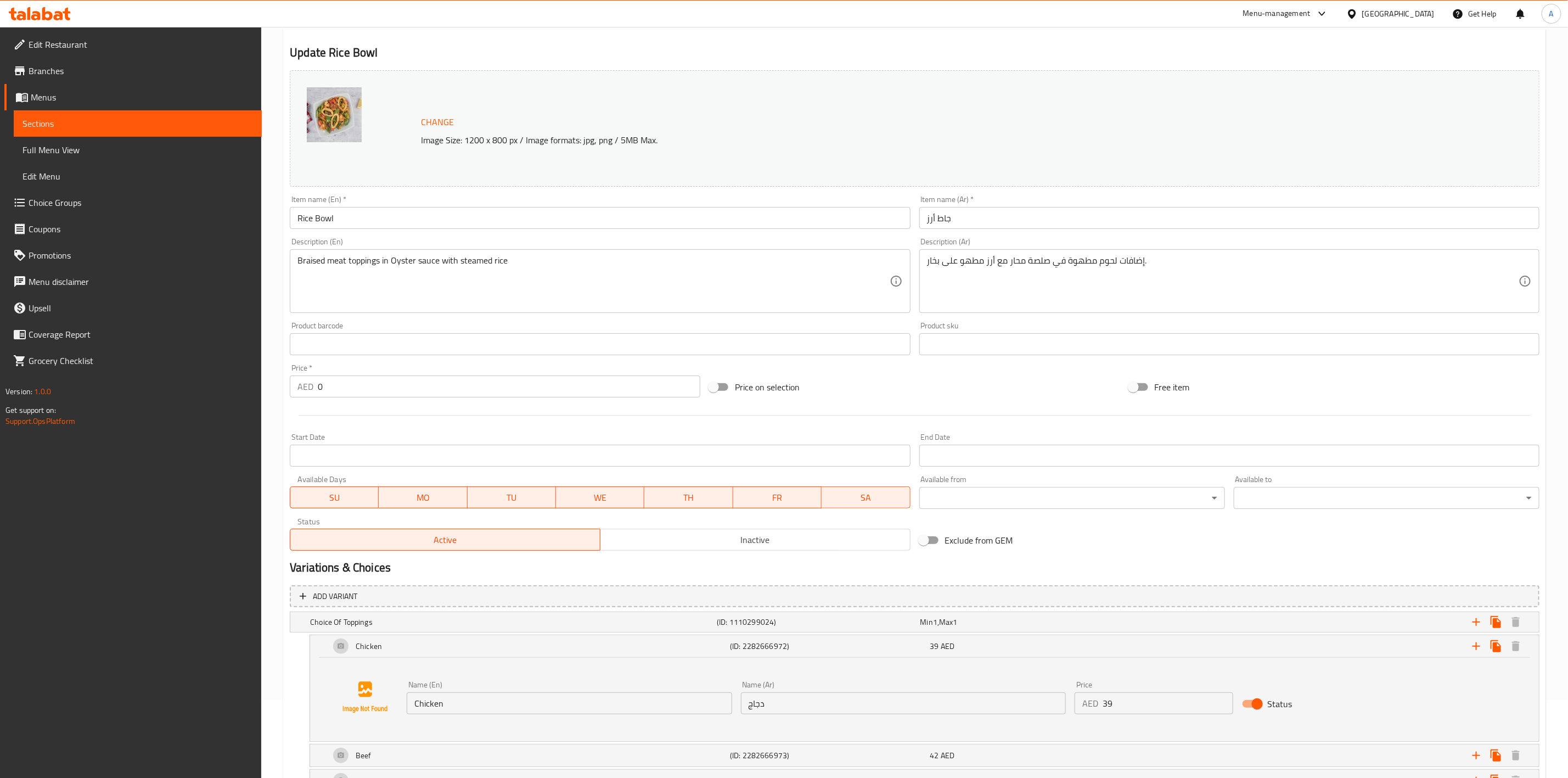
scroll to position [162, 0]
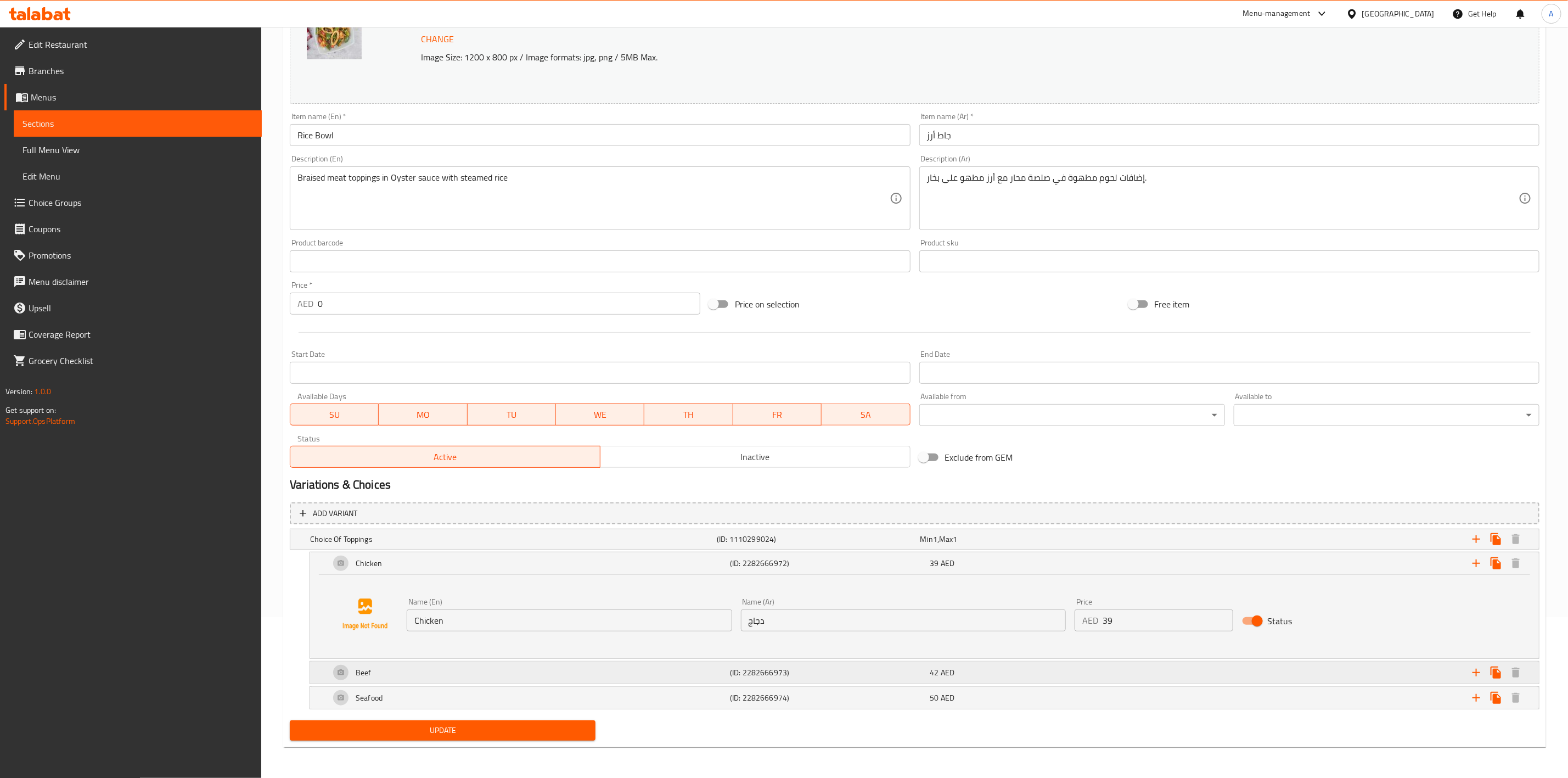
click at [633, 681] on div "Beef" at bounding box center [528, 672] width 400 height 26
click at [654, 678] on div "Beef" at bounding box center [528, 672] width 400 height 26
click at [661, 661] on div "Beef" at bounding box center [528, 672] width 400 height 26
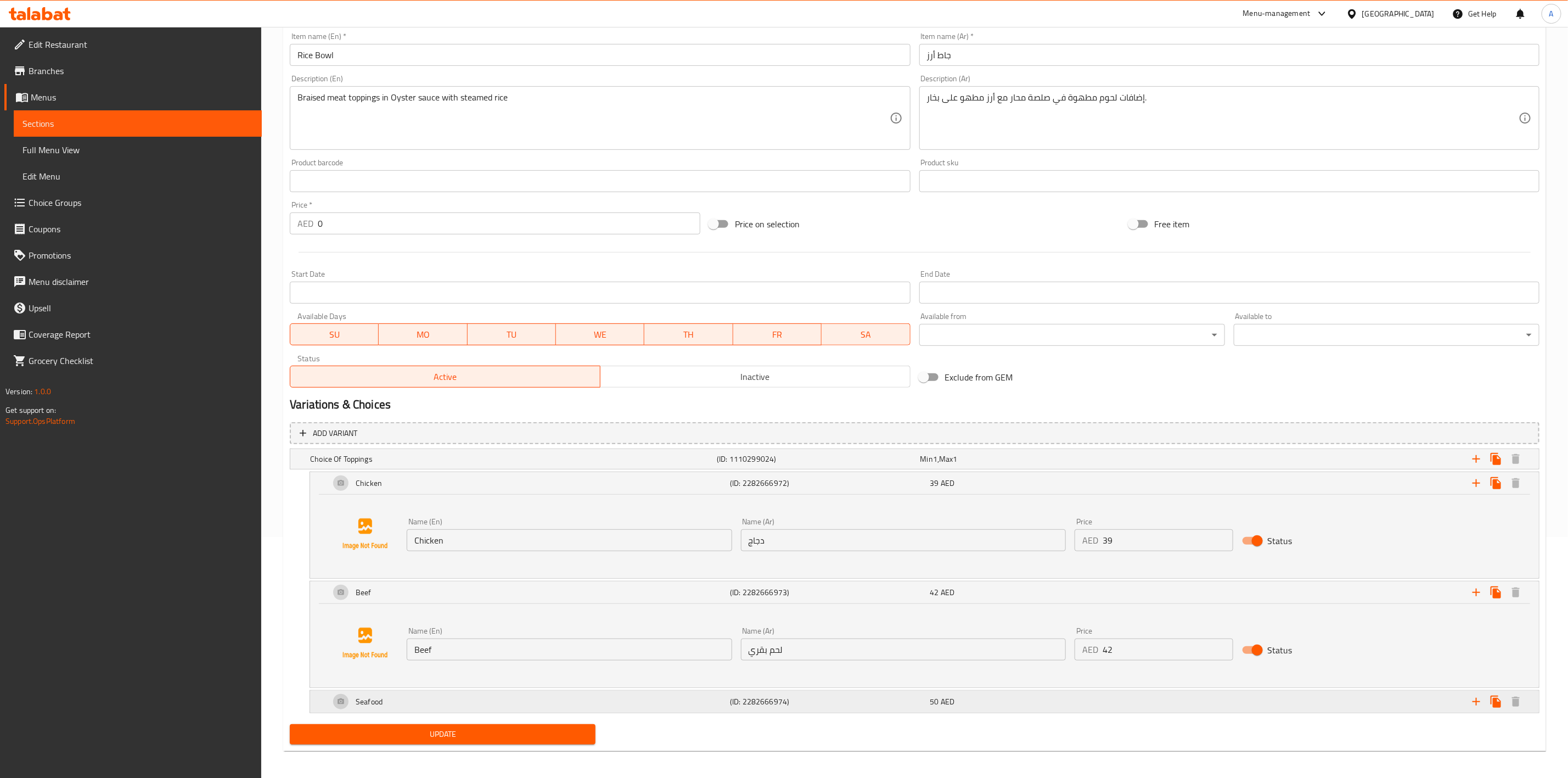
scroll to position [246, 0]
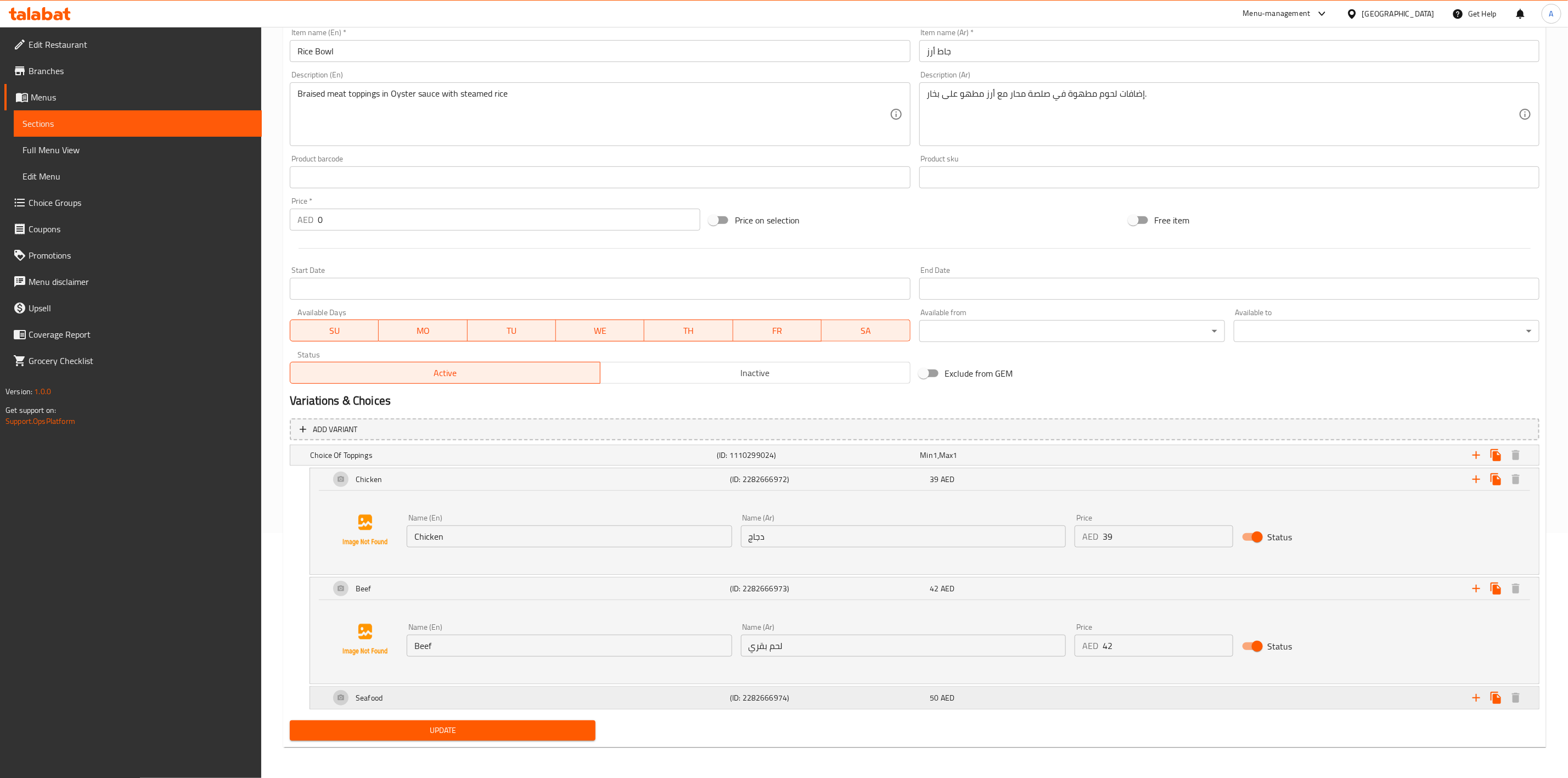
click at [687, 698] on div "Seafood" at bounding box center [528, 698] width 400 height 26
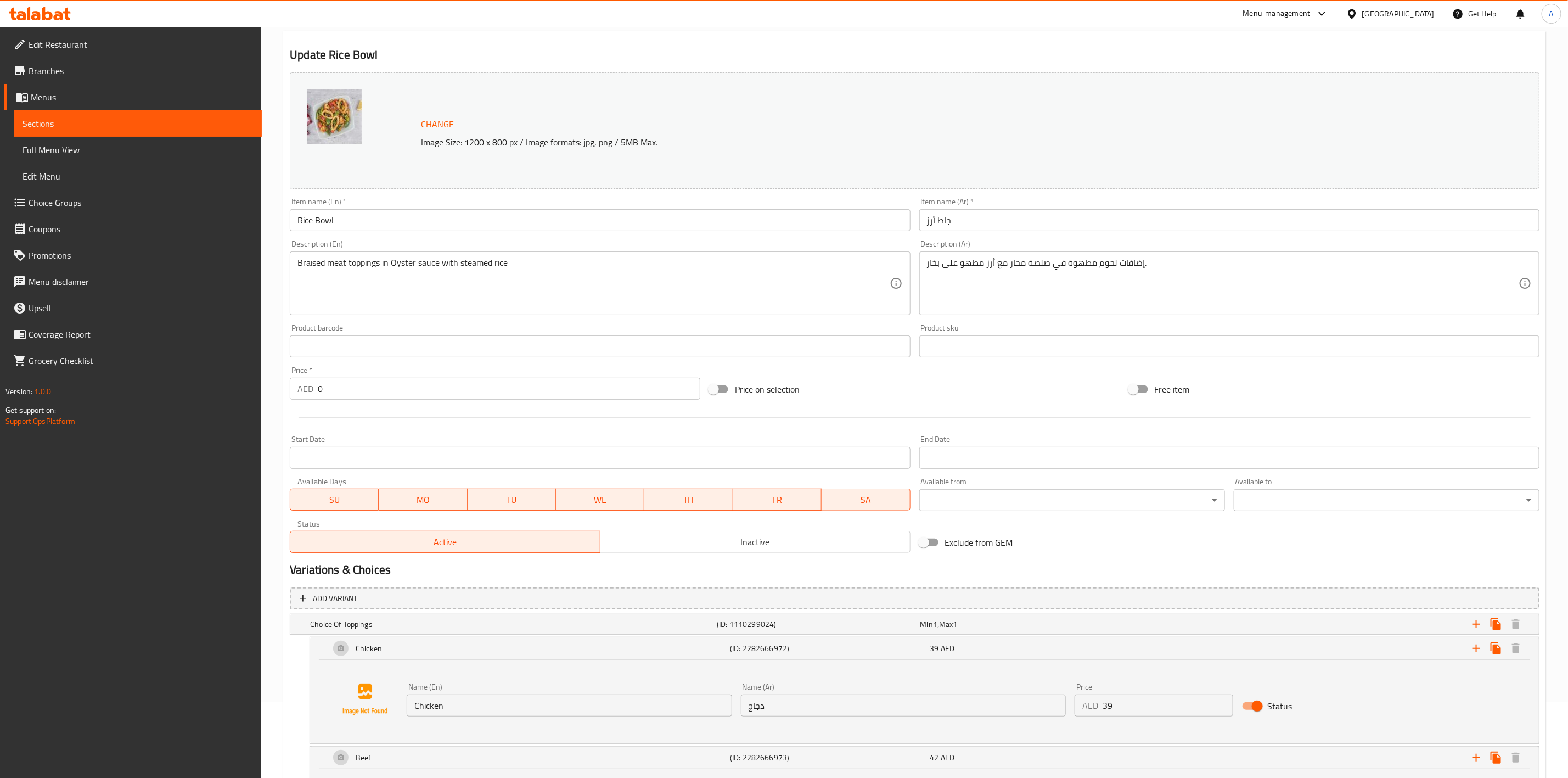
scroll to position [0, 0]
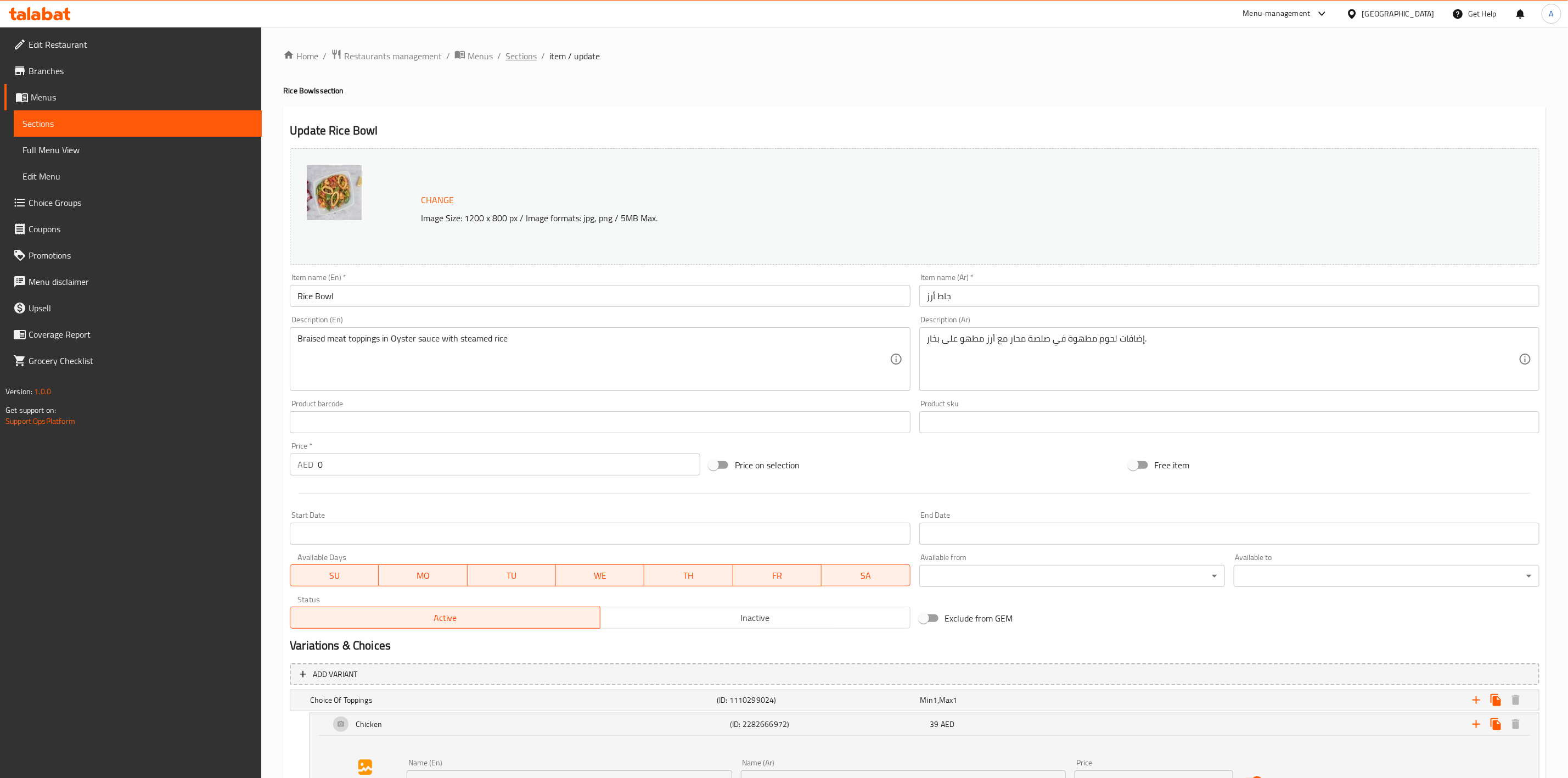
click at [512, 53] on span "Sections" at bounding box center [521, 55] width 31 height 13
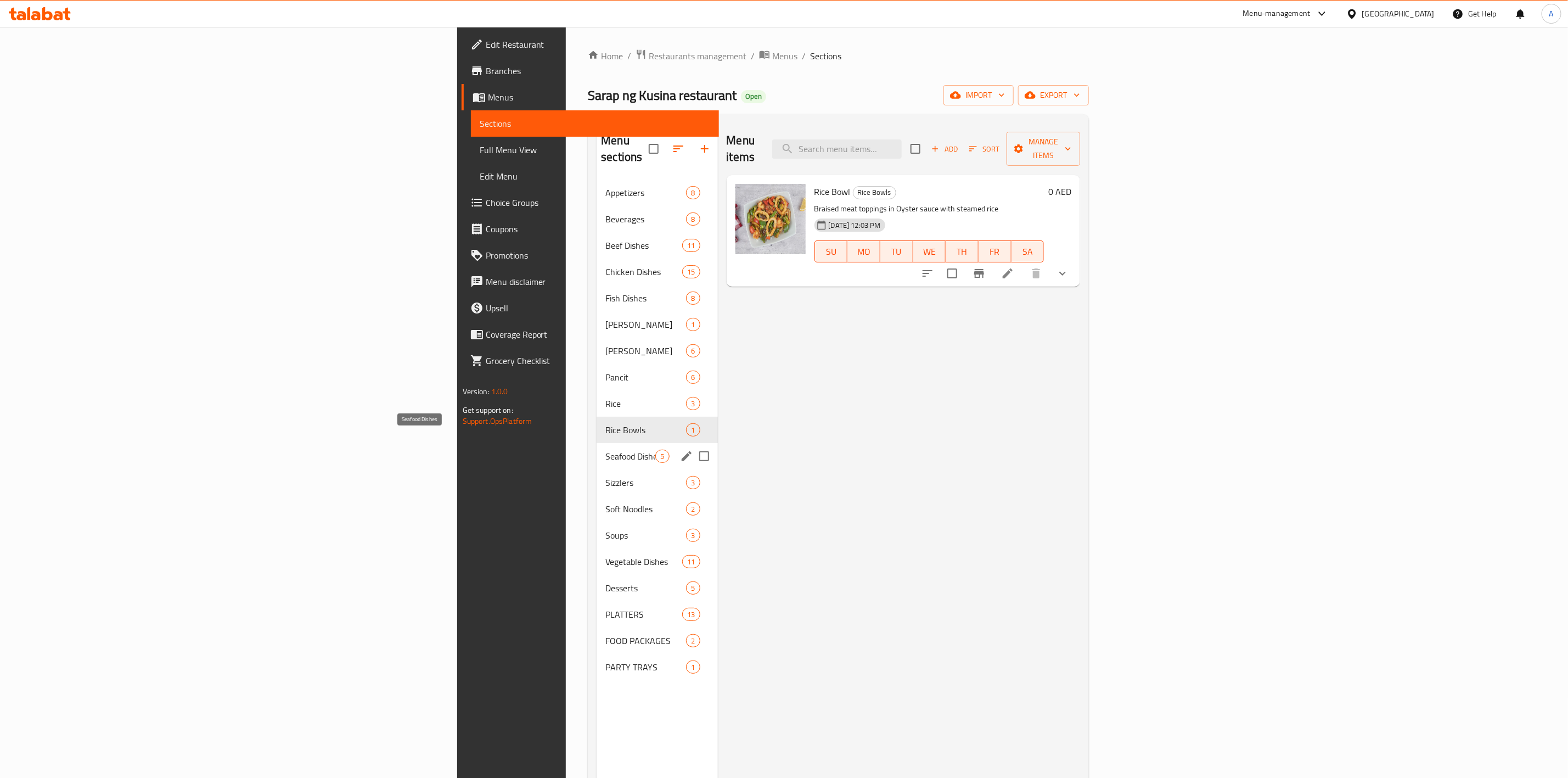
click at [606, 450] on span "Seafood Dishes" at bounding box center [630, 456] width 50 height 13
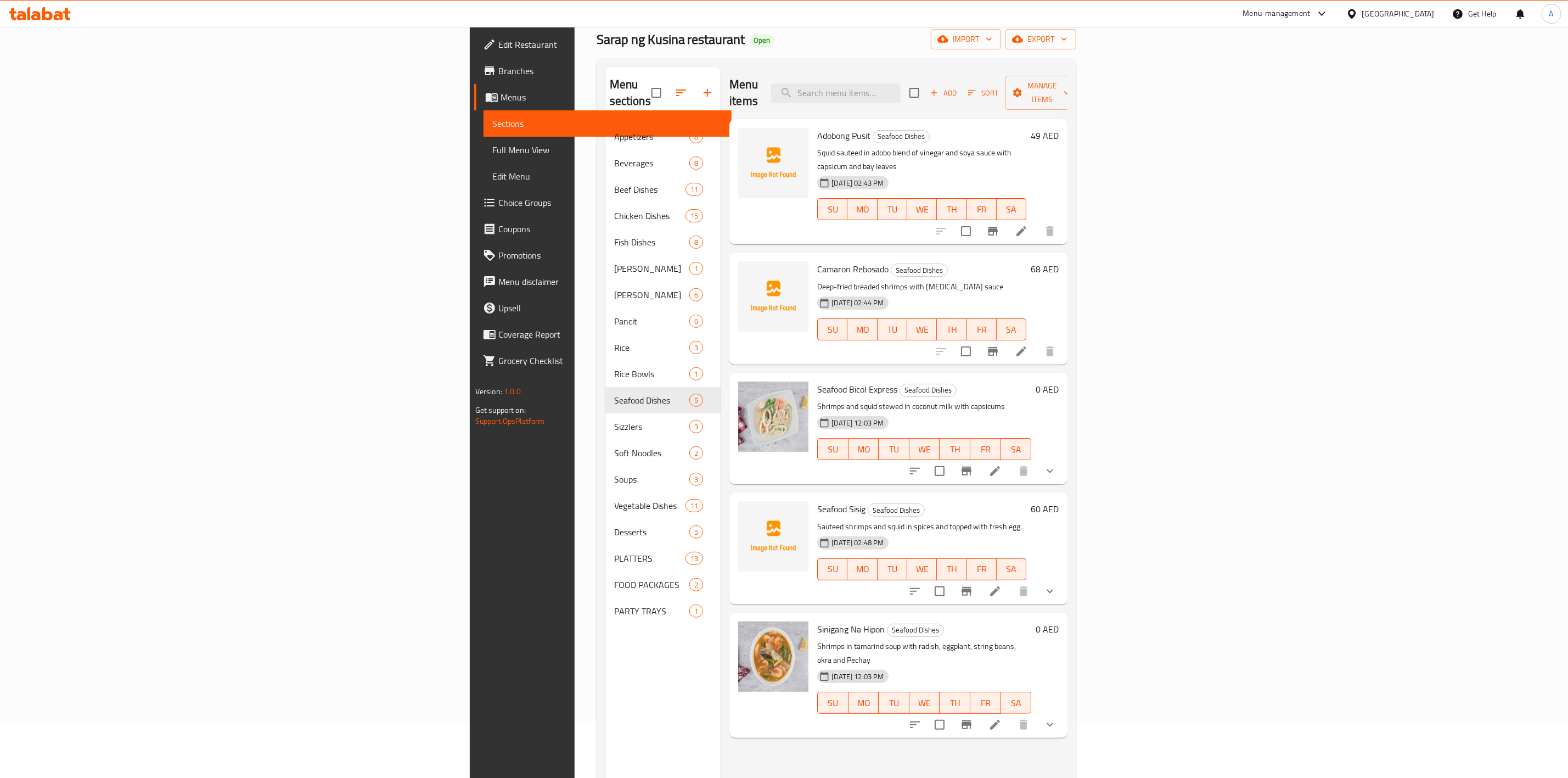
scroll to position [82, 0]
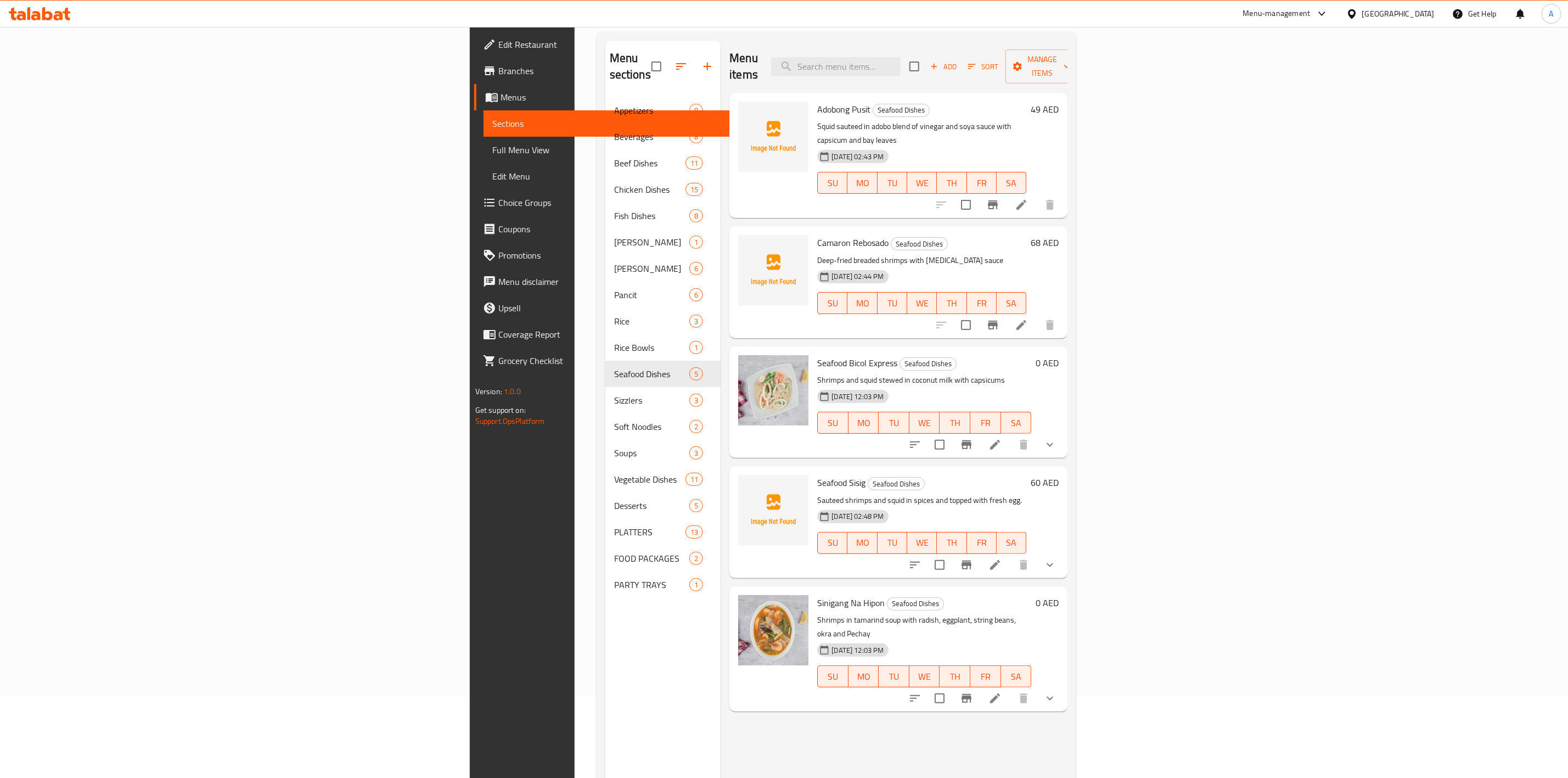
click at [1027, 475] on h6 "Seafood Sisig Seafood Dishes" at bounding box center [922, 483] width 209 height 15
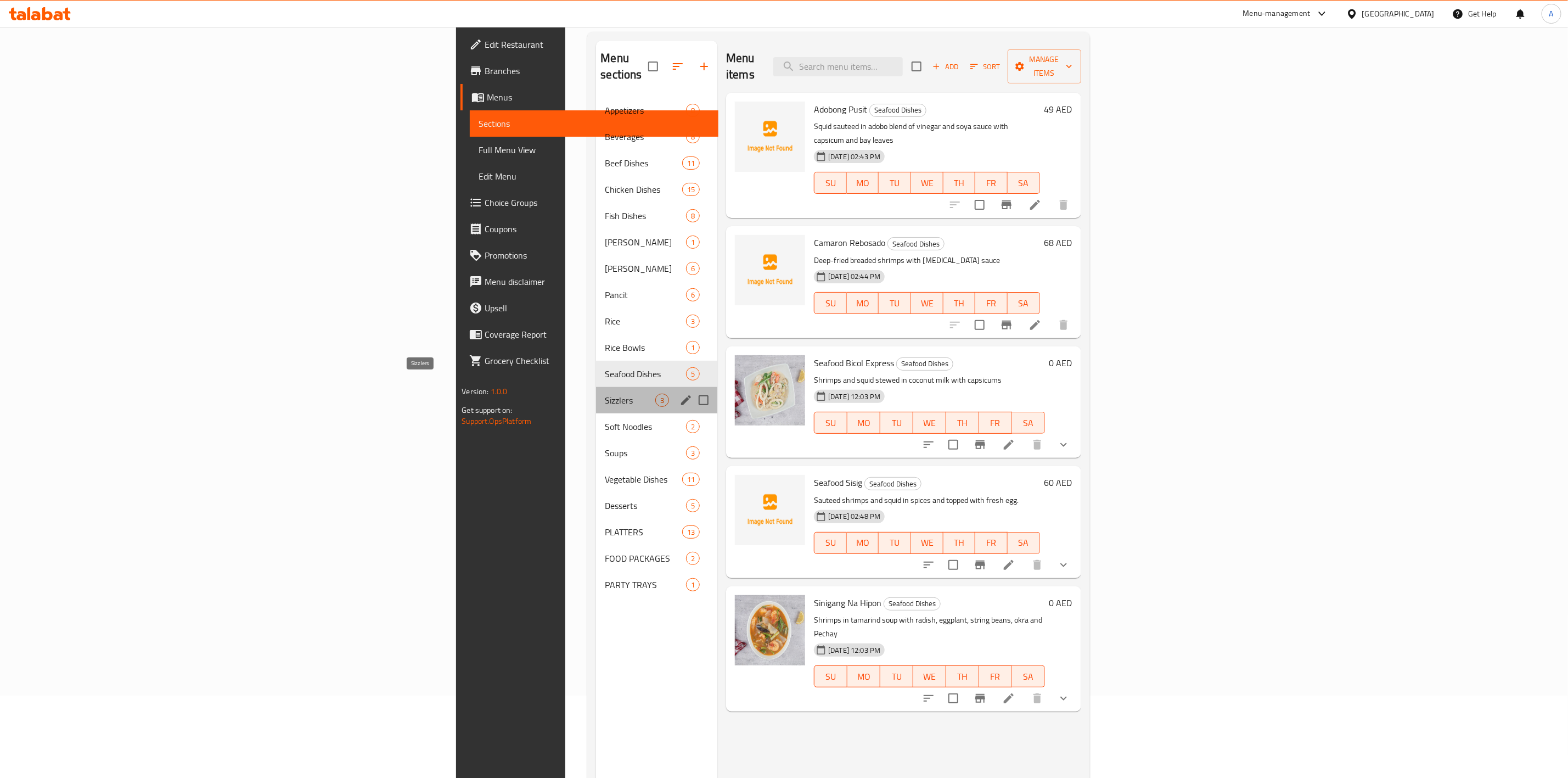
click at [605, 394] on span "Sizzlers" at bounding box center [630, 400] width 50 height 13
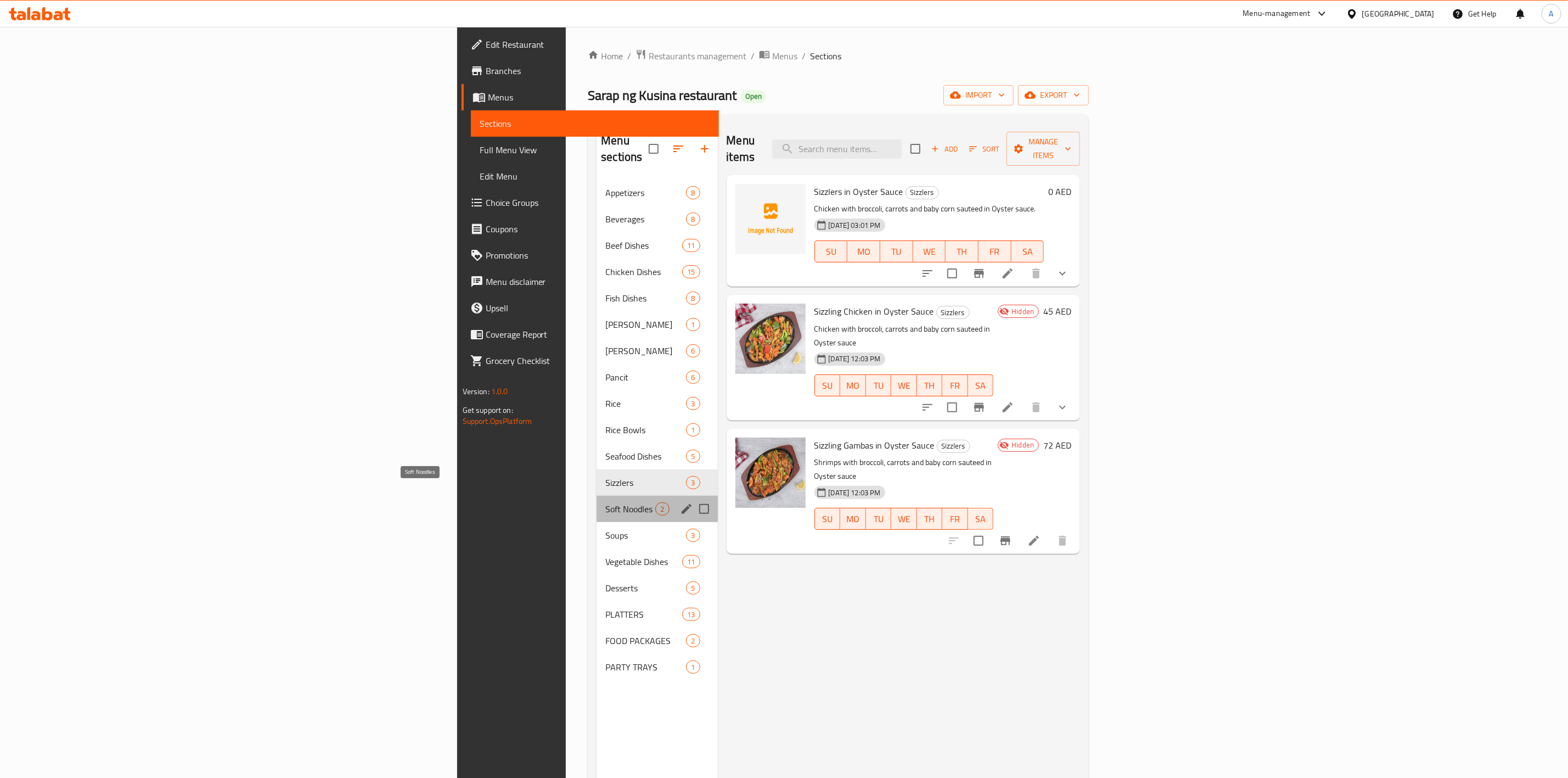
click at [606, 502] on span "Soft Noodles" at bounding box center [630, 508] width 50 height 13
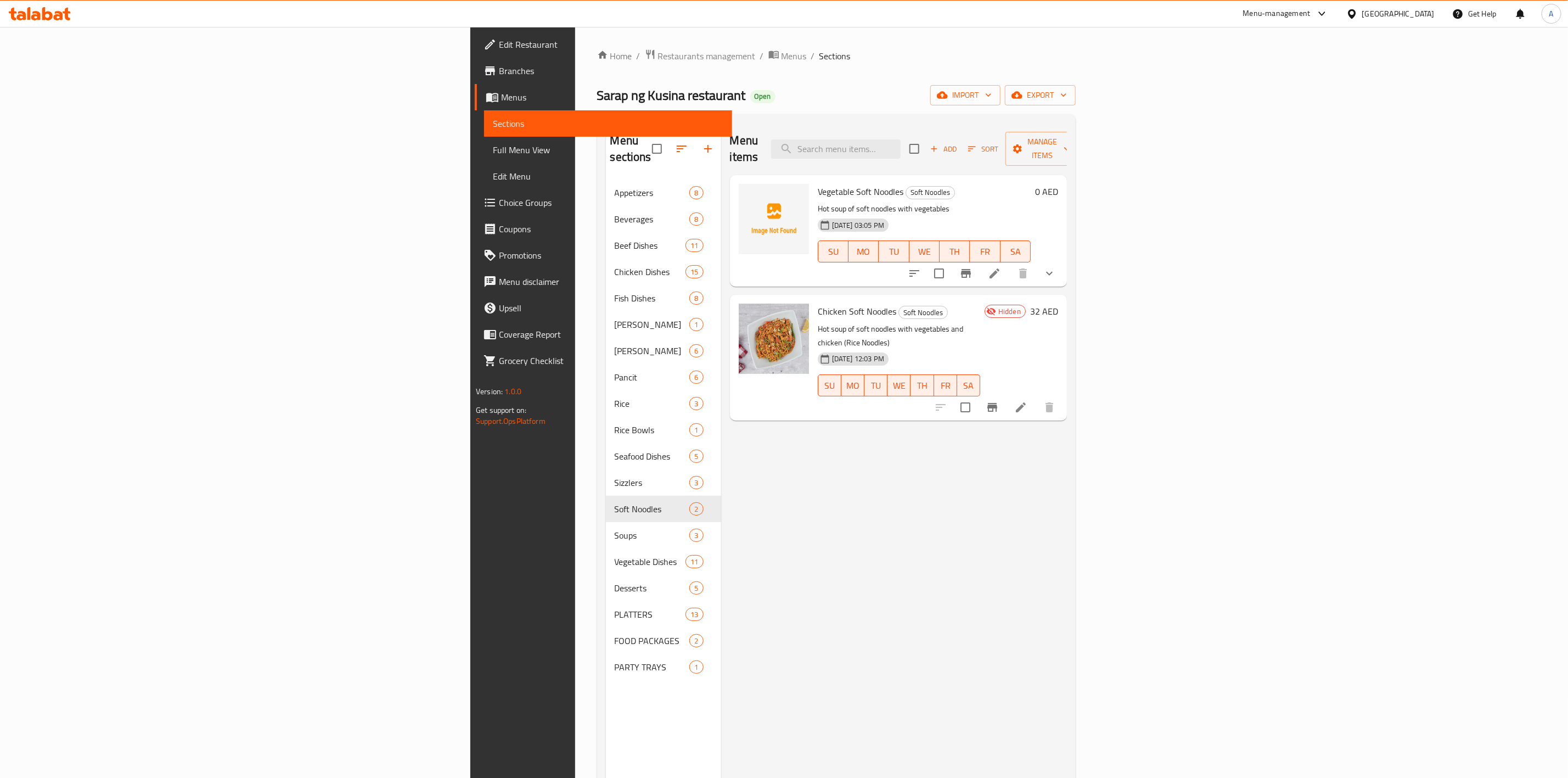
click at [1063, 260] on div at bounding box center [982, 273] width 161 height 26
click at [1056, 267] on icon "show more" at bounding box center [1049, 273] width 13 height 13
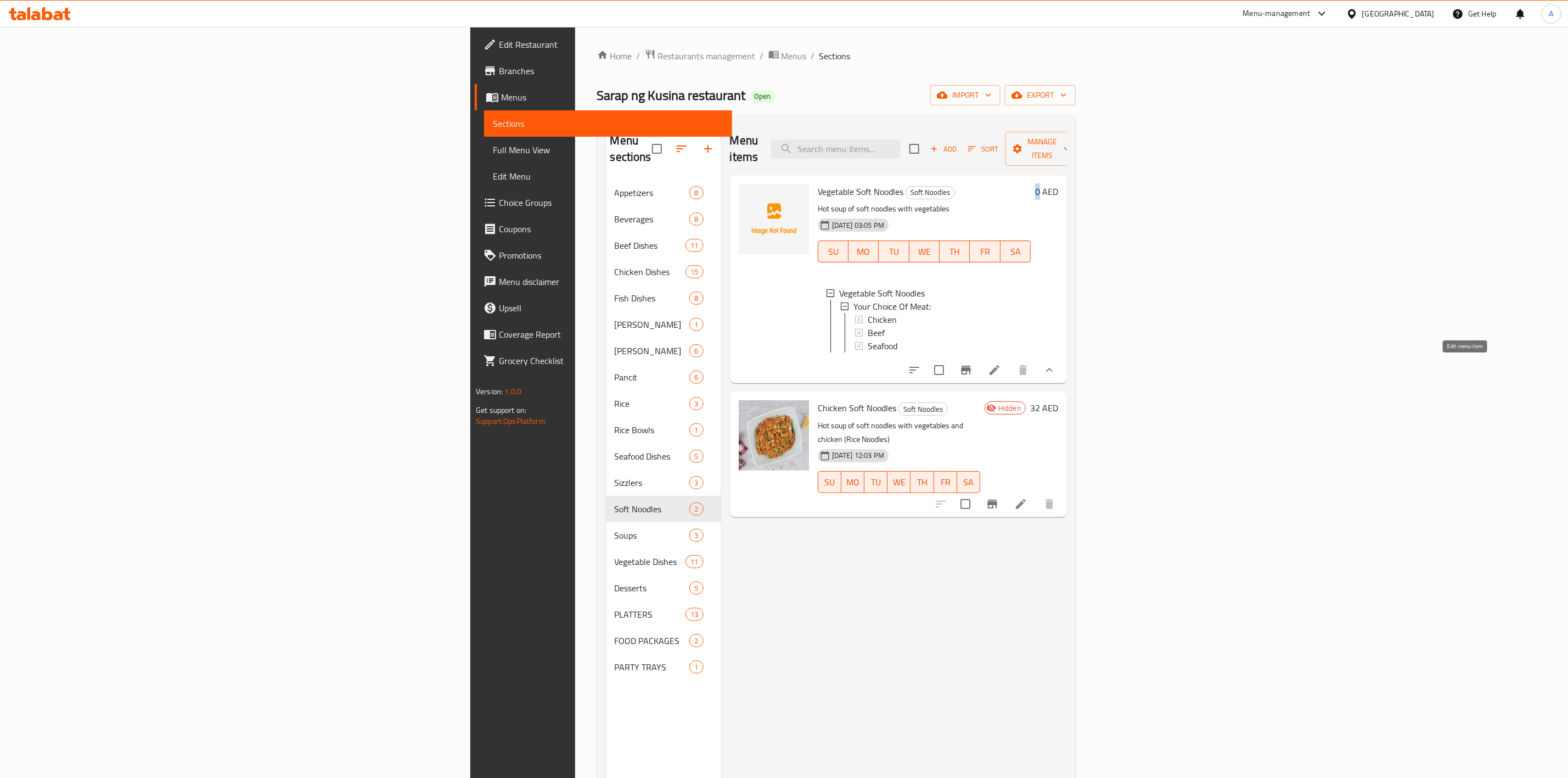
click at [1000, 368] on icon at bounding box center [995, 370] width 10 height 10
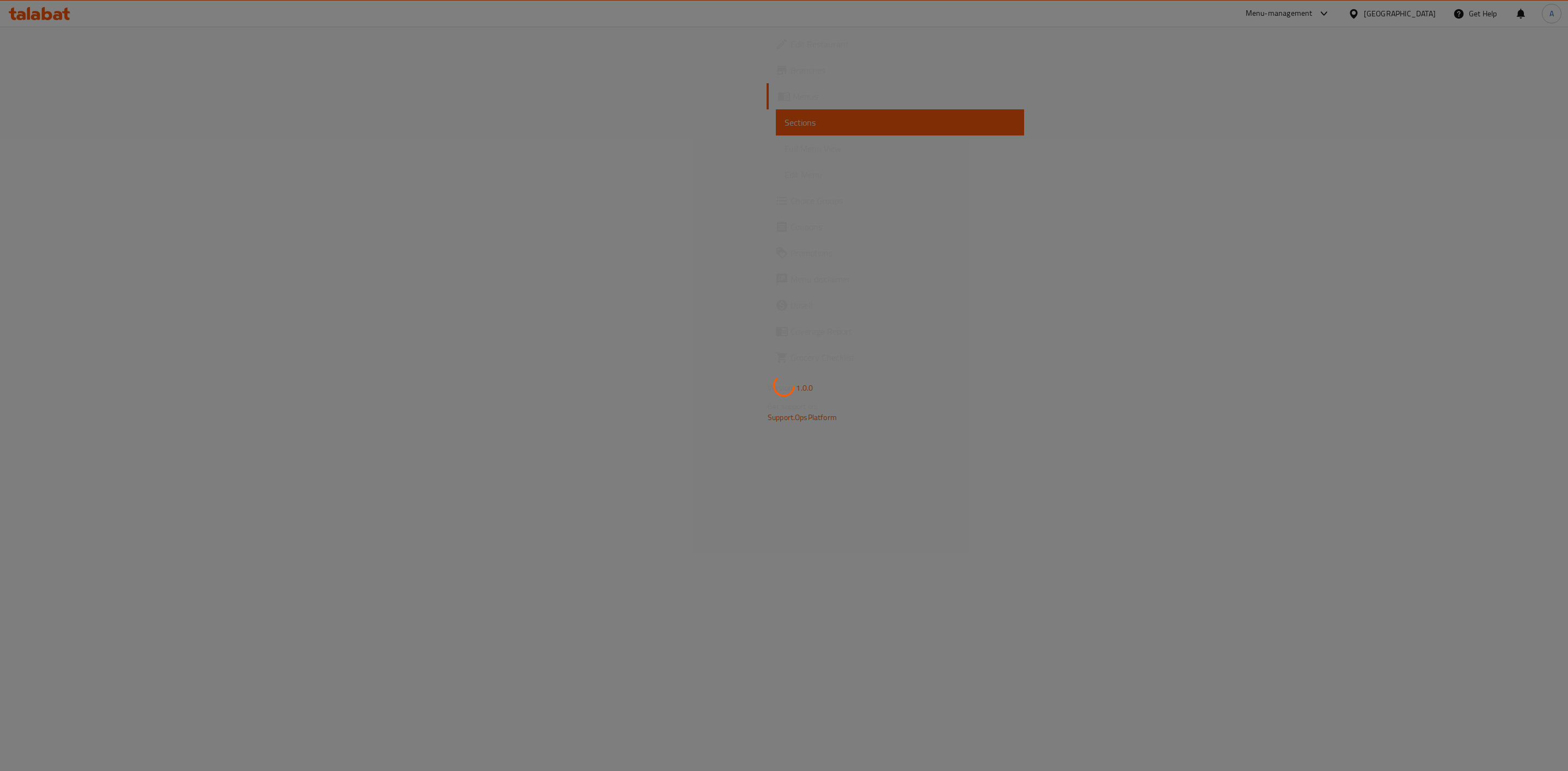
click at [1452, 365] on div at bounding box center [784, 385] width 1568 height 771
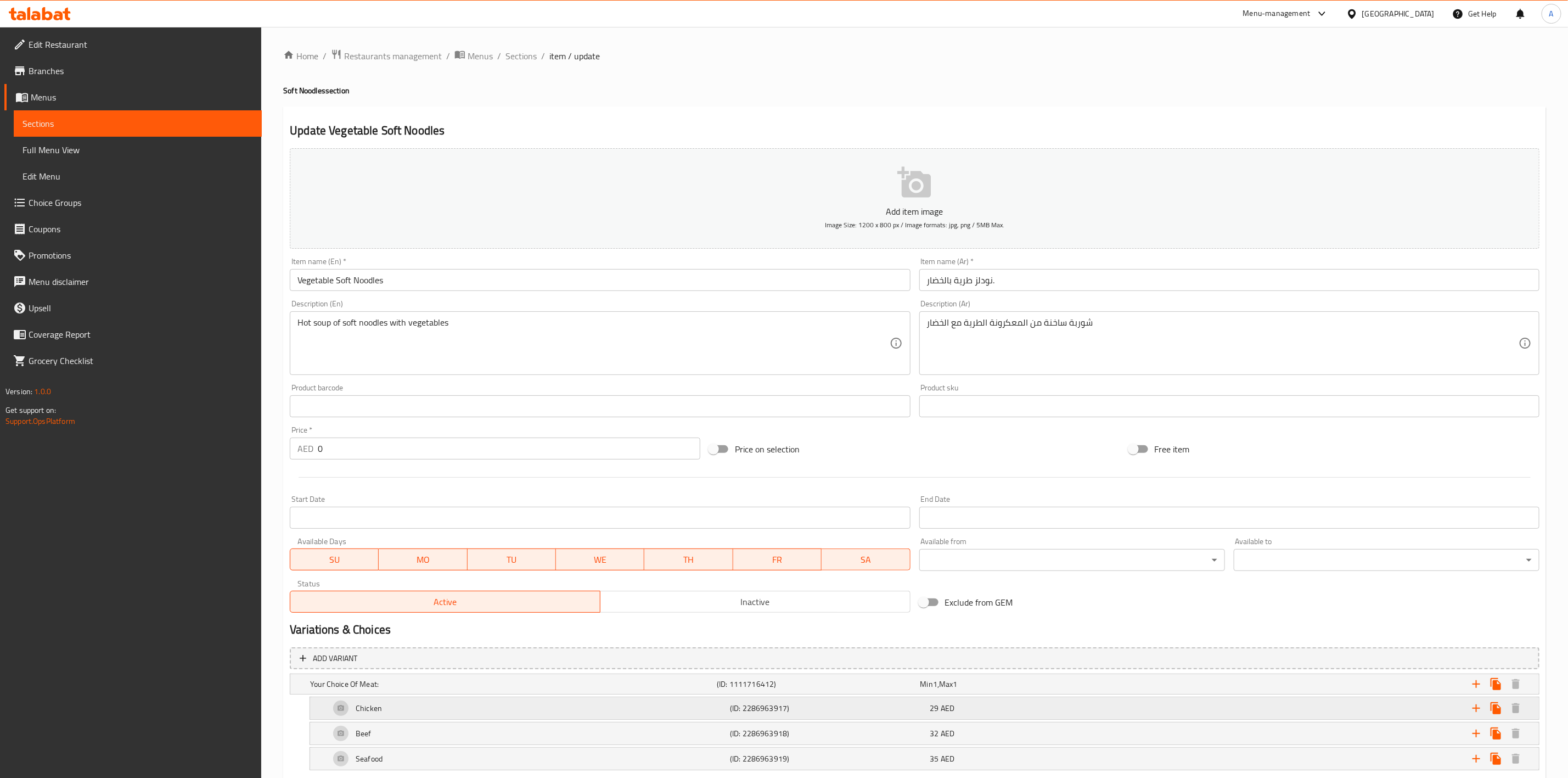
click at [558, 714] on div "Chicken" at bounding box center [528, 708] width 400 height 26
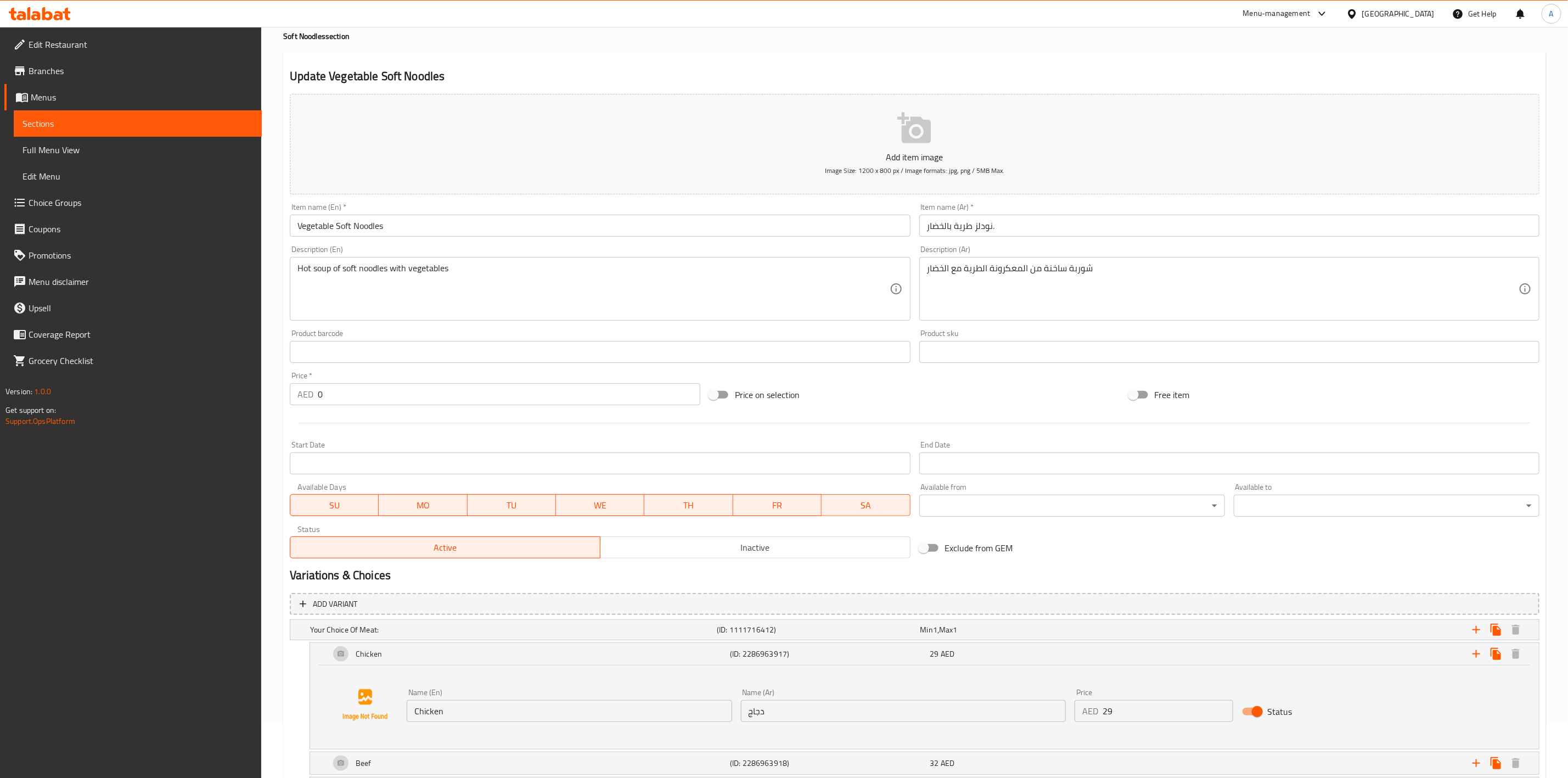
scroll to position [147, 0]
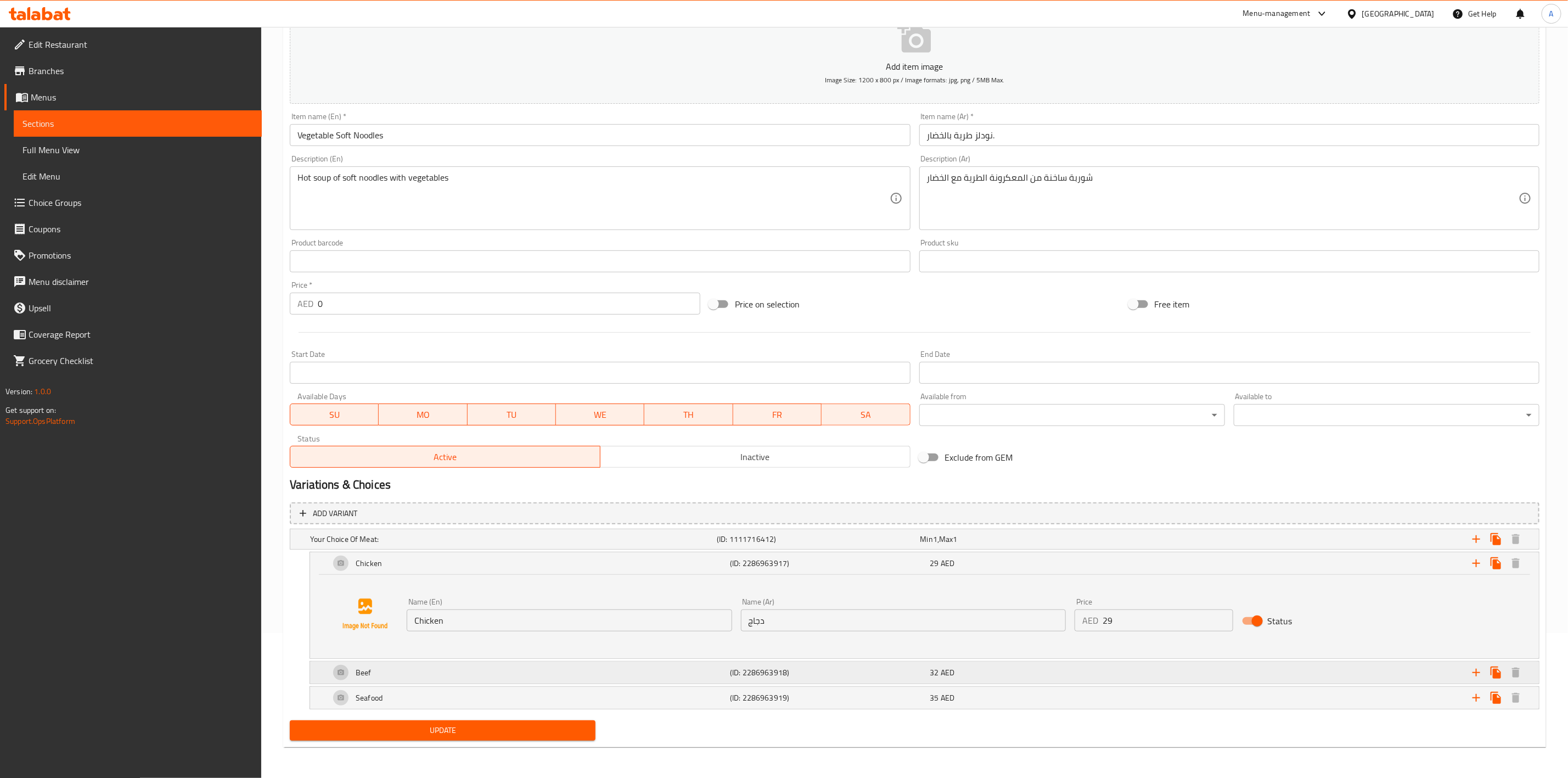
click at [591, 679] on div "Beef" at bounding box center [528, 672] width 400 height 26
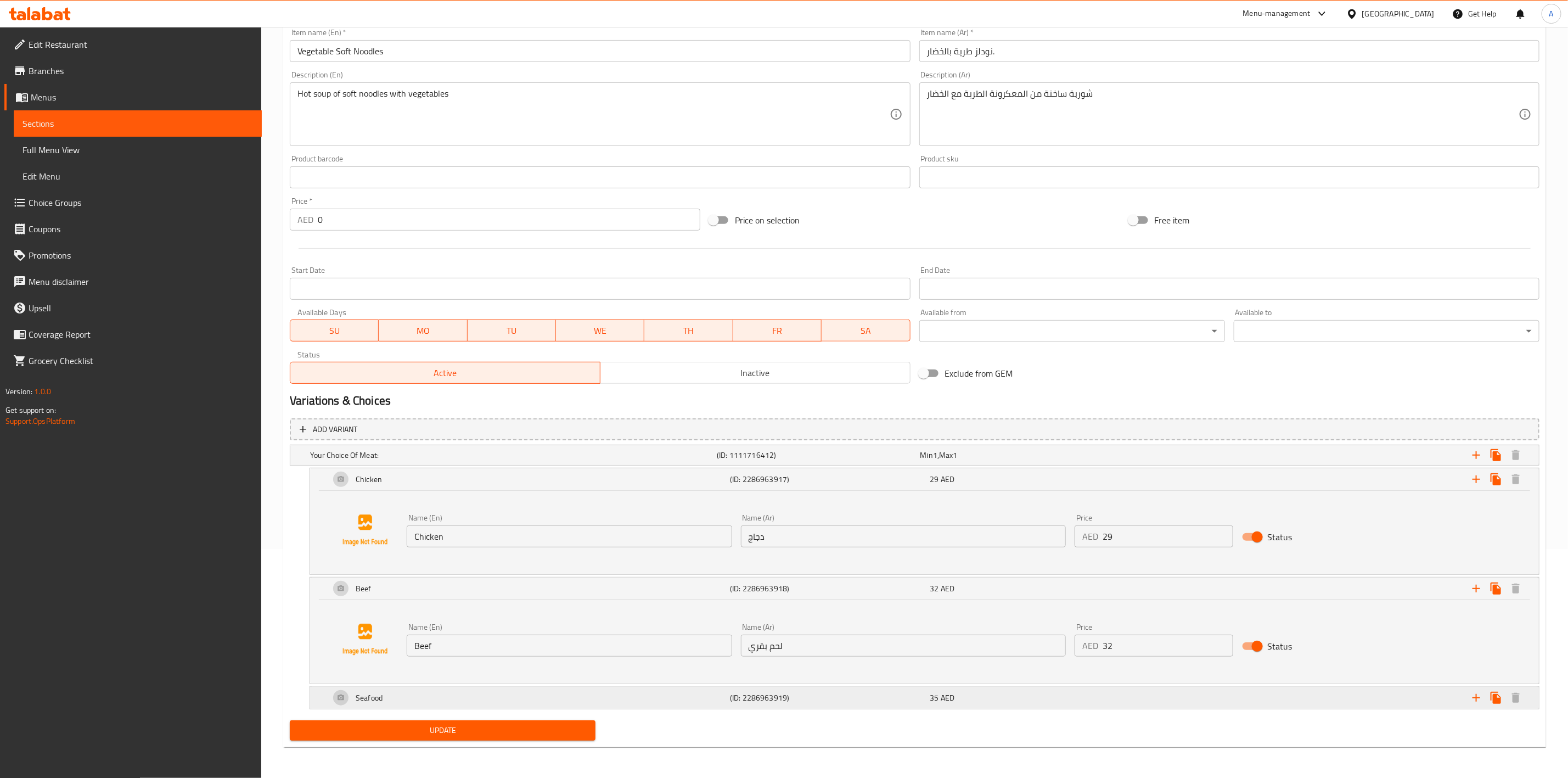
scroll to position [231, 0]
click at [601, 707] on div "Seafood" at bounding box center [528, 698] width 400 height 26
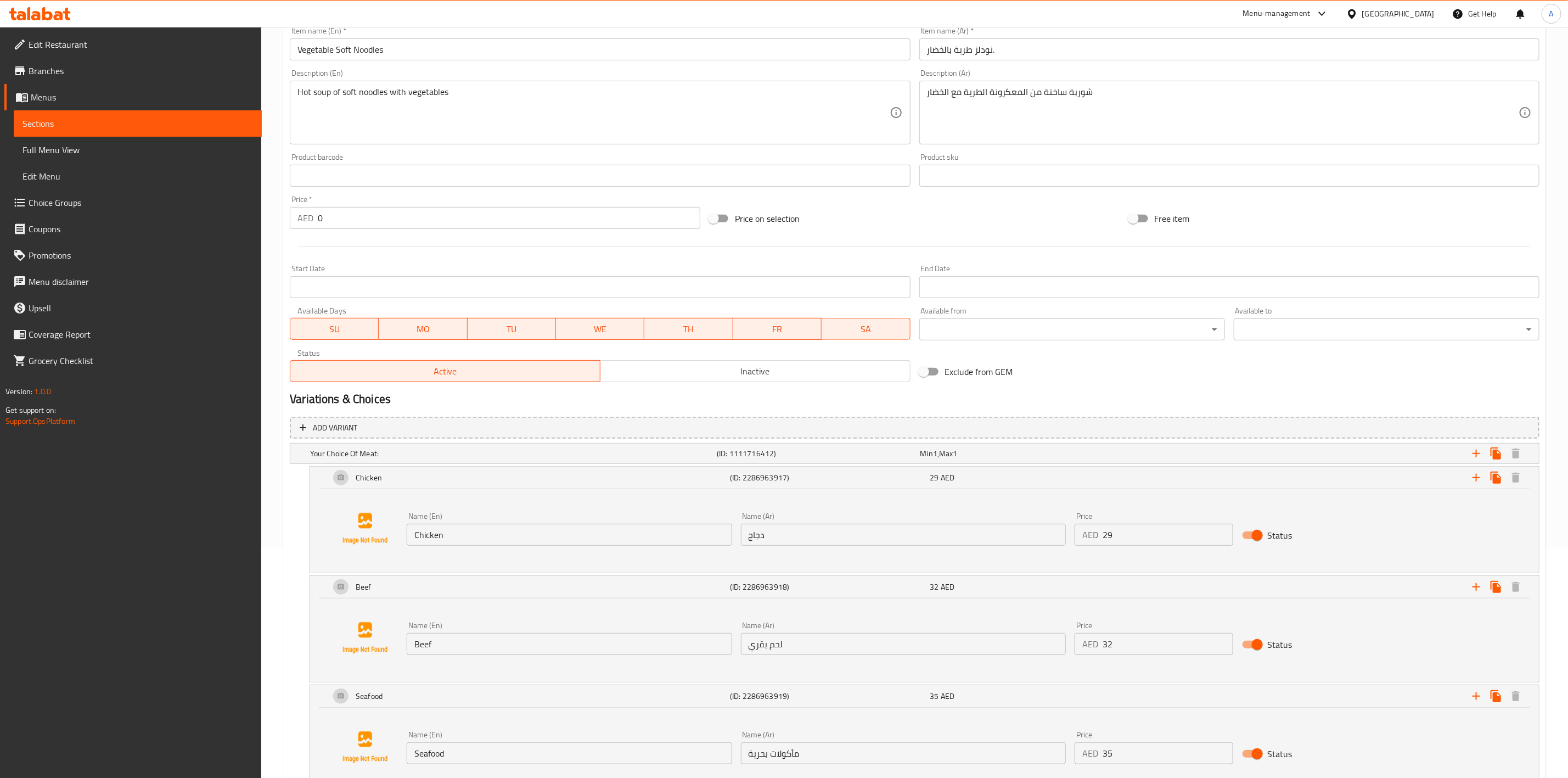
click at [847, 212] on div "Price on selection" at bounding box center [914, 219] width 419 height 29
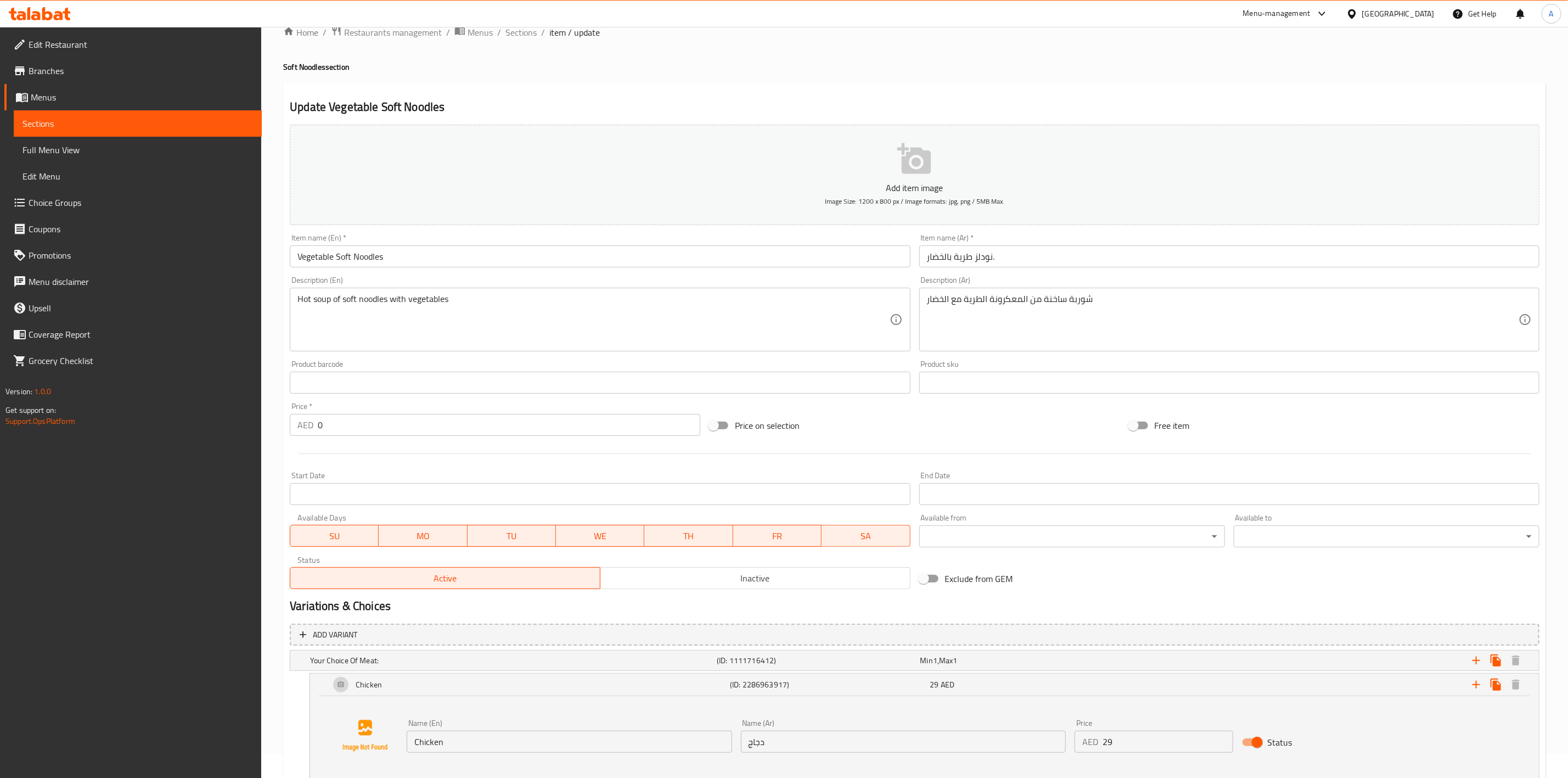
scroll to position [0, 0]
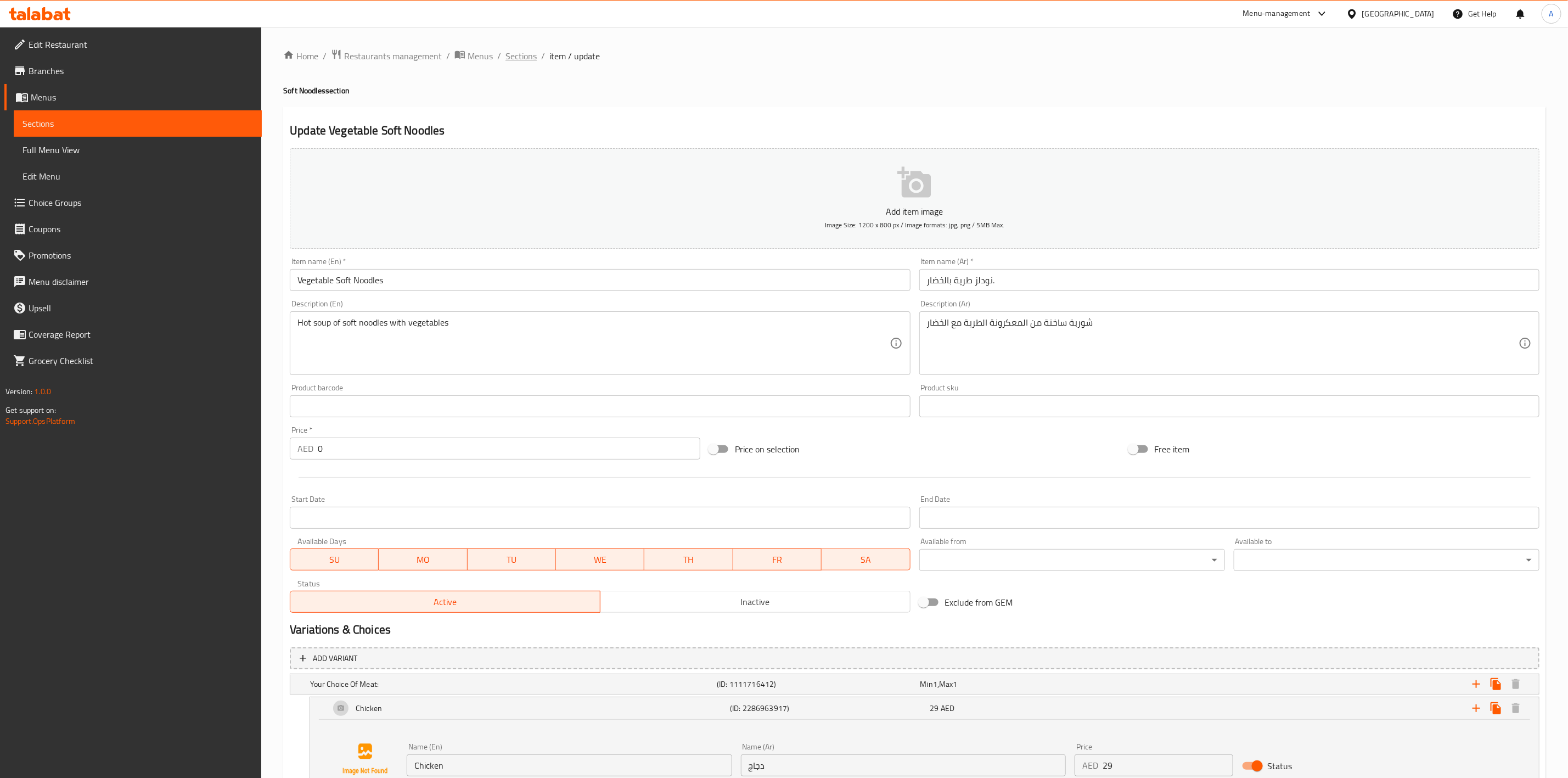
click at [519, 55] on span "Sections" at bounding box center [521, 55] width 31 height 13
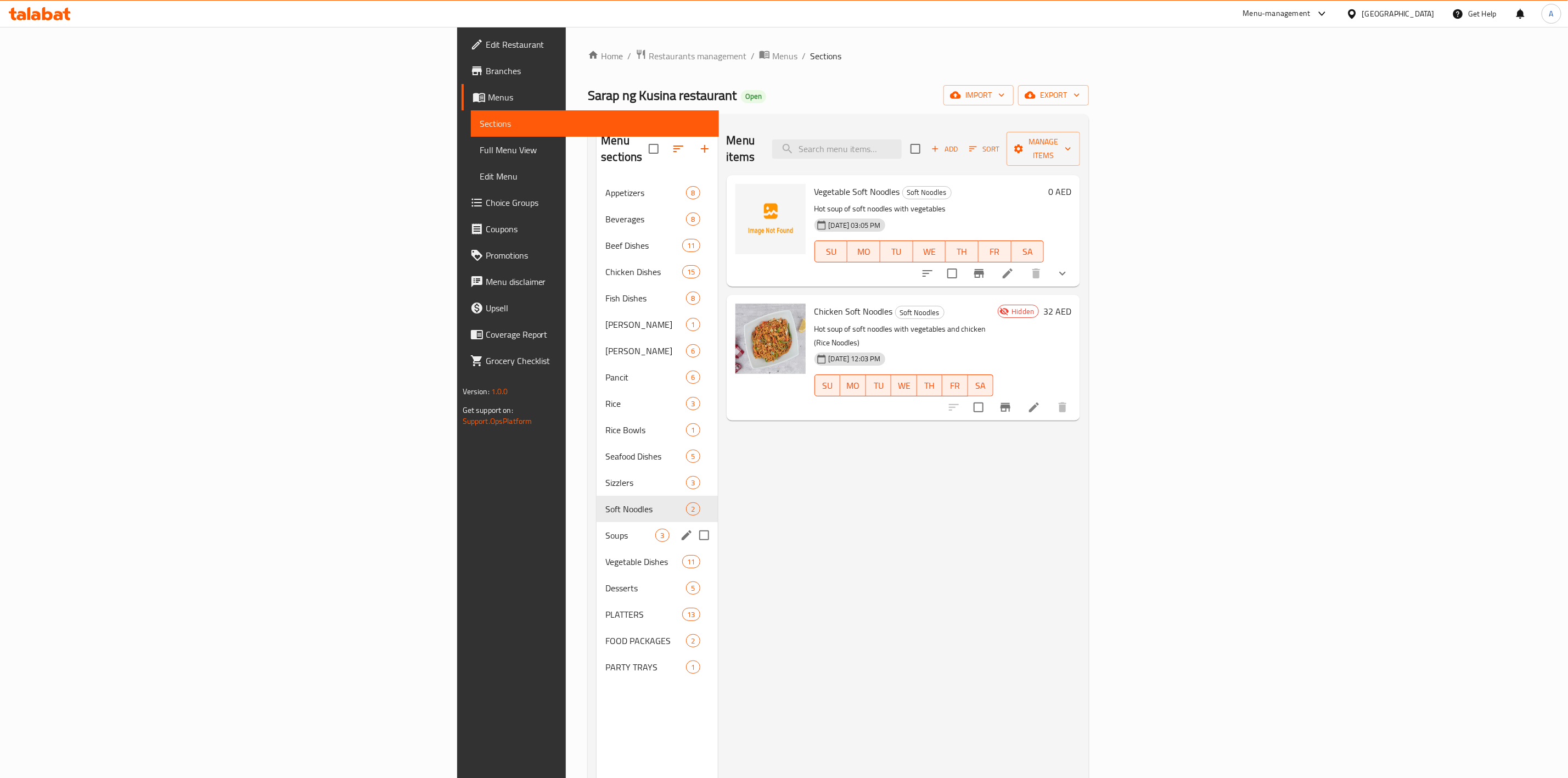
click at [597, 526] on div "Soups 3" at bounding box center [657, 535] width 121 height 26
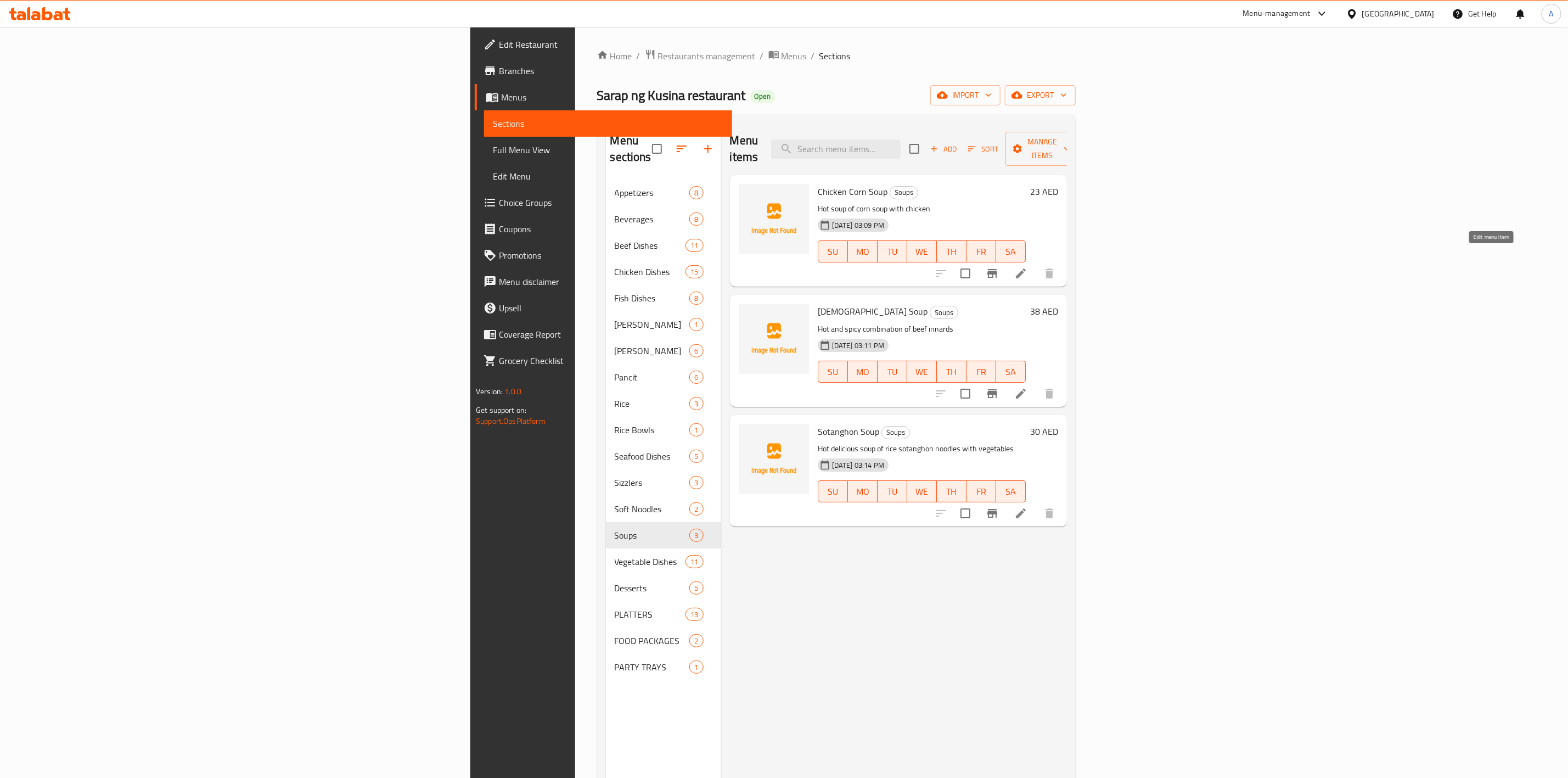
drag, startPoint x: 1485, startPoint y: 261, endPoint x: 361, endPoint y: 545, distance: 1159.3
click at [615, 555] on span "Vegetable Dishes" at bounding box center [651, 561] width 71 height 13
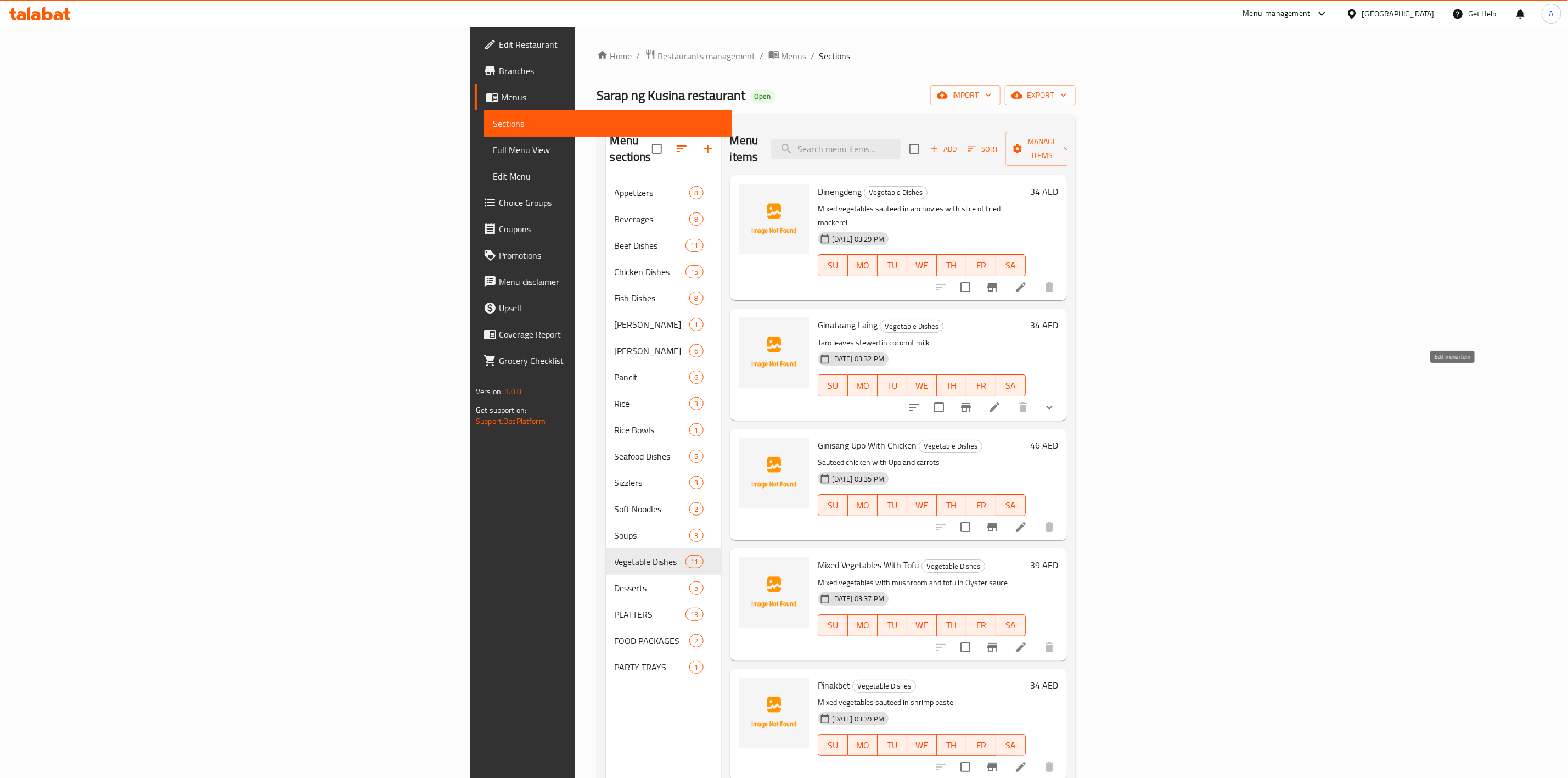
drag, startPoint x: 1454, startPoint y: 379, endPoint x: 1292, endPoint y: 336, distance: 167.6
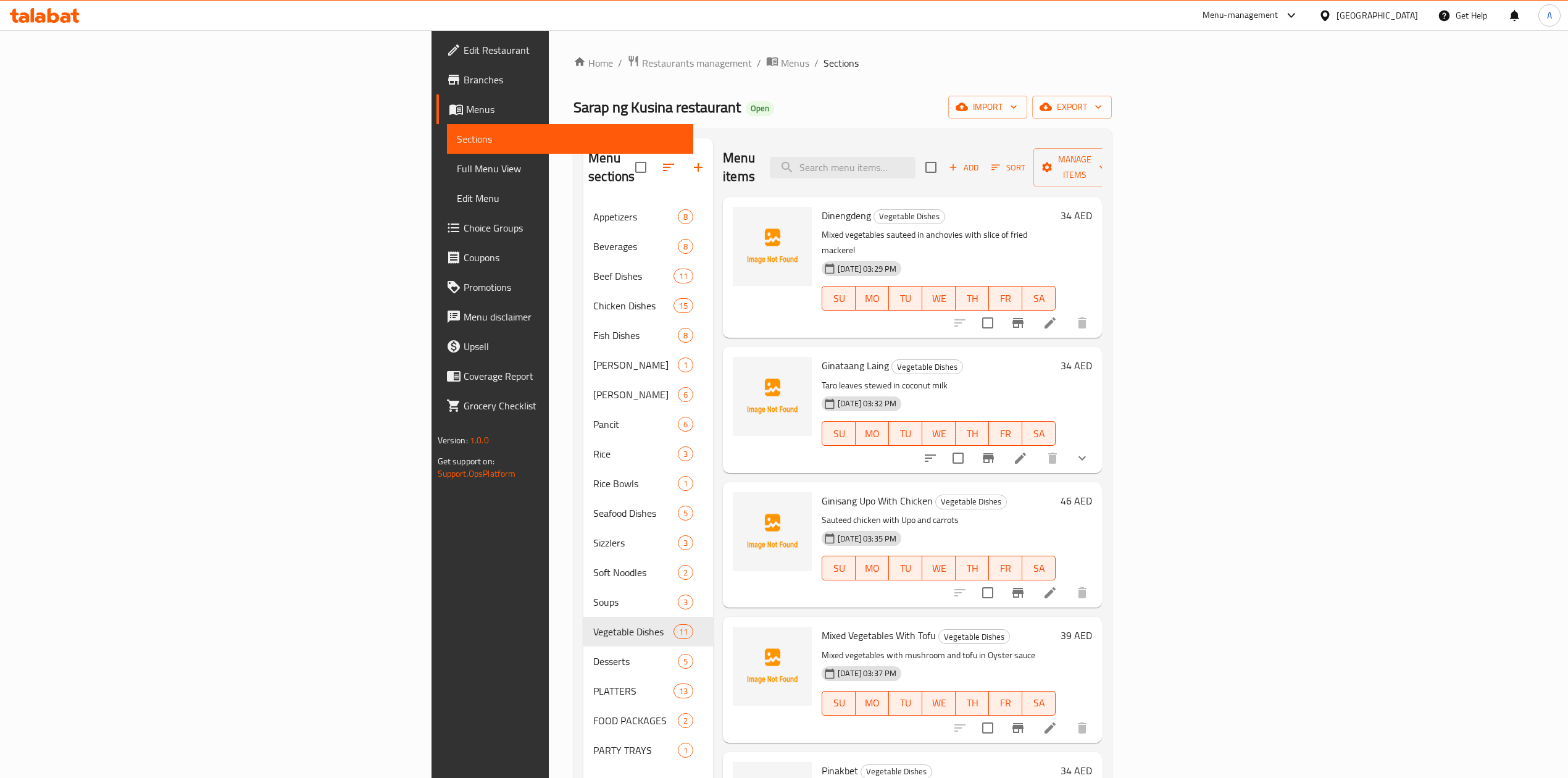
drag, startPoint x: 1453, startPoint y: 378, endPoint x: 1060, endPoint y: 359, distance: 393.5
click at [1060, 391] on div "10-09-2025 03:32 PM SU MO TU WE TH FR SA" at bounding box center [938, 425] width 244 height 67
type button "6"
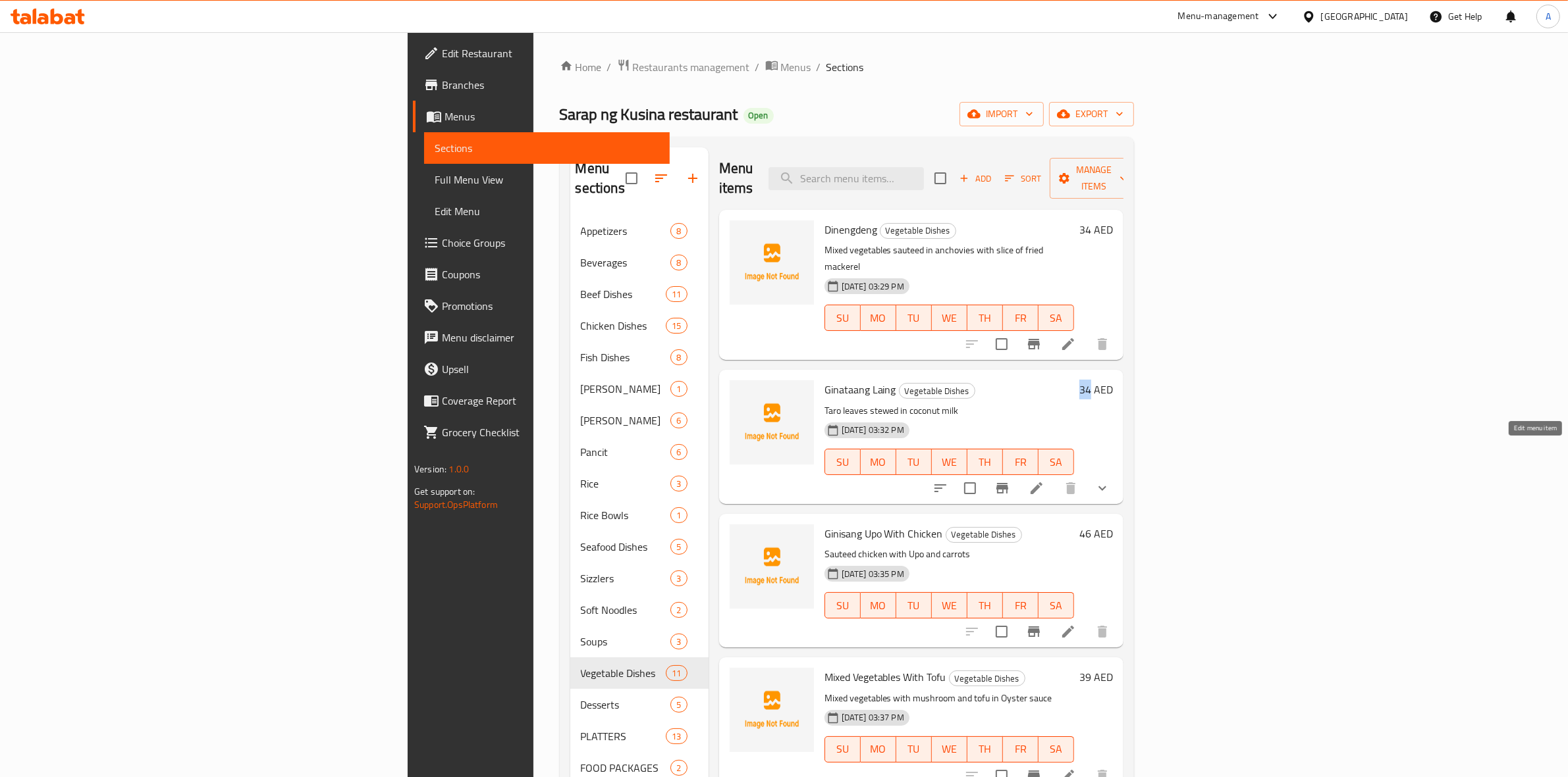
drag, startPoint x: 1536, startPoint y: 450, endPoint x: 1439, endPoint y: 422, distance: 101.0
drag, startPoint x: 1439, startPoint y: 422, endPoint x: 1273, endPoint y: 372, distance: 173.4
click at [1074, 402] on p "Taro leaves stewed in coconut milk" at bounding box center [949, 411] width 250 height 16
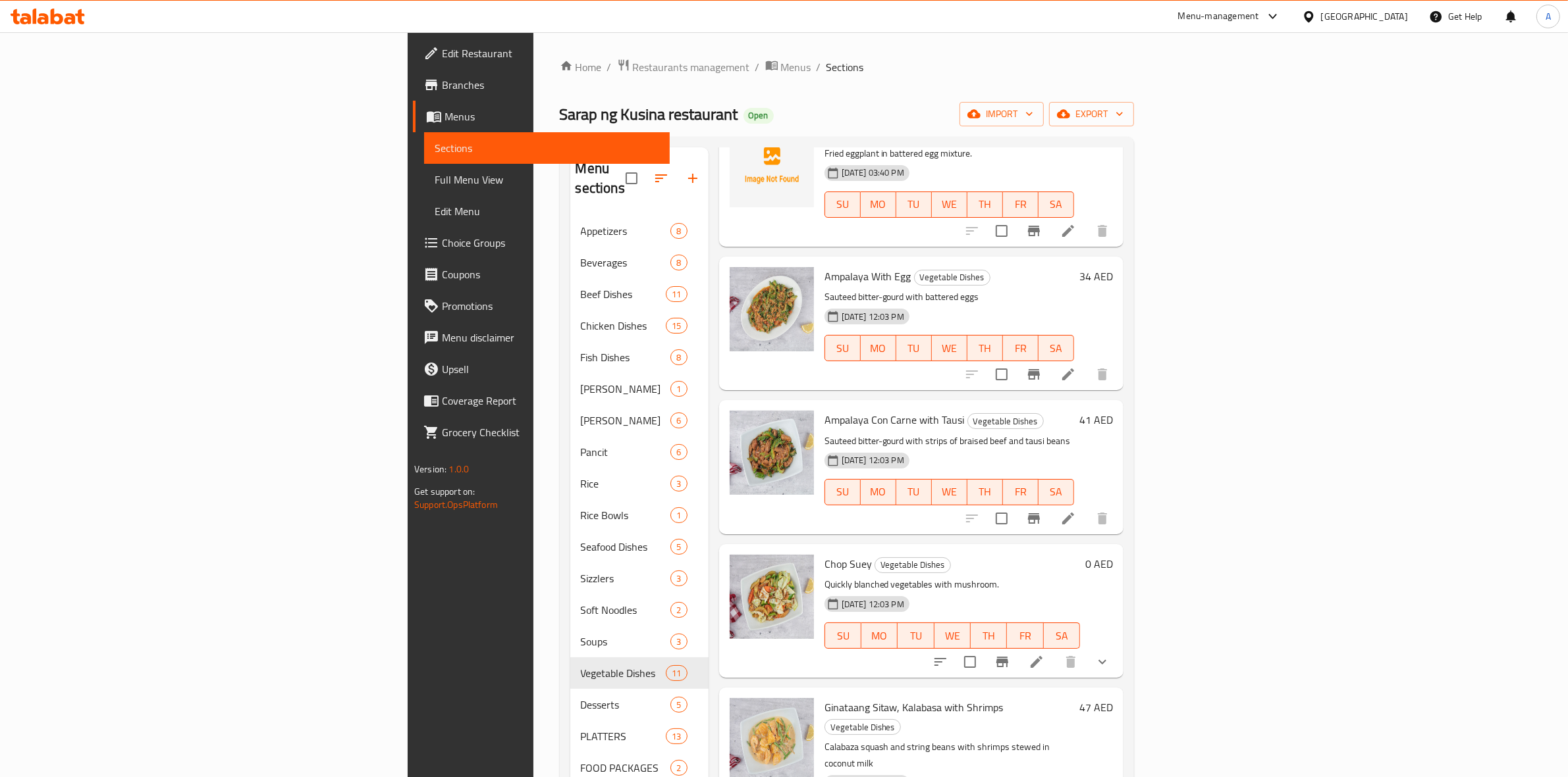
scroll to position [836, 0]
click at [1079, 444] on div "20-08-2025 12:03 PM SU MO TU WE TH FR SA" at bounding box center [949, 480] width 260 height 71
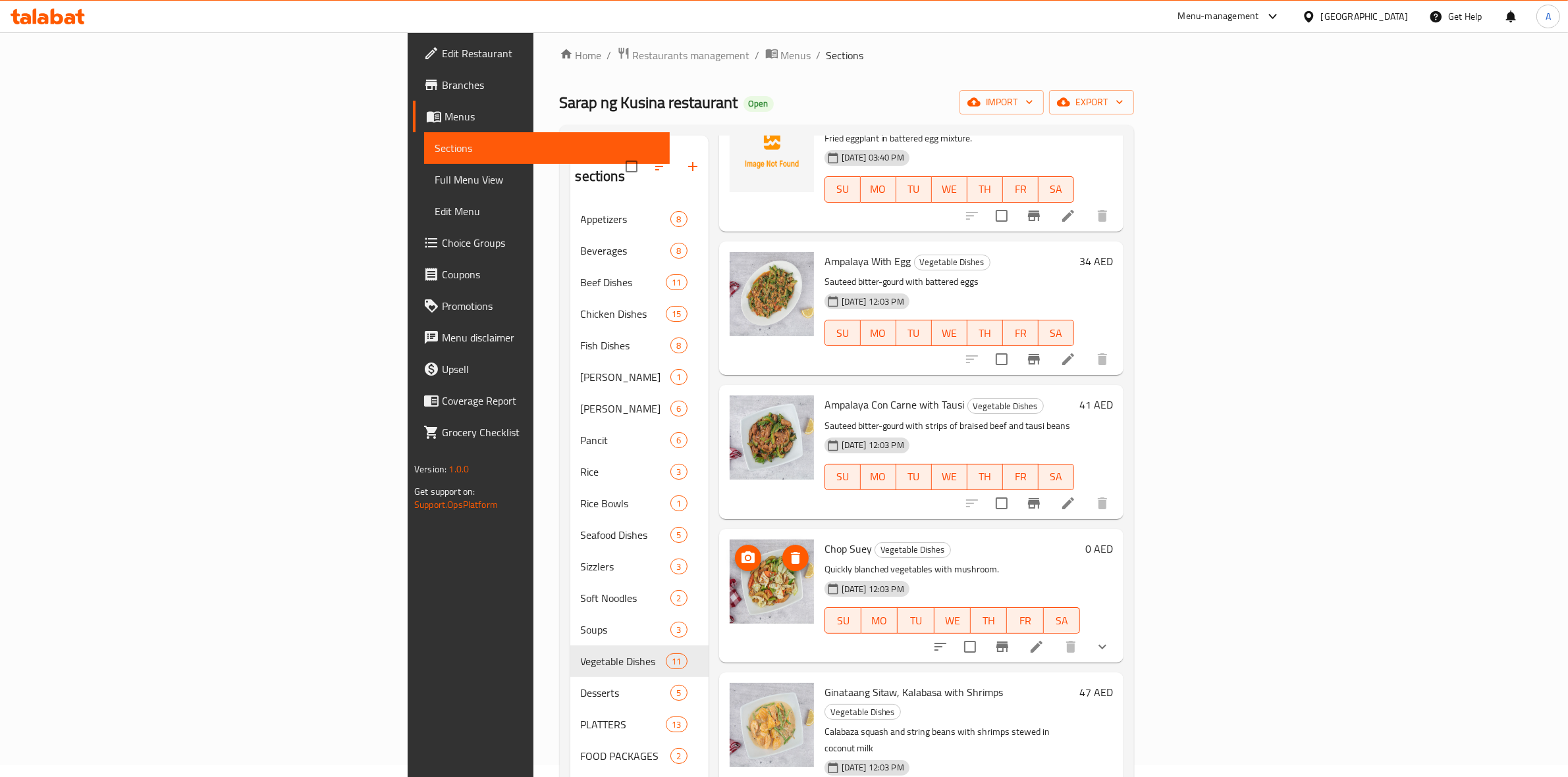
scroll to position [165, 0]
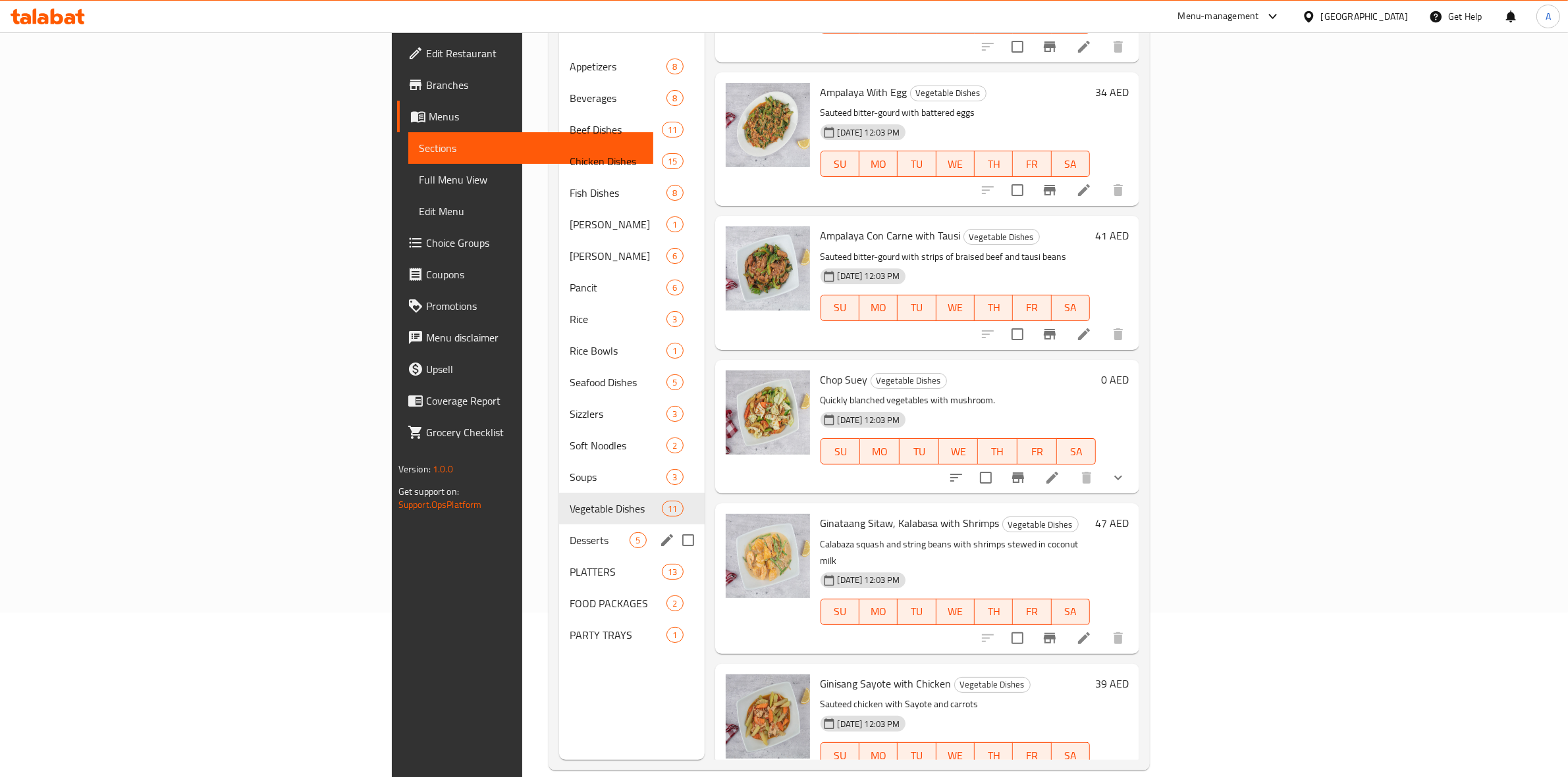
click at [559, 530] on div "Desserts 5" at bounding box center [631, 540] width 145 height 32
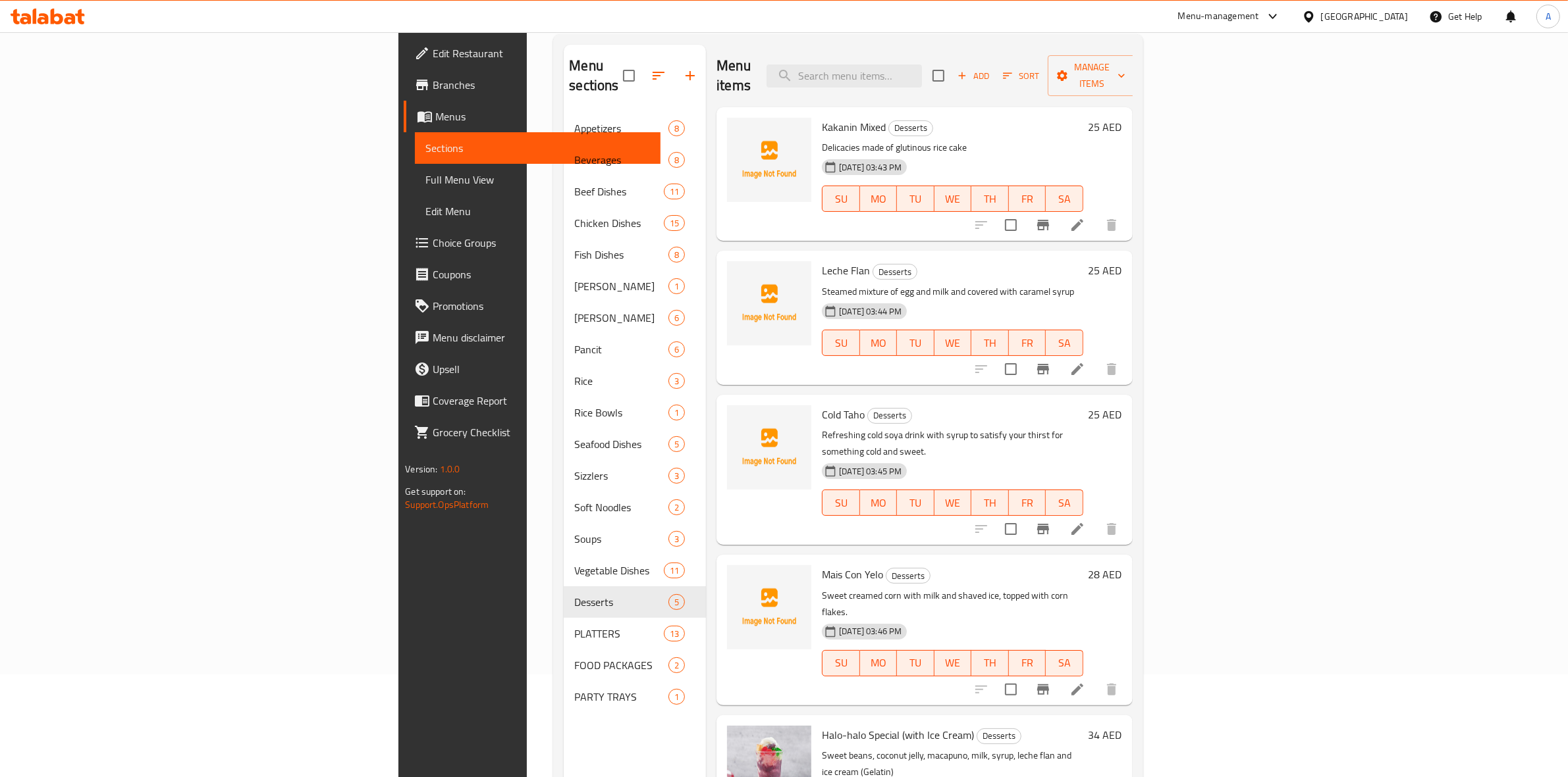
scroll to position [185, 0]
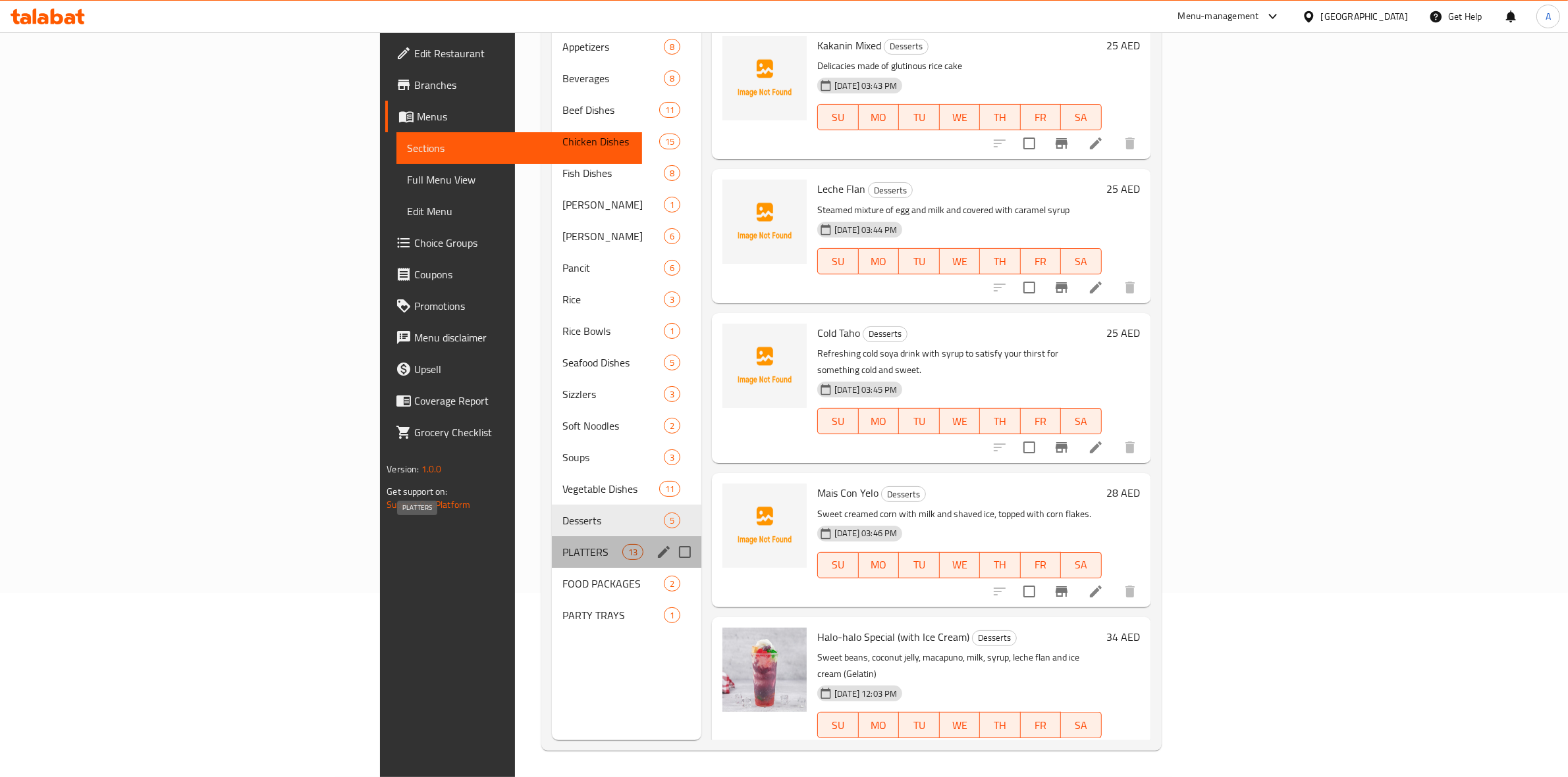
click at [562, 544] on span "PLATTERS" at bounding box center [592, 552] width 60 height 15
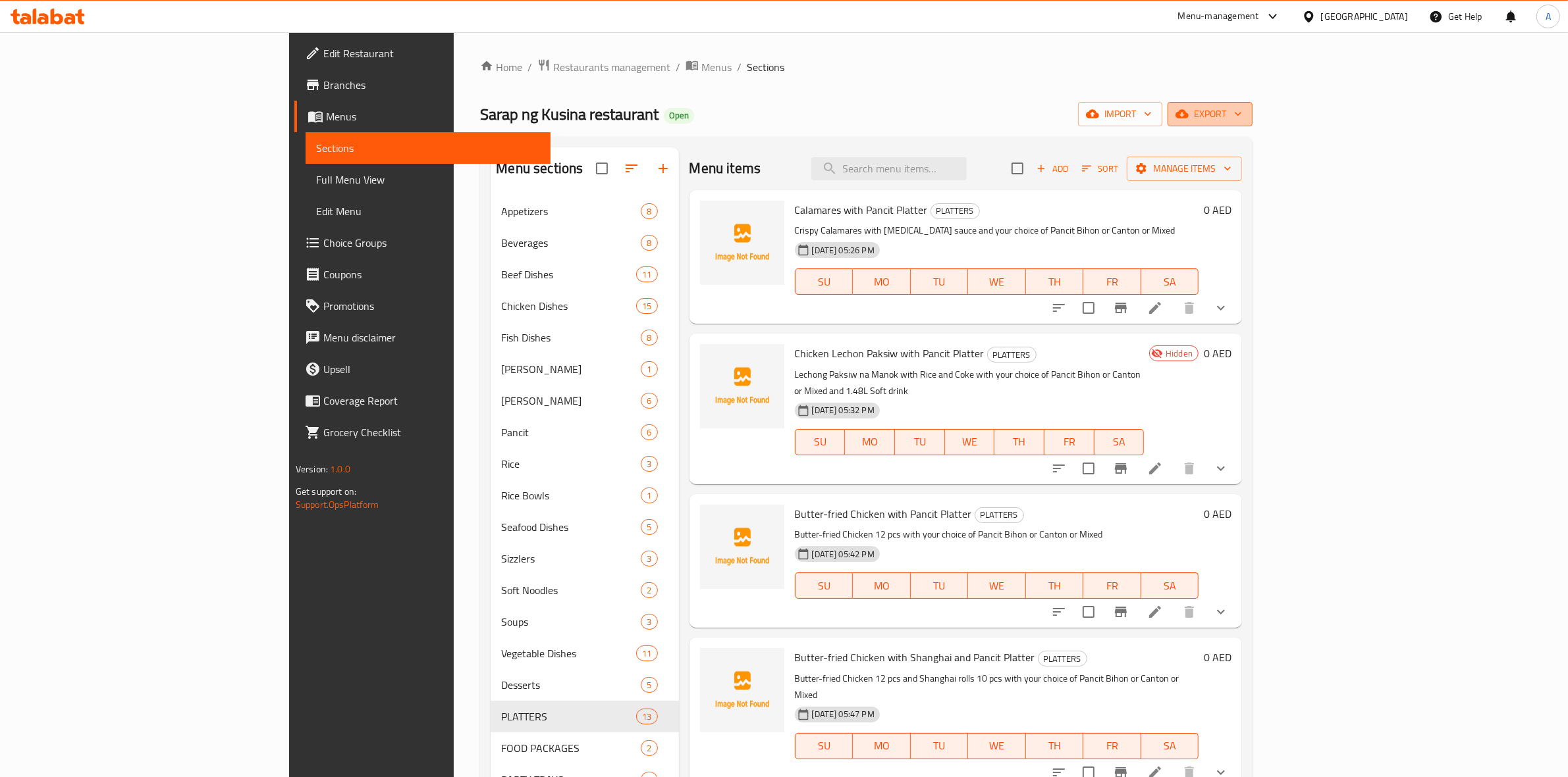
click at [1242, 113] on span "export" at bounding box center [1209, 114] width 64 height 16
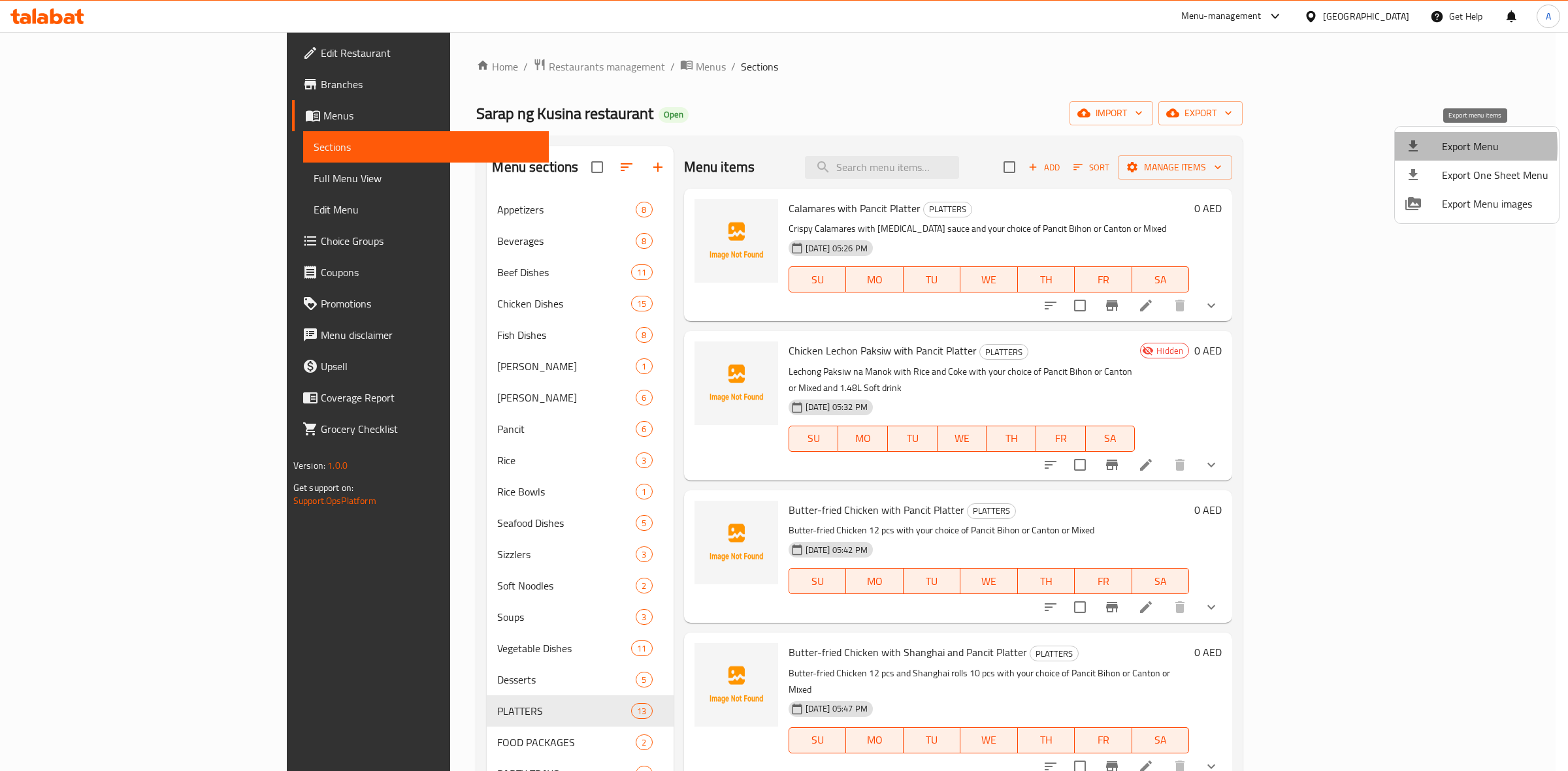
click at [1418, 147] on icon at bounding box center [1412, 146] width 15 height 15
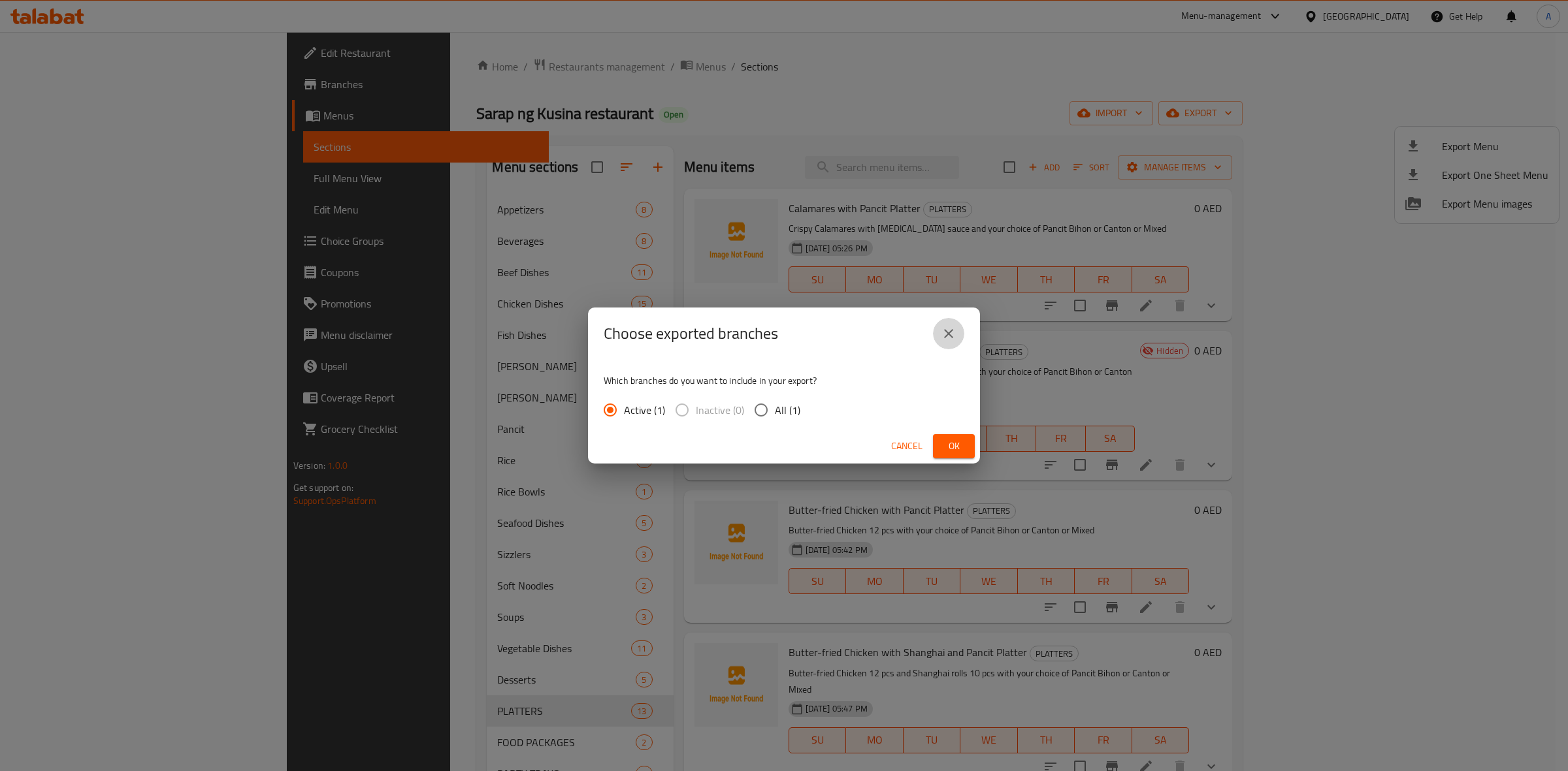
click at [952, 337] on icon "close" at bounding box center [948, 333] width 15 height 15
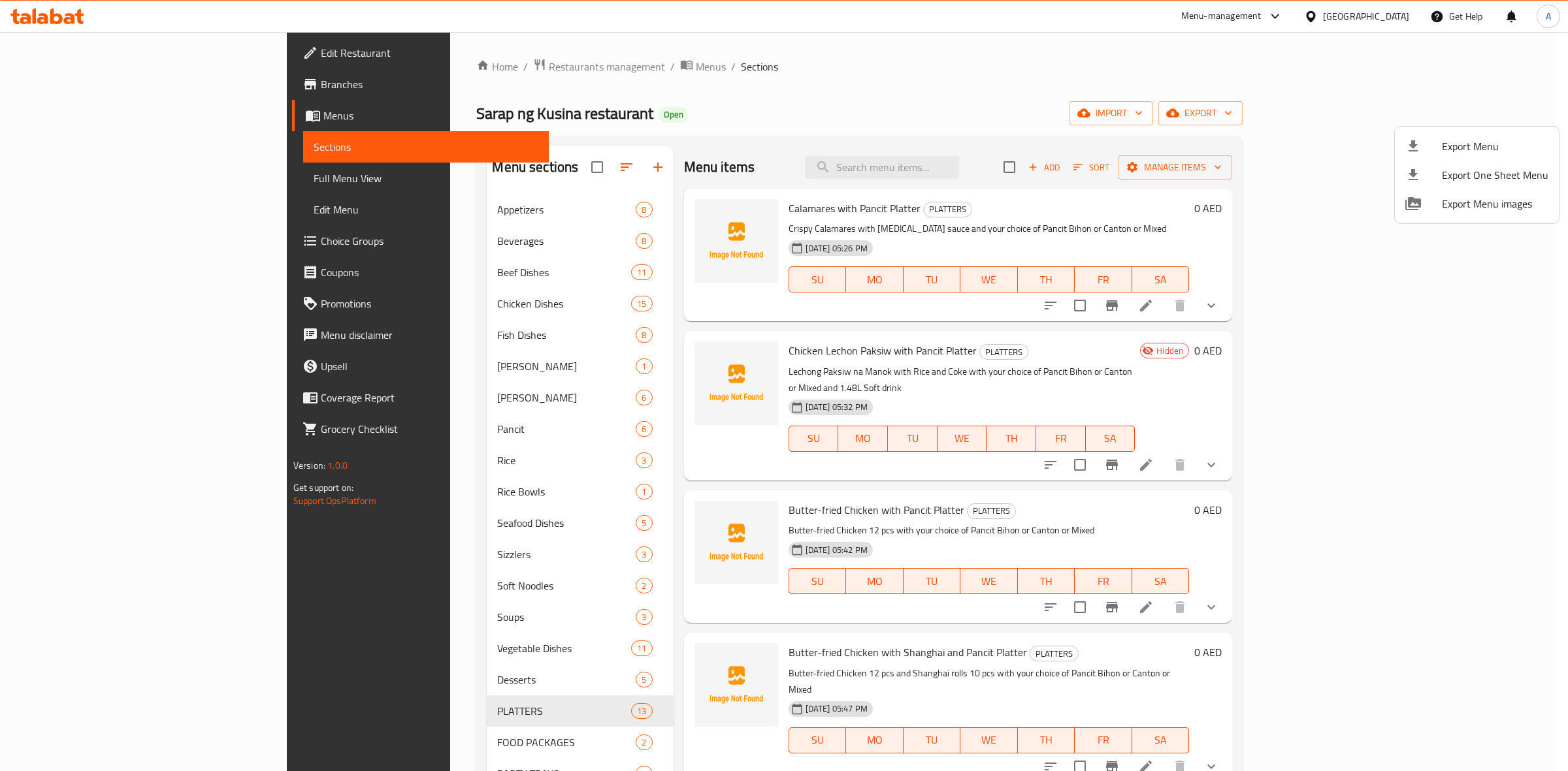
click at [75, 193] on div at bounding box center [784, 386] width 1568 height 771
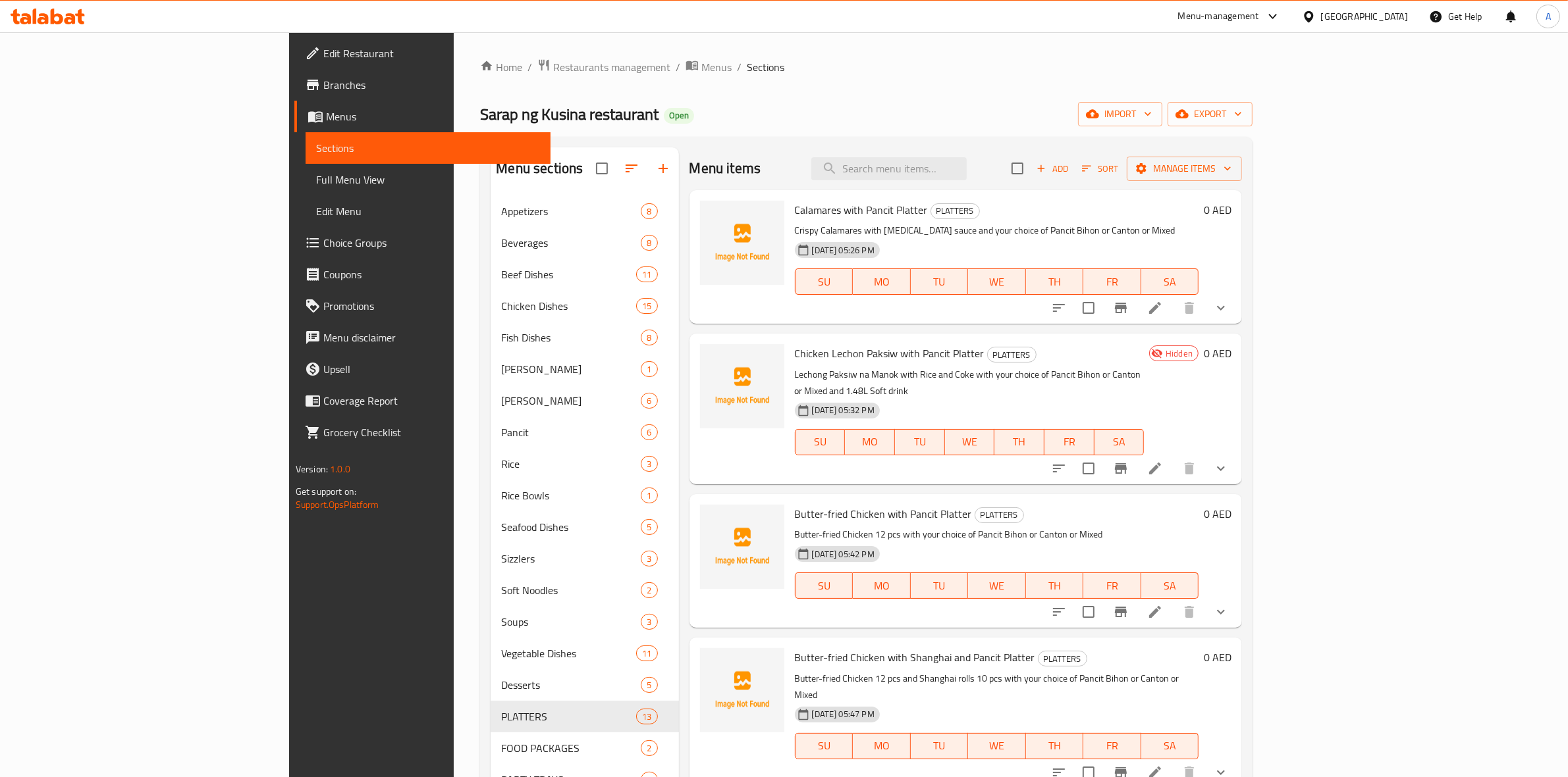
click at [316, 182] on span "Full Menu View" at bounding box center [428, 179] width 225 height 15
click at [316, 182] on span "Full Menu View" at bounding box center [428, 179] width 225 height 15
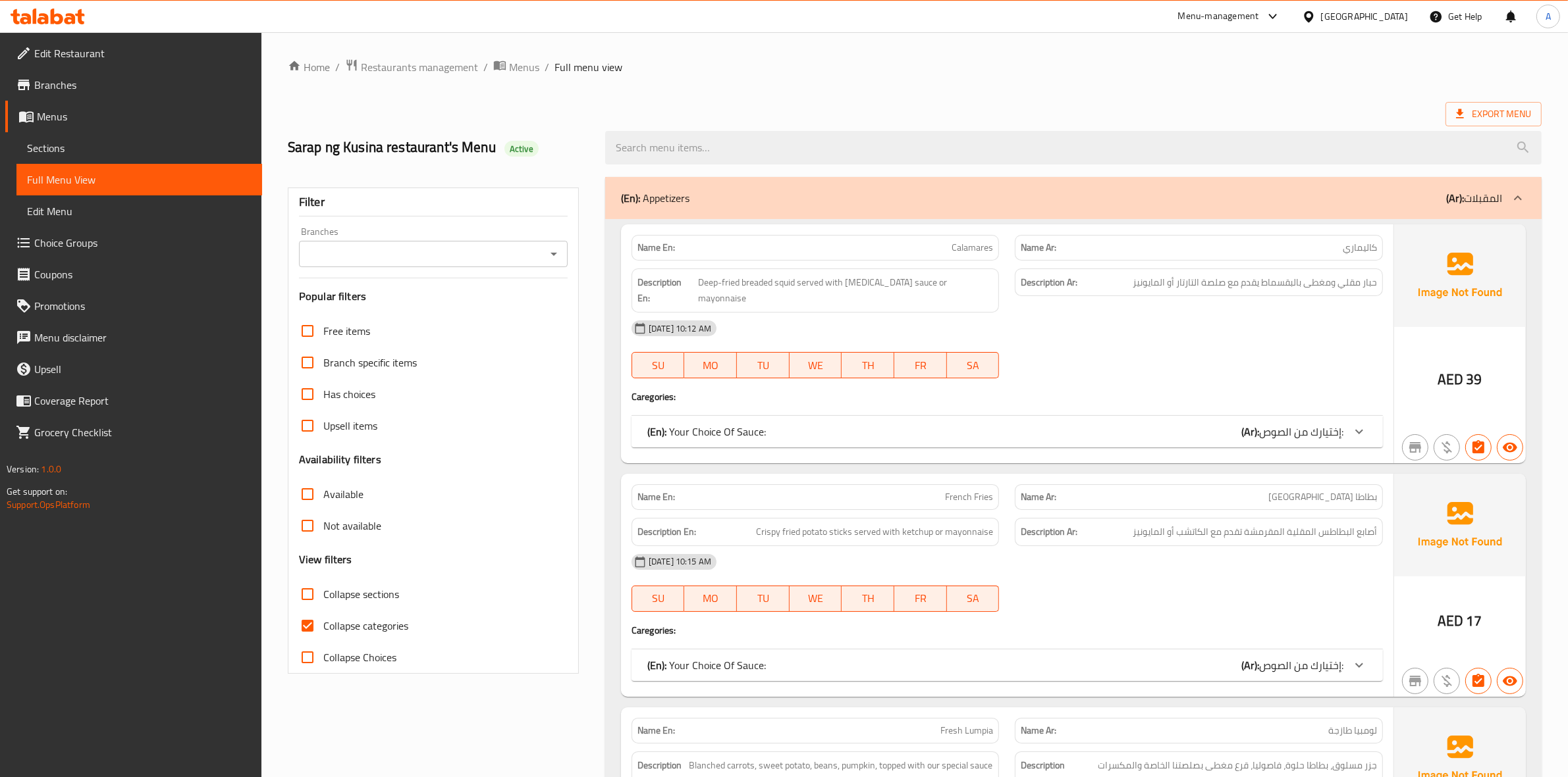
click at [535, 262] on input "Branches" at bounding box center [422, 254] width 239 height 18
drag, startPoint x: 535, startPoint y: 262, endPoint x: 542, endPoint y: 257, distance: 8.6
click at [535, 262] on input "Branches" at bounding box center [422, 254] width 239 height 18
click at [552, 259] on icon "Open" at bounding box center [553, 254] width 15 height 15
click at [482, 260] on input "Branches" at bounding box center [422, 254] width 239 height 18
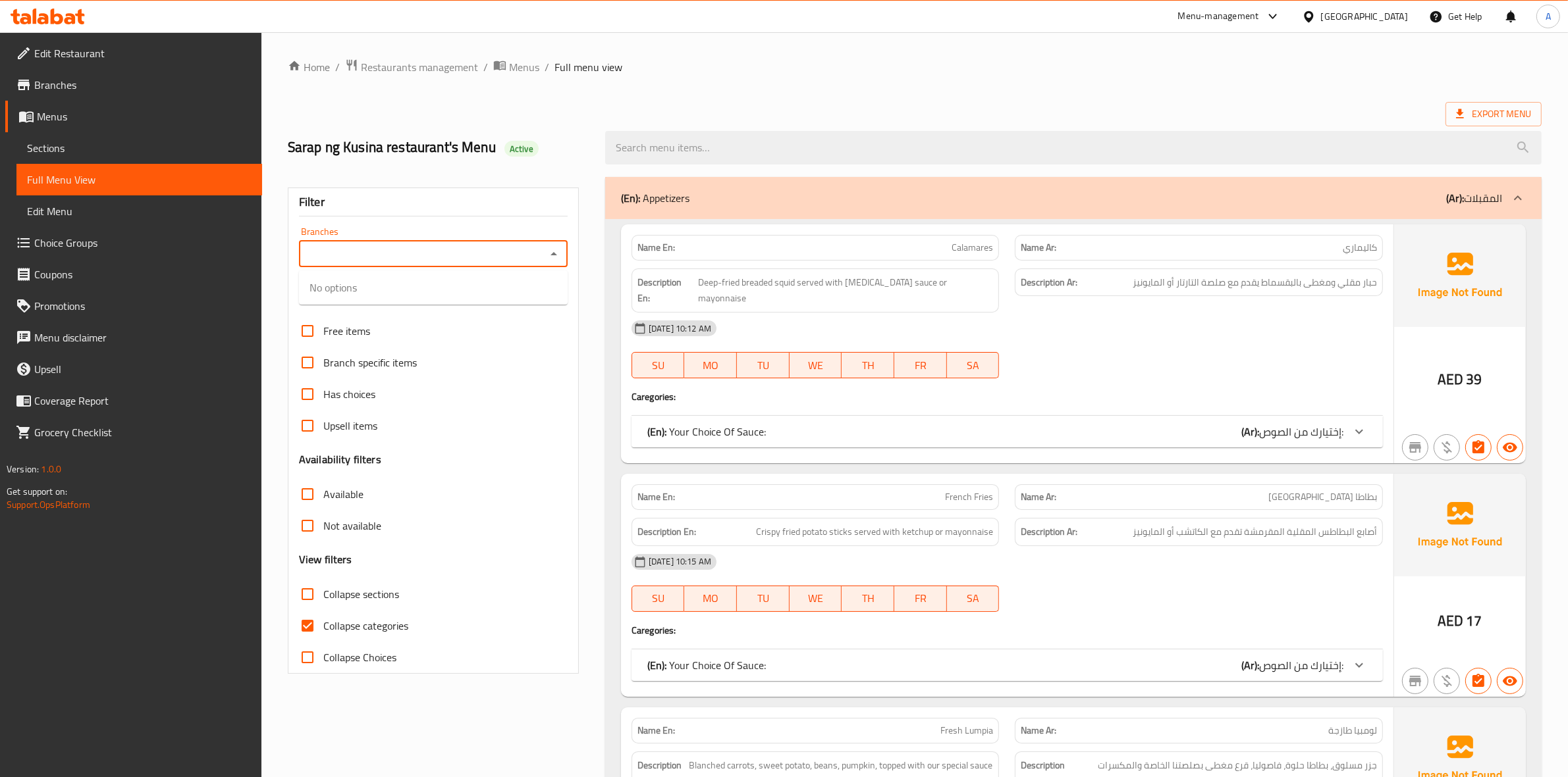
click at [482, 260] on input "Branches" at bounding box center [422, 254] width 239 height 18
click at [420, 319] on span "Sarap ng Kusina restaurant, Al Markaziyah" at bounding box center [433, 319] width 247 height 32
type input "Sarap ng Kusina restaurant, Al Markaziyah"
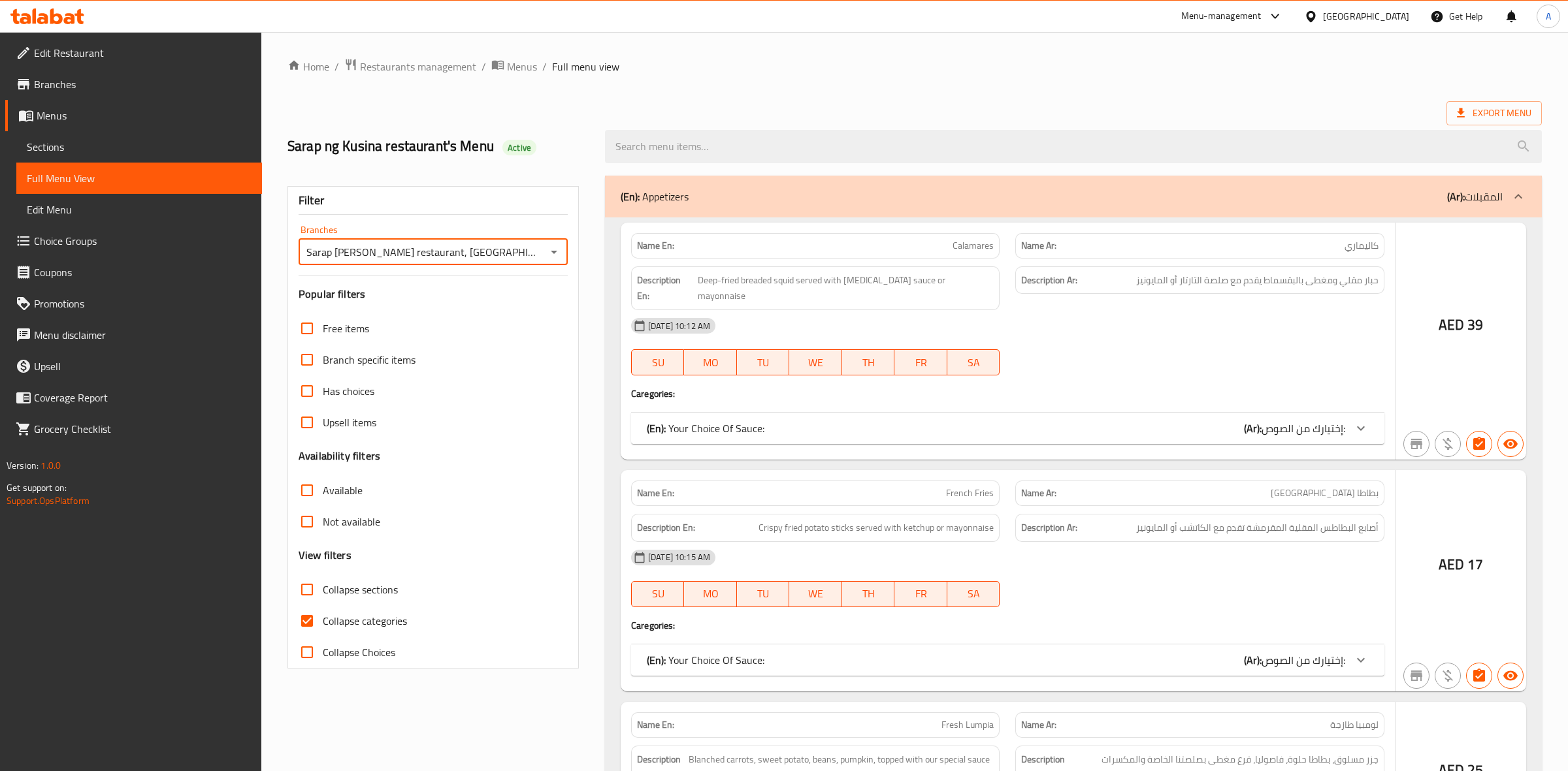
click at [302, 491] on div at bounding box center [784, 386] width 1568 height 771
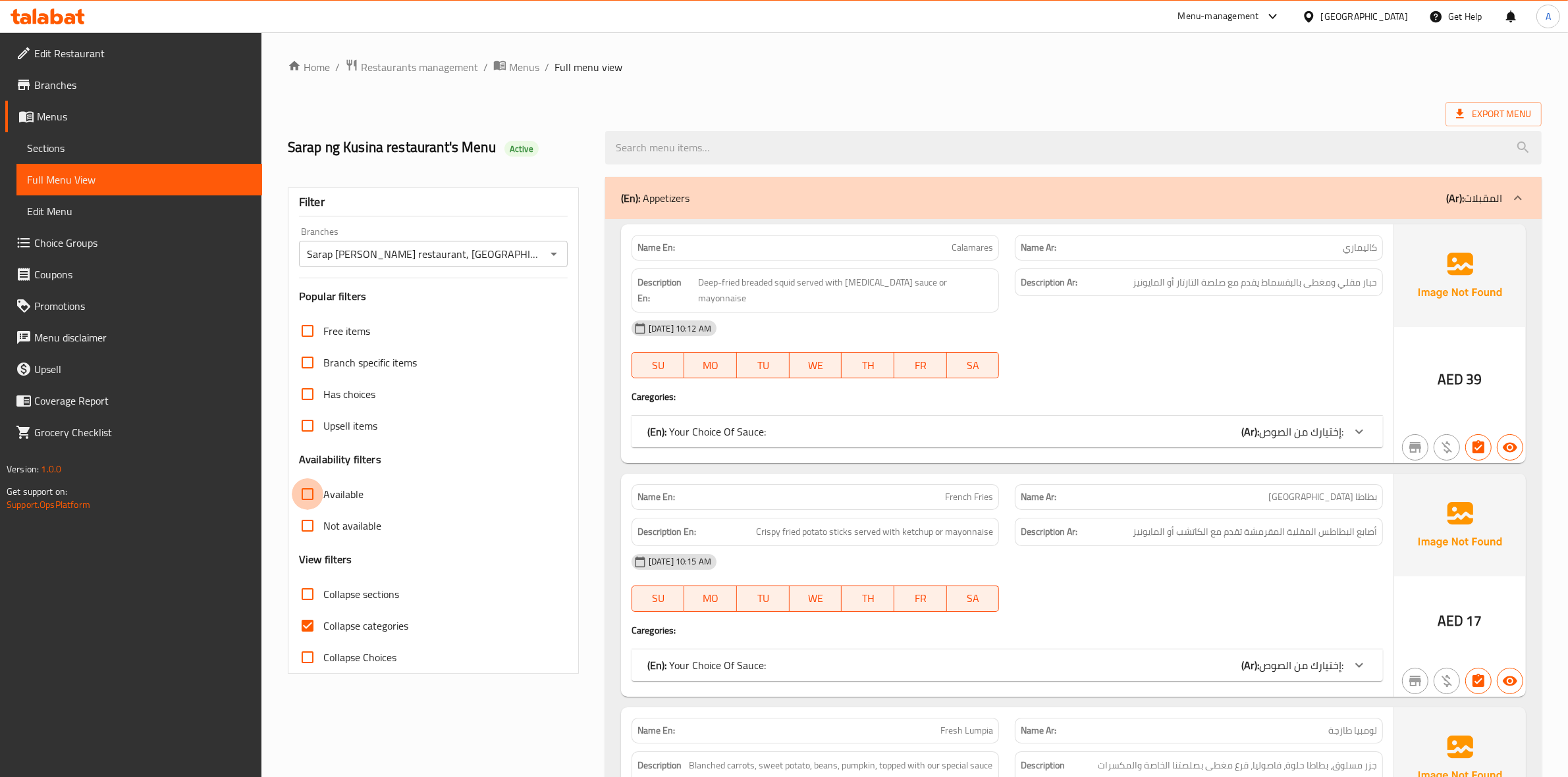
click at [304, 495] on input "Available" at bounding box center [307, 494] width 32 height 32
checkbox input "true"
click at [306, 597] on input "Collapse sections" at bounding box center [307, 594] width 32 height 32
checkbox input "true"
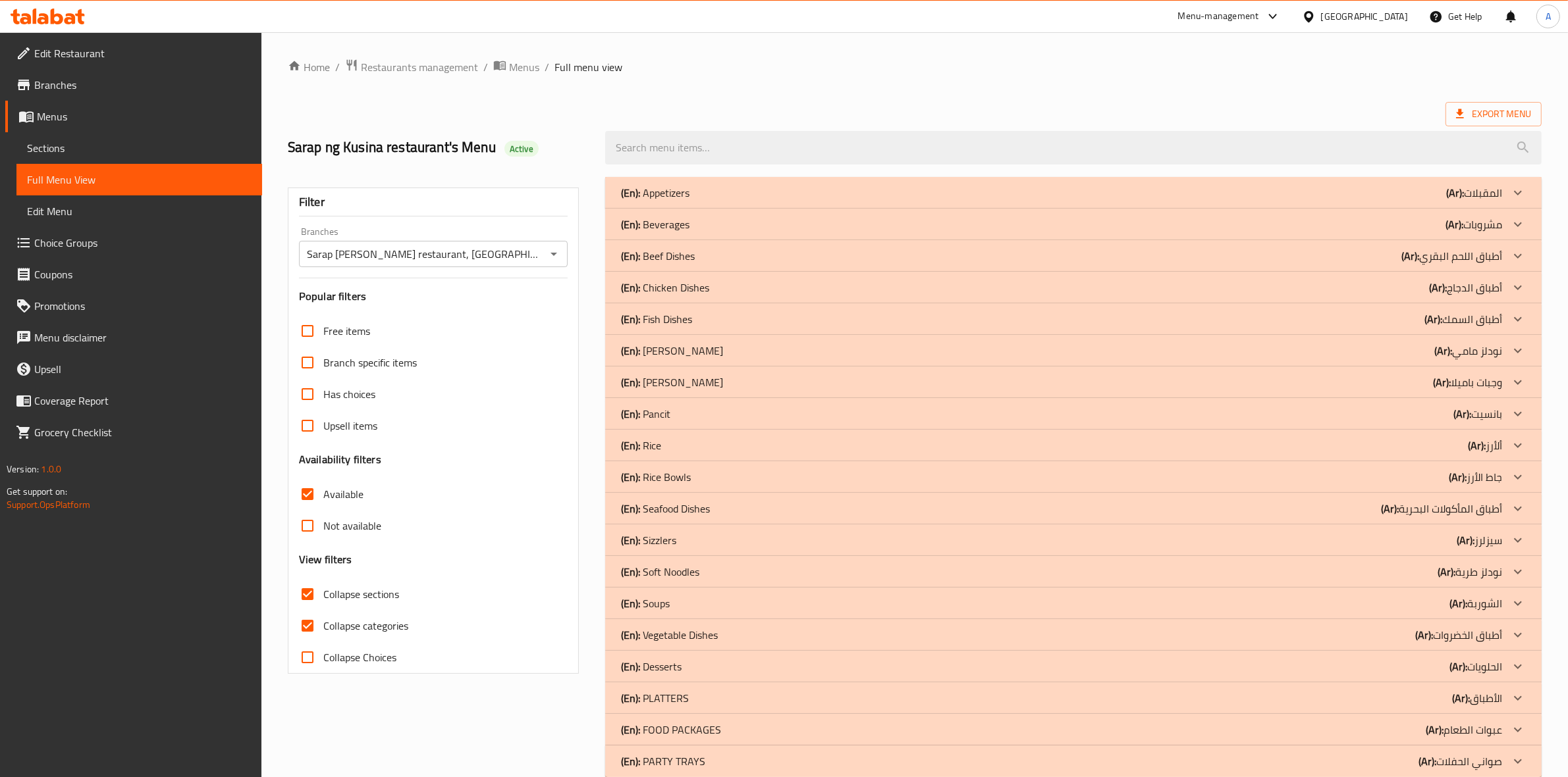
click at [311, 626] on input "Collapse categories" at bounding box center [307, 625] width 32 height 32
click at [310, 628] on input "Collapse categories" at bounding box center [307, 625] width 32 height 32
checkbox input "true"
click at [303, 596] on input "Collapse sections" at bounding box center [307, 594] width 32 height 32
checkbox input "false"
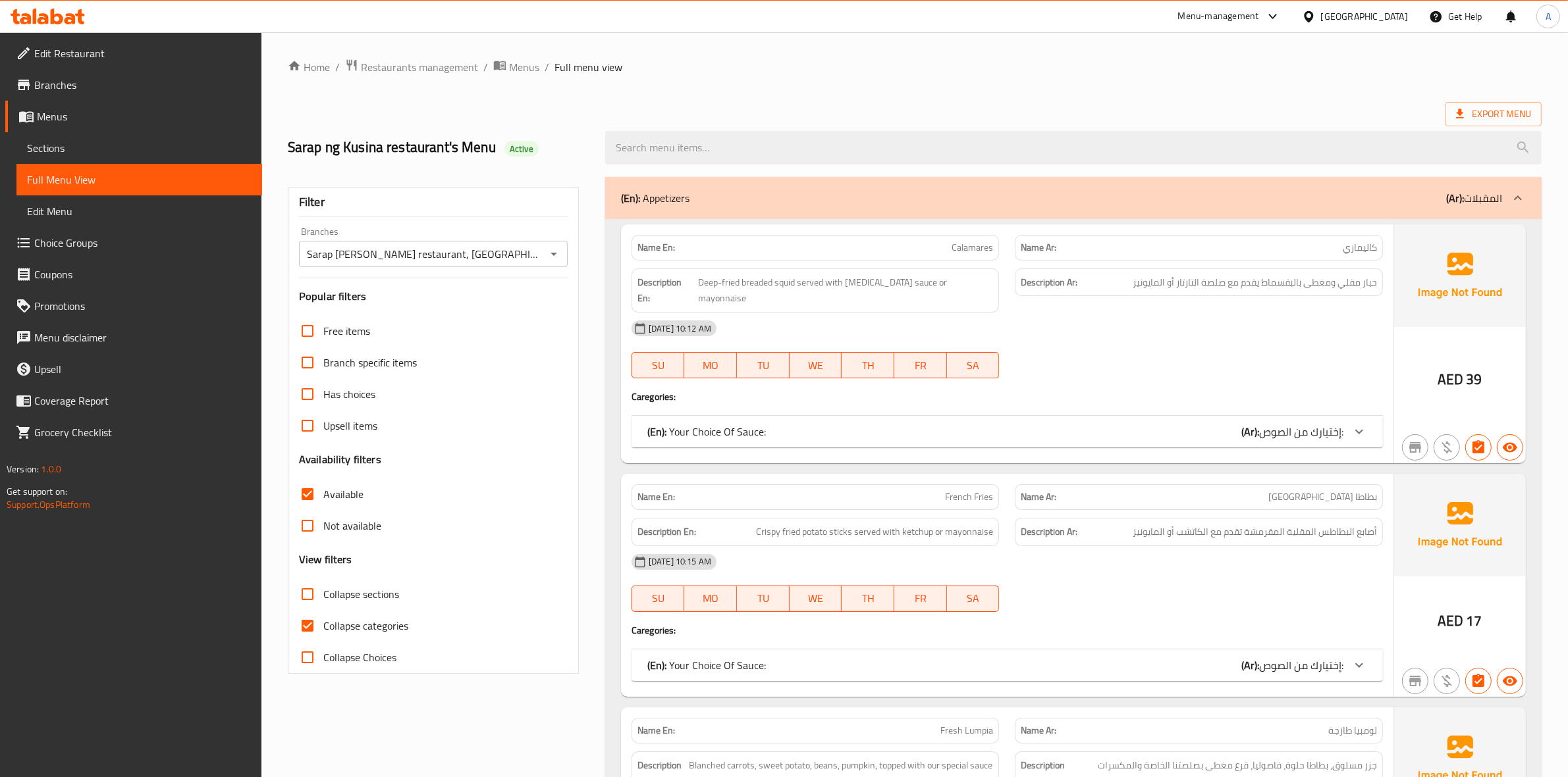
click at [306, 664] on input "Collapse Choices" at bounding box center [307, 657] width 32 height 32
drag, startPoint x: 306, startPoint y: 664, endPoint x: 306, endPoint y: 640, distance: 24.0
click at [306, 663] on input "Collapse Choices" at bounding box center [307, 657] width 32 height 32
click at [311, 664] on input "Collapse Choices" at bounding box center [307, 657] width 32 height 32
checkbox input "true"
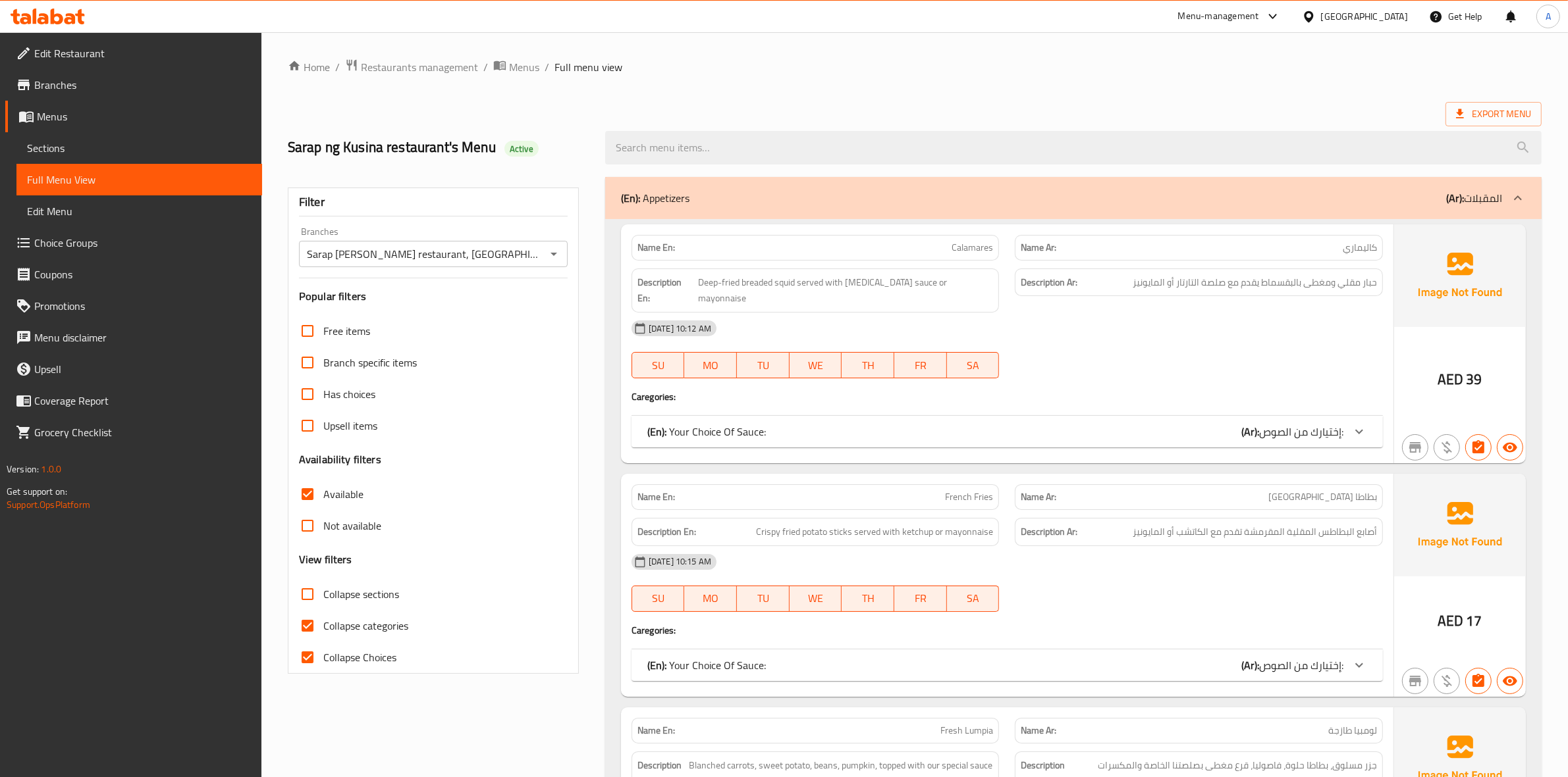
click at [310, 631] on input "Collapse categories" at bounding box center [307, 625] width 32 height 32
checkbox input "false"
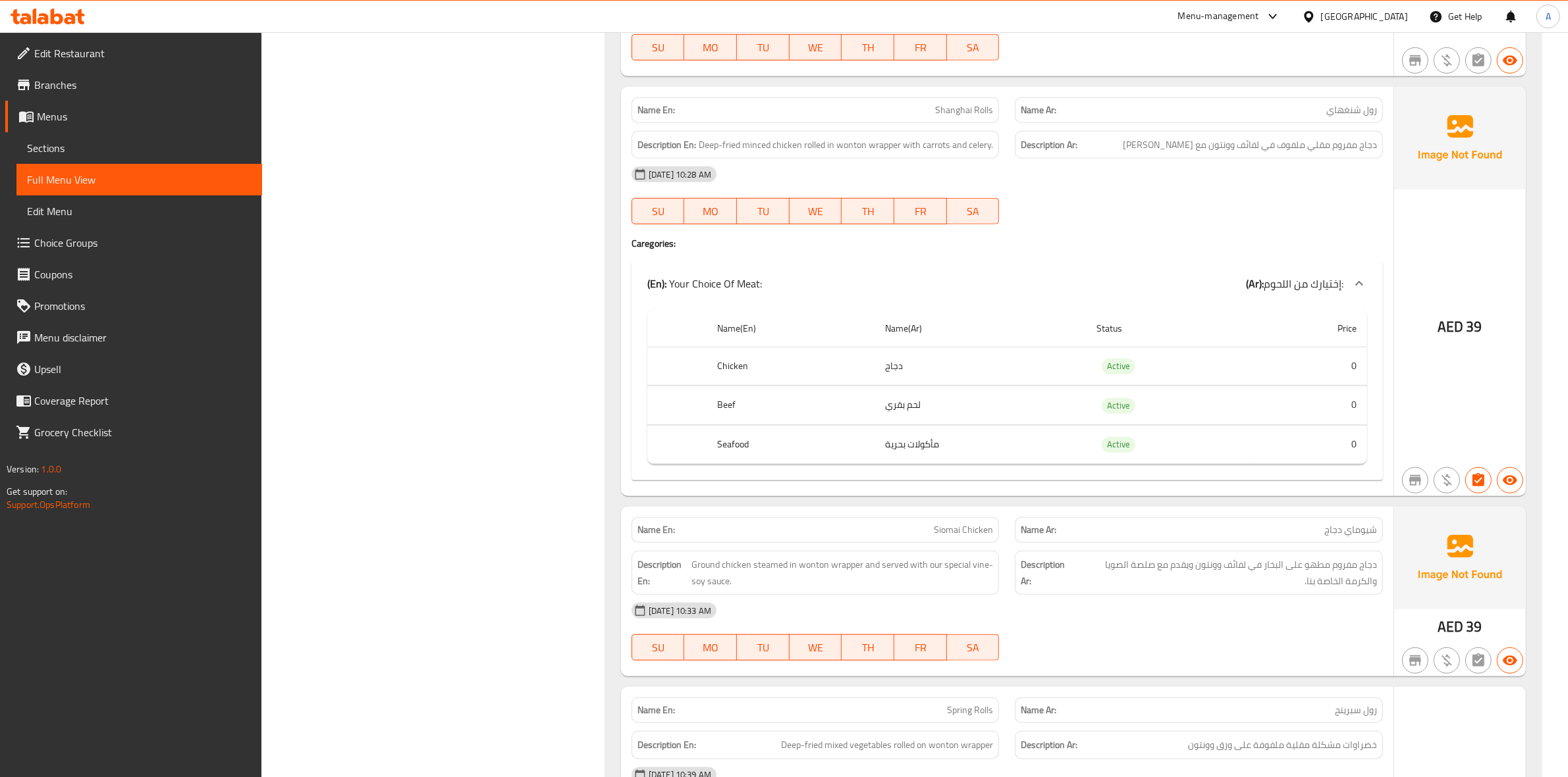
scroll to position [740, 0]
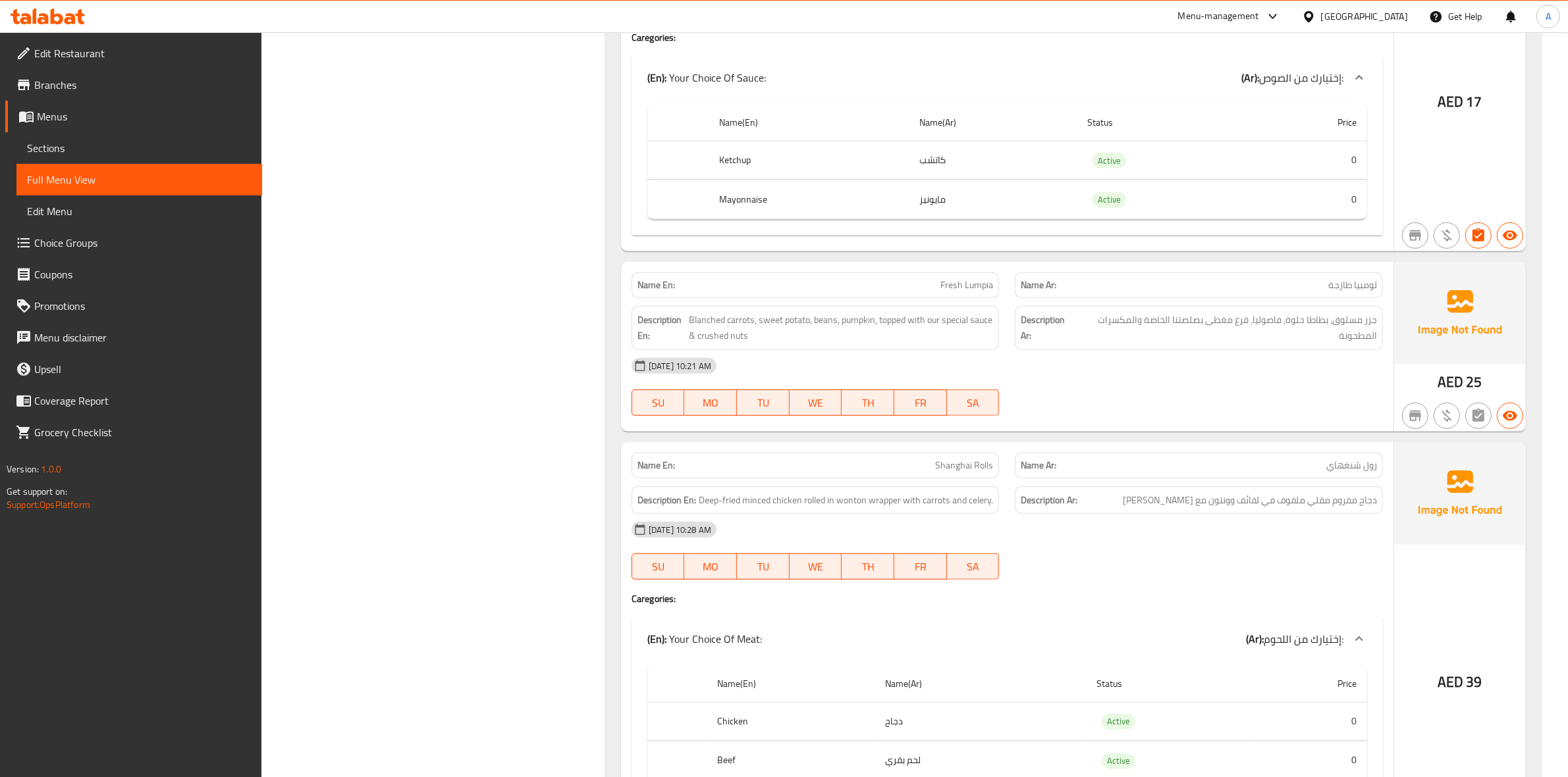
click at [77, 113] on span "Menus" at bounding box center [144, 116] width 215 height 15
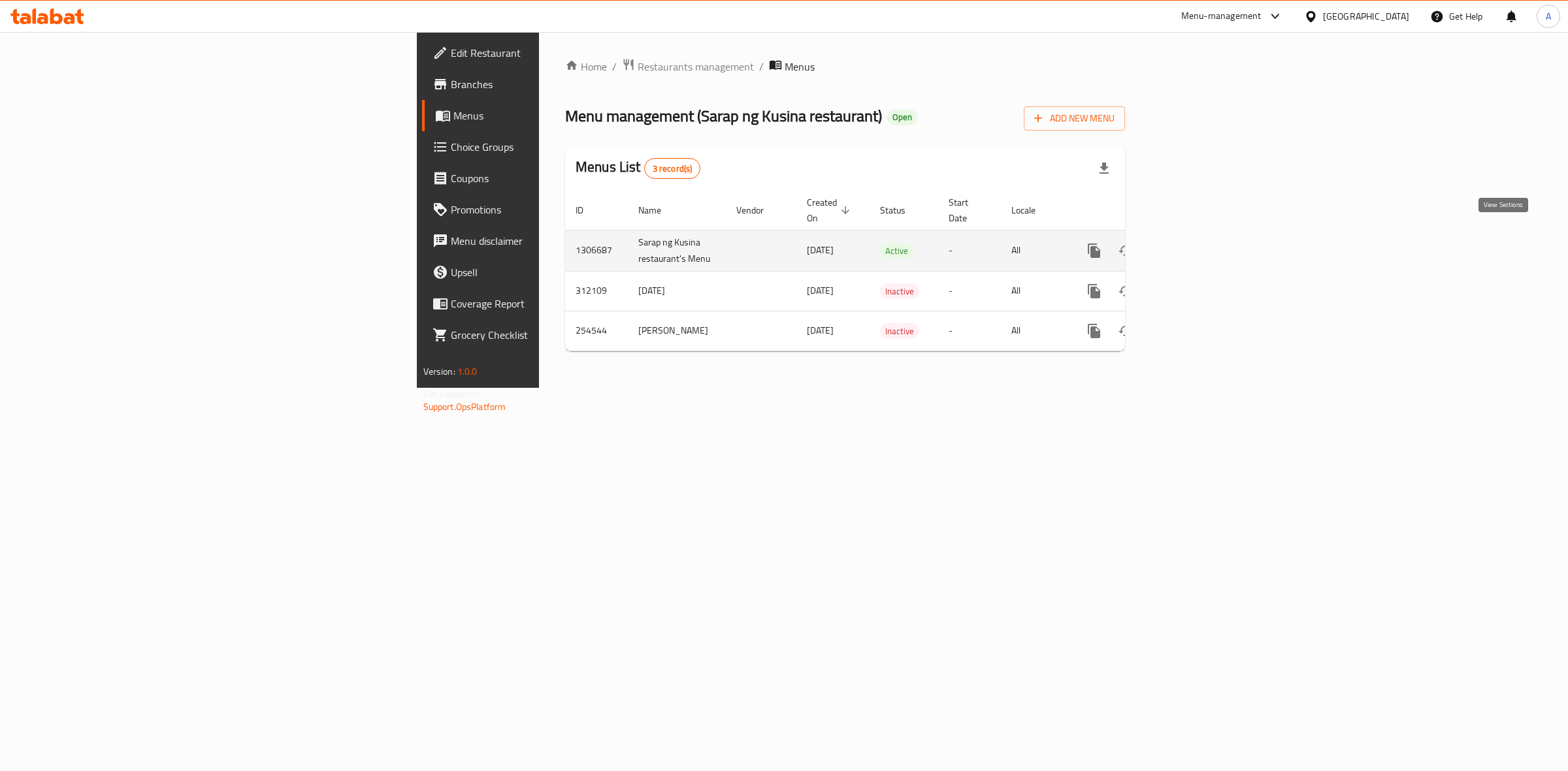
click at [1196, 243] on icon "enhanced table" at bounding box center [1188, 250] width 15 height 15
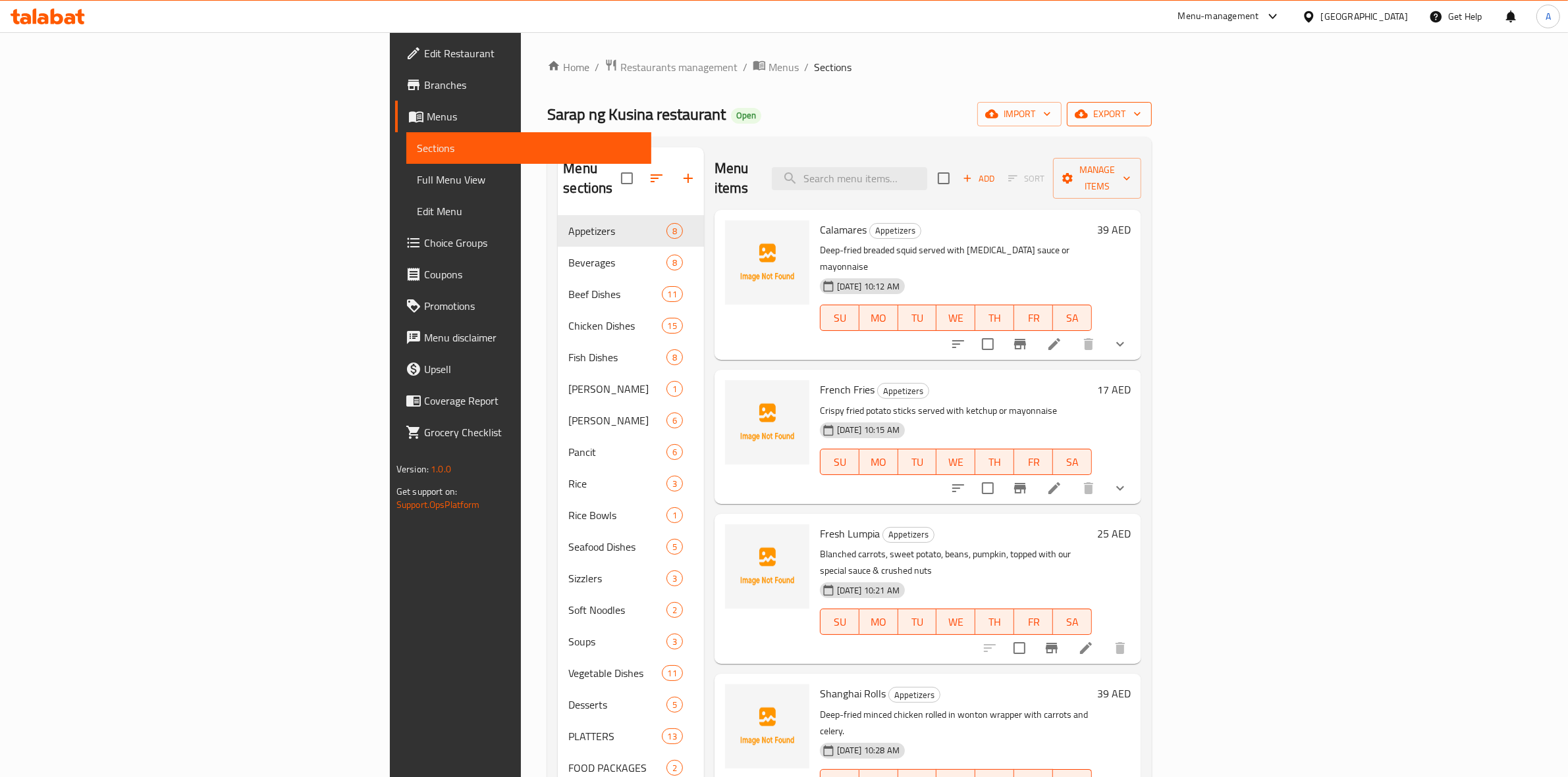
click at [1141, 118] on span "export" at bounding box center [1109, 114] width 64 height 16
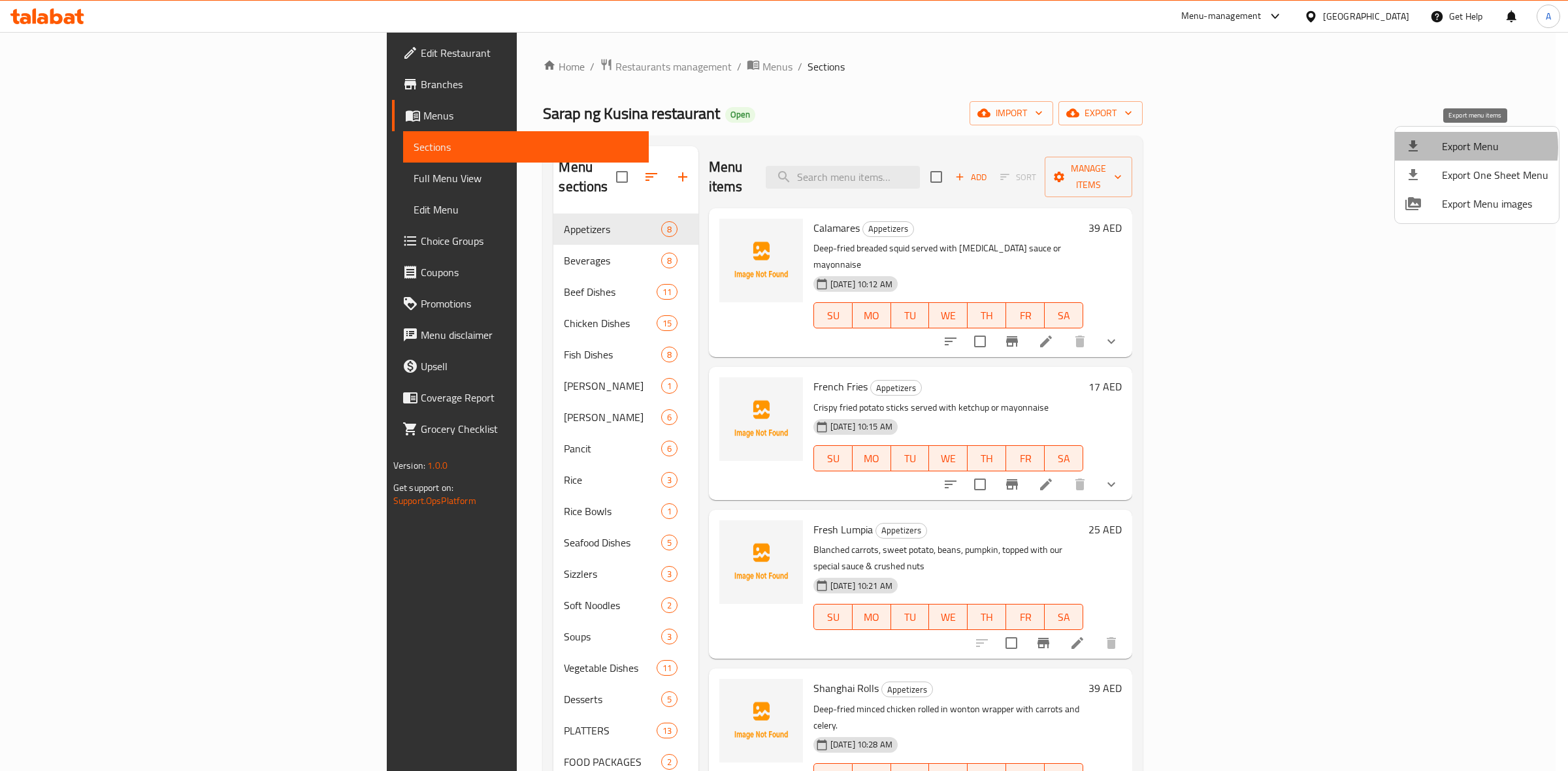
click at [1453, 147] on span "Export Menu" at bounding box center [1495, 146] width 107 height 15
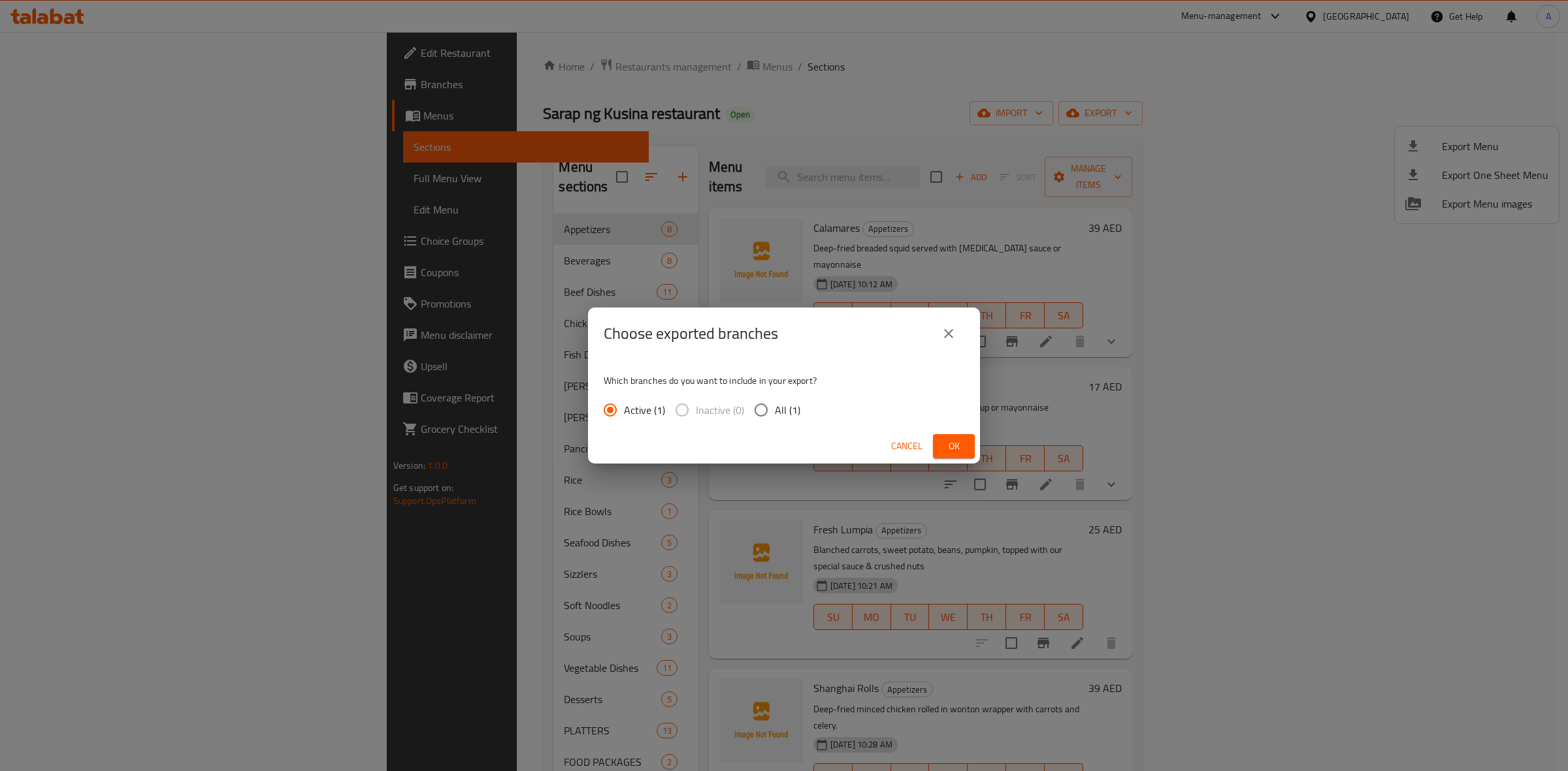
click at [759, 408] on input "All (1)" at bounding box center [761, 410] width 28 height 28
radio input "true"
click at [947, 439] on span "Ok" at bounding box center [954, 446] width 21 height 16
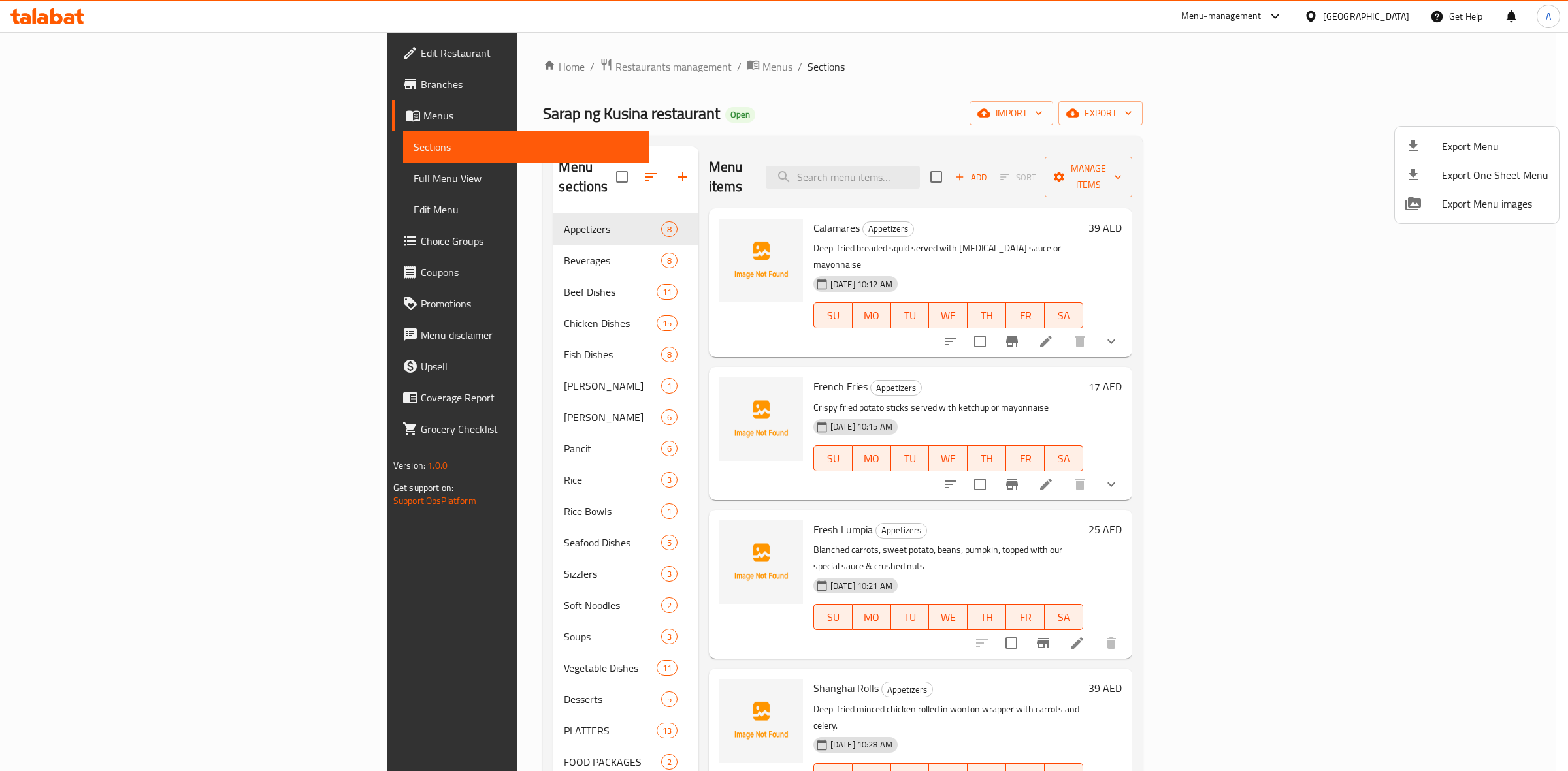
click at [1217, 127] on div at bounding box center [784, 386] width 1568 height 771
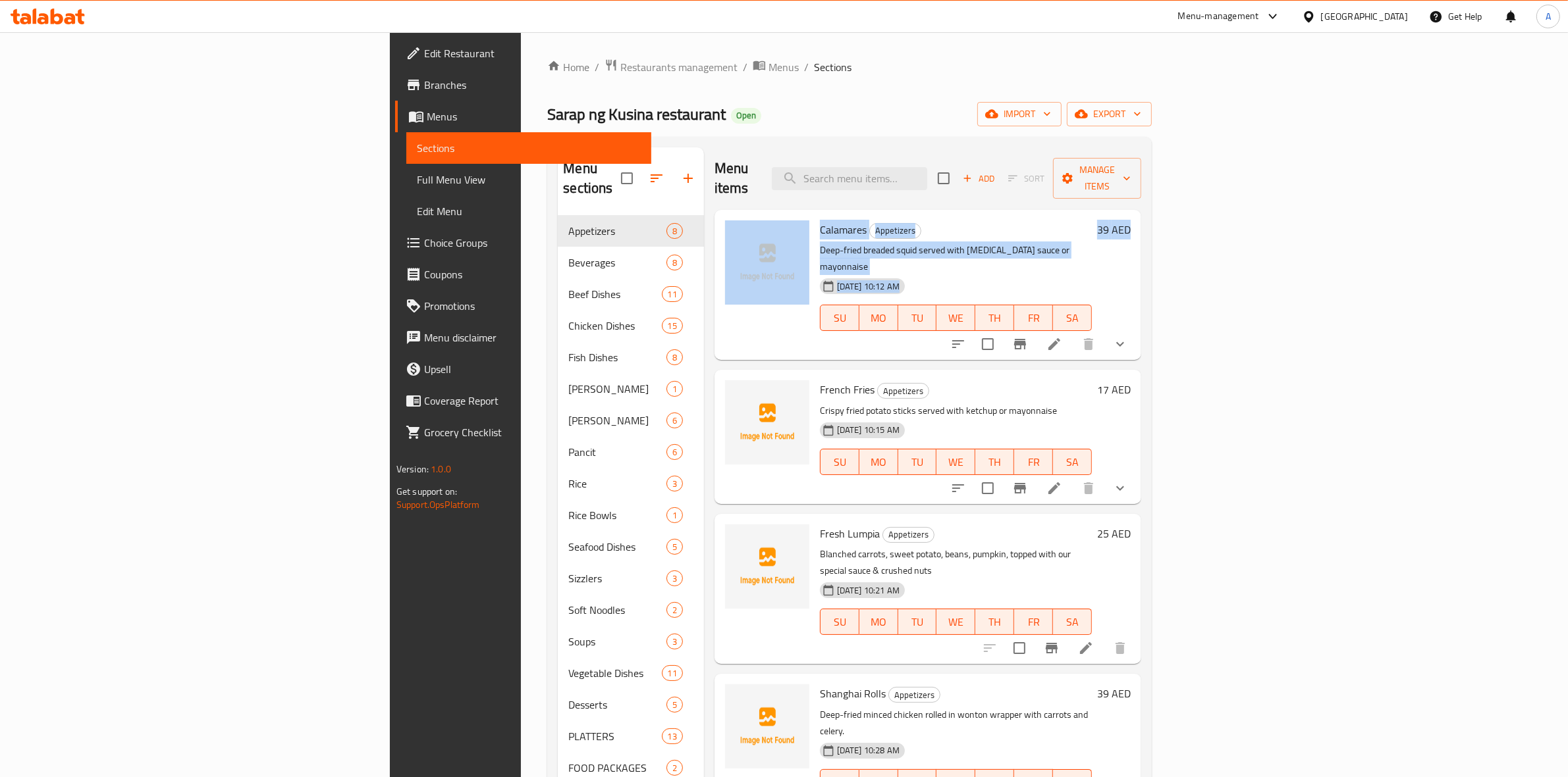
drag, startPoint x: 1519, startPoint y: 196, endPoint x: 1523, endPoint y: 180, distance: 16.5
click at [1141, 180] on div "Menu items Add Sort Manage items Calamares Appetizers Deep-fried breaded squid …" at bounding box center [922, 536] width 437 height 777
click at [1005, 99] on div "Home / Restaurants management / Menus / Sections Sarap ng Kusina restaurant Ope…" at bounding box center [849, 497] width 604 height 876
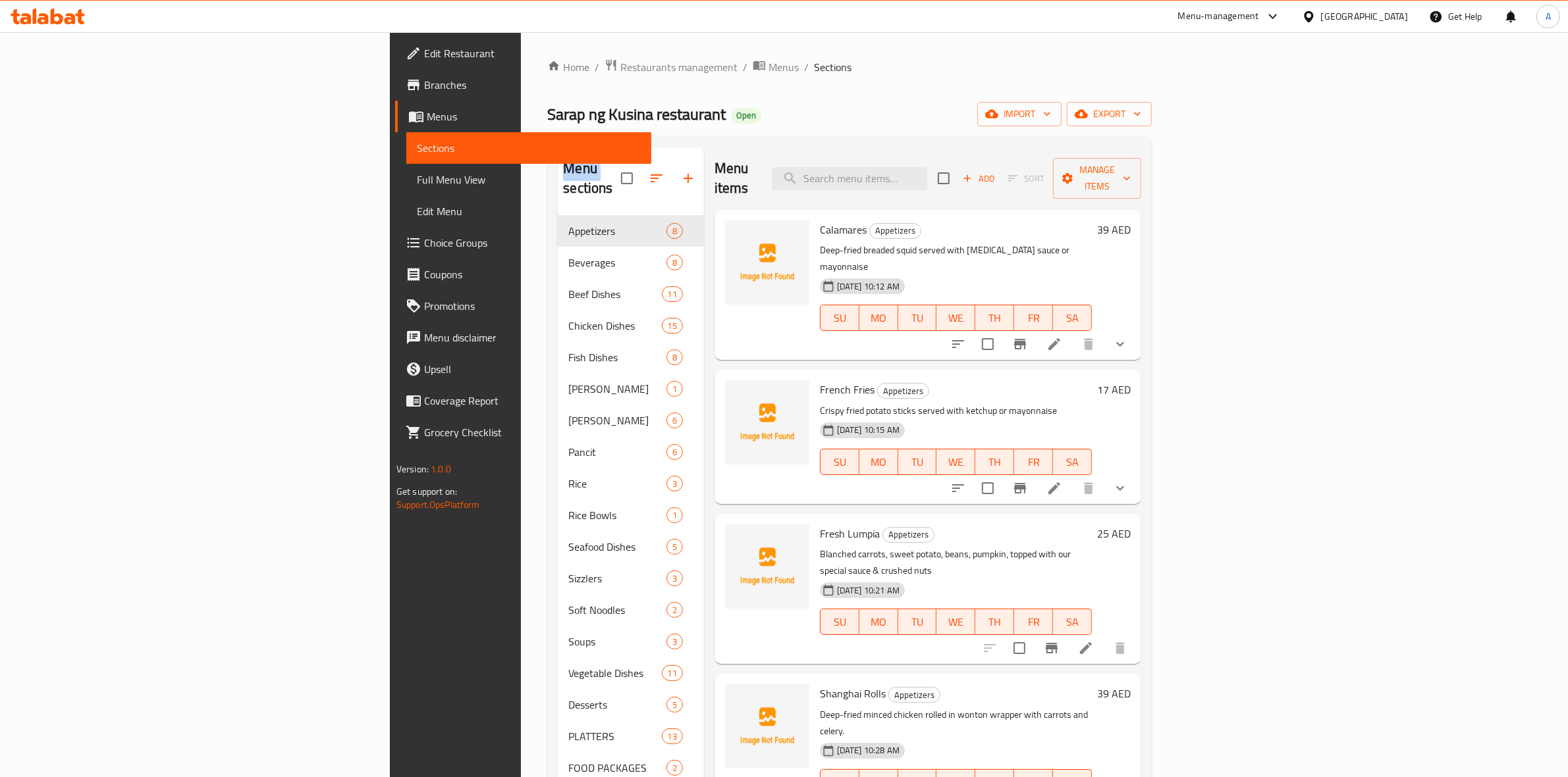
click at [1005, 99] on div "Home / Restaurants management / Menus / Sections Sarap ng Kusina restaurant Ope…" at bounding box center [849, 497] width 604 height 876
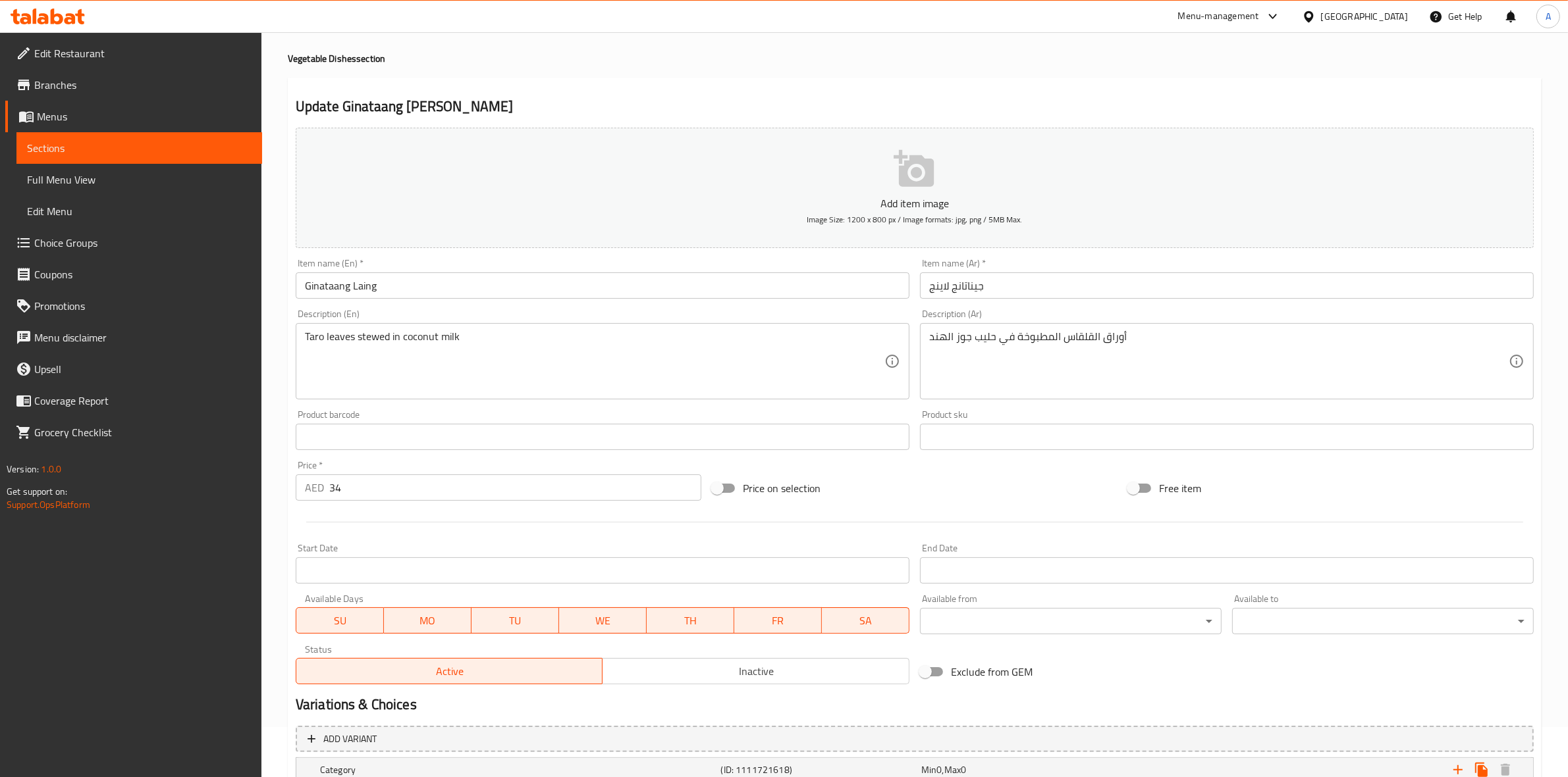
scroll to position [228, 0]
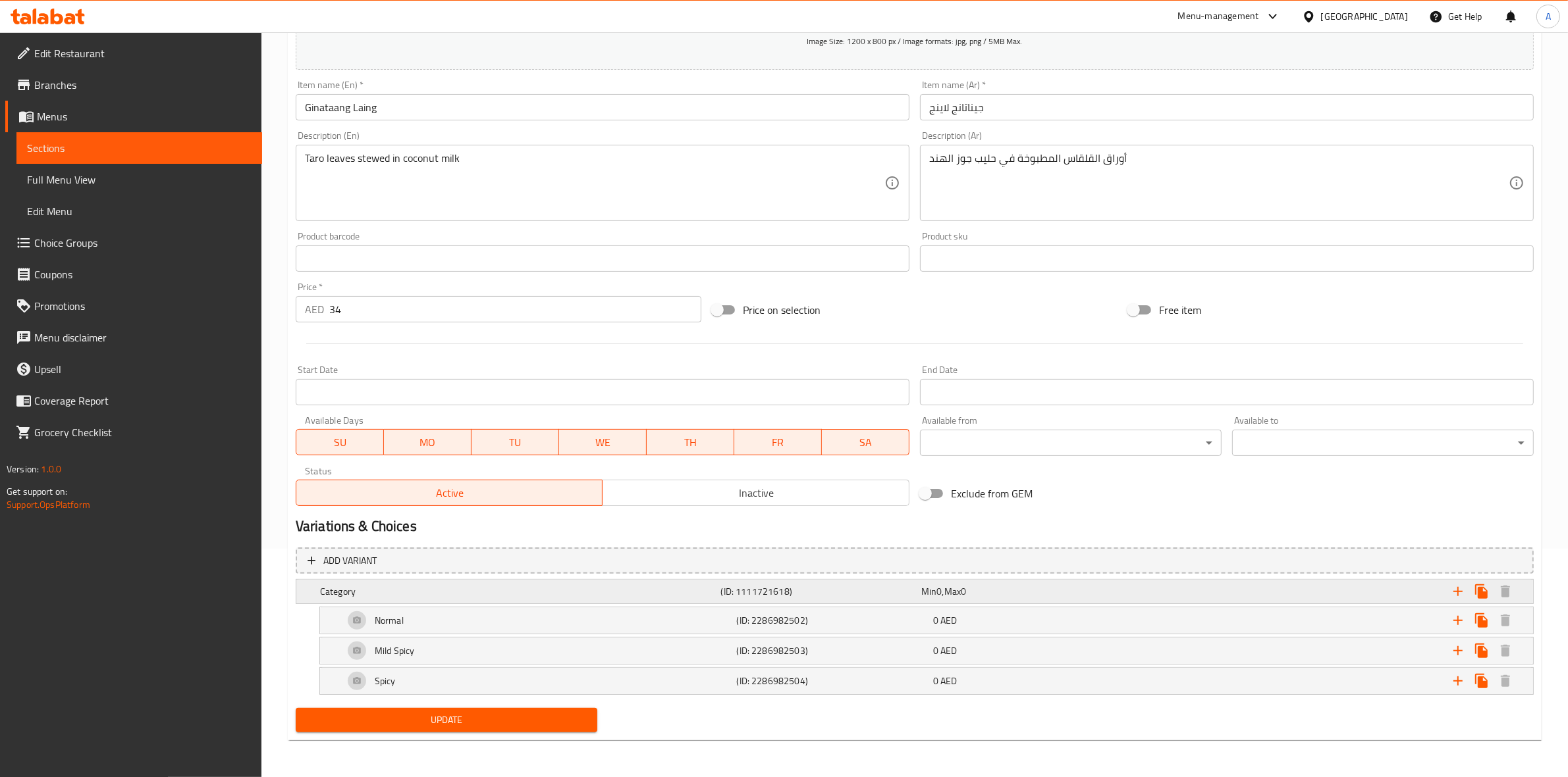
click at [818, 592] on h5 "(ID: 1111721618)" at bounding box center [818, 592] width 195 height 13
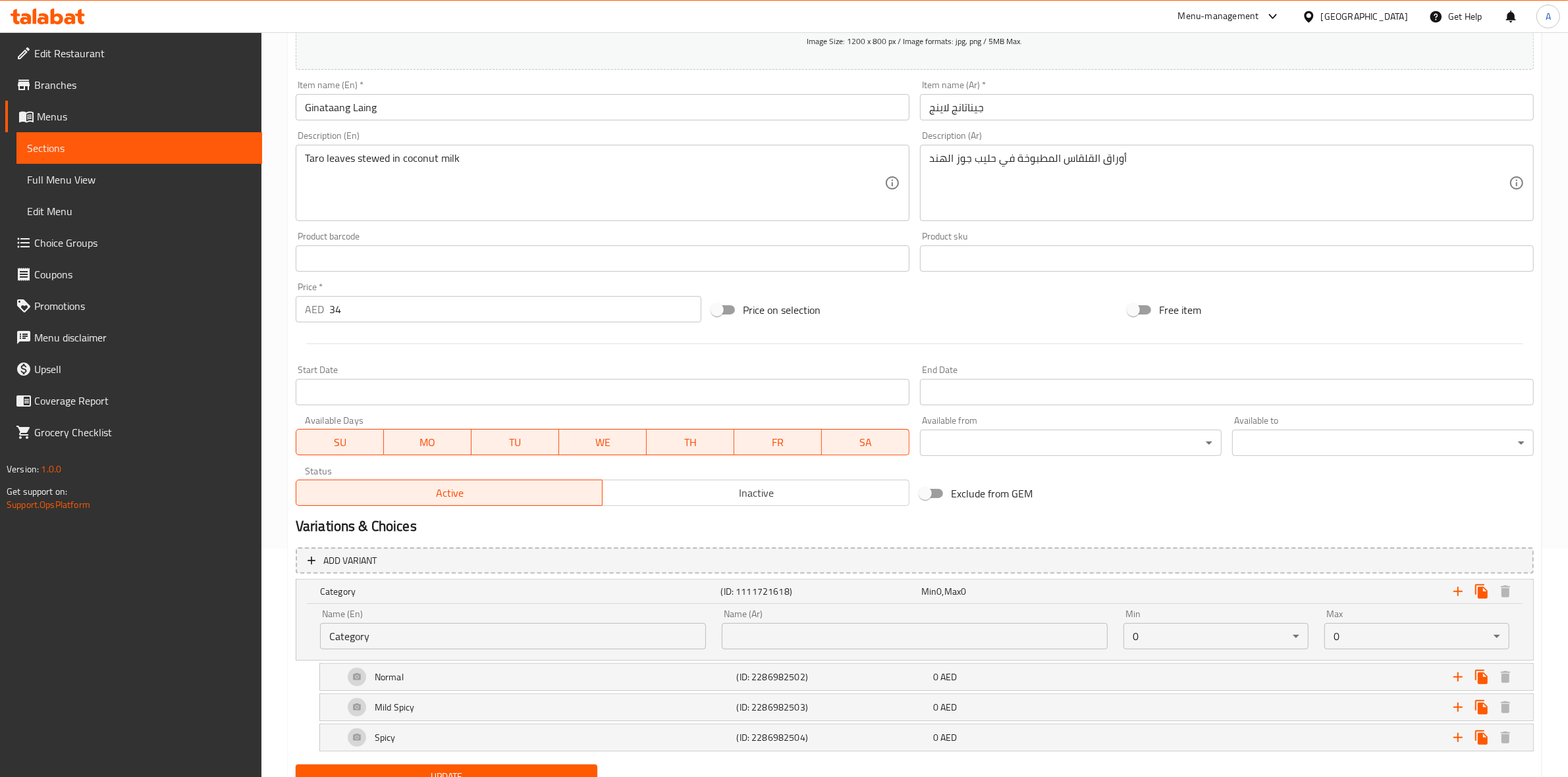
click at [598, 642] on input "Category" at bounding box center [513, 636] width 386 height 26
click at [594, 636] on input "Category" at bounding box center [513, 636] width 386 height 26
type input "Your Choice Of Taste:"
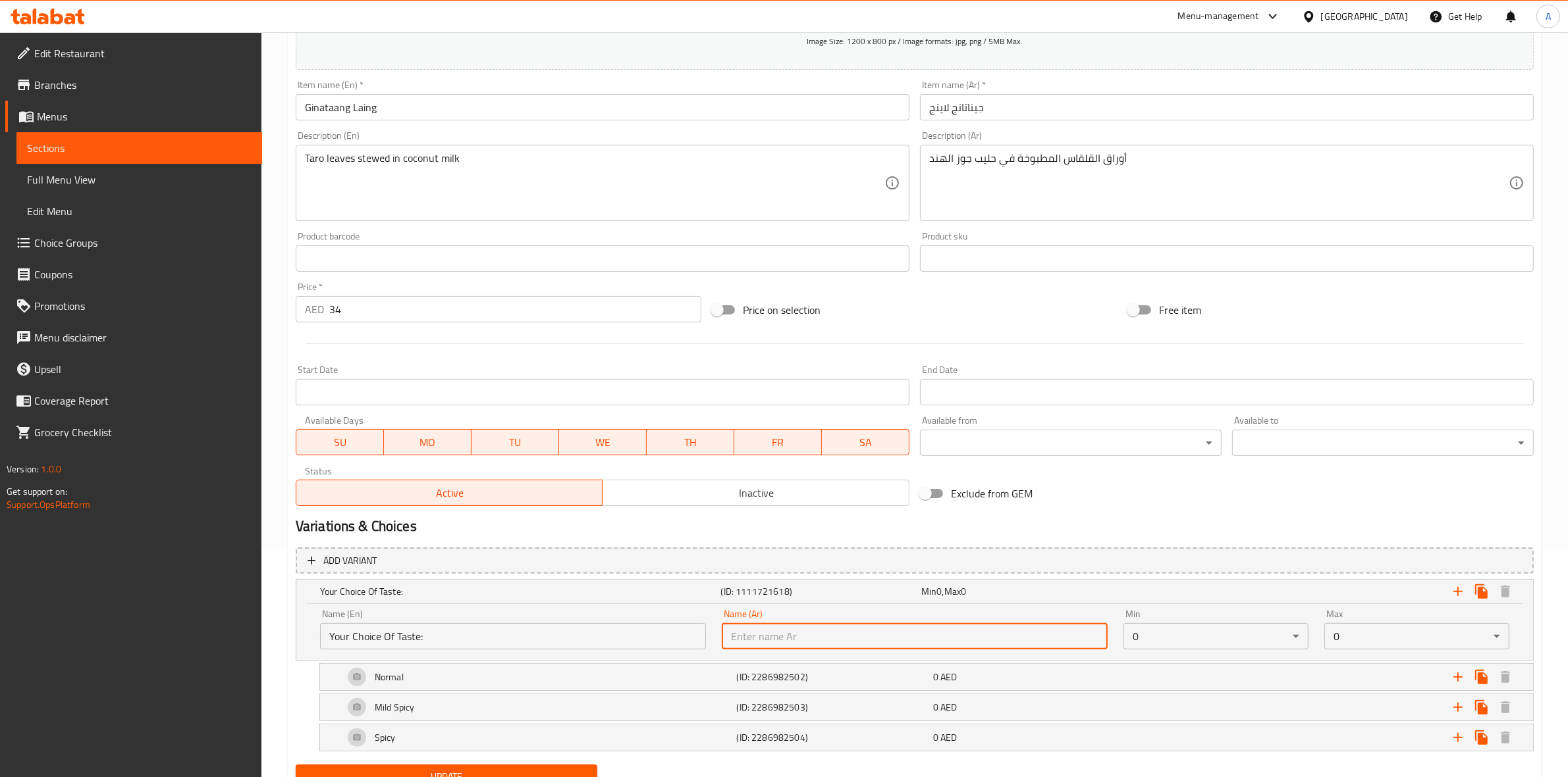
click at [823, 633] on input "text" at bounding box center [914, 636] width 386 height 26
type input "إختيارك من النكهة:"
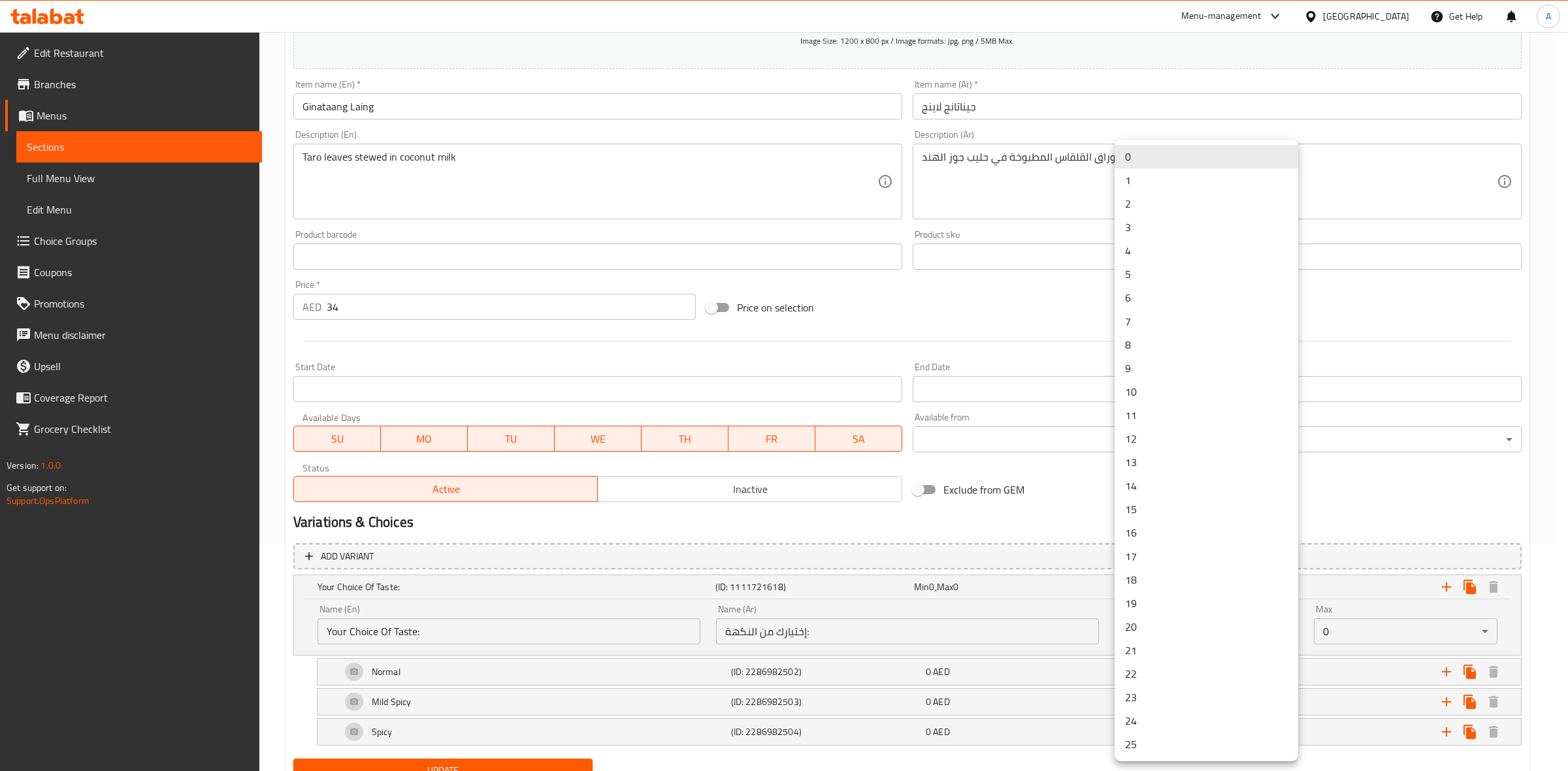
click at [1145, 545] on body "​ Menu-management United Arab Emirates Get Help A Edit Restaurant Branches Menu…" at bounding box center [784, 174] width 1568 height 740
click at [1163, 177] on li "1" at bounding box center [1206, 180] width 183 height 23
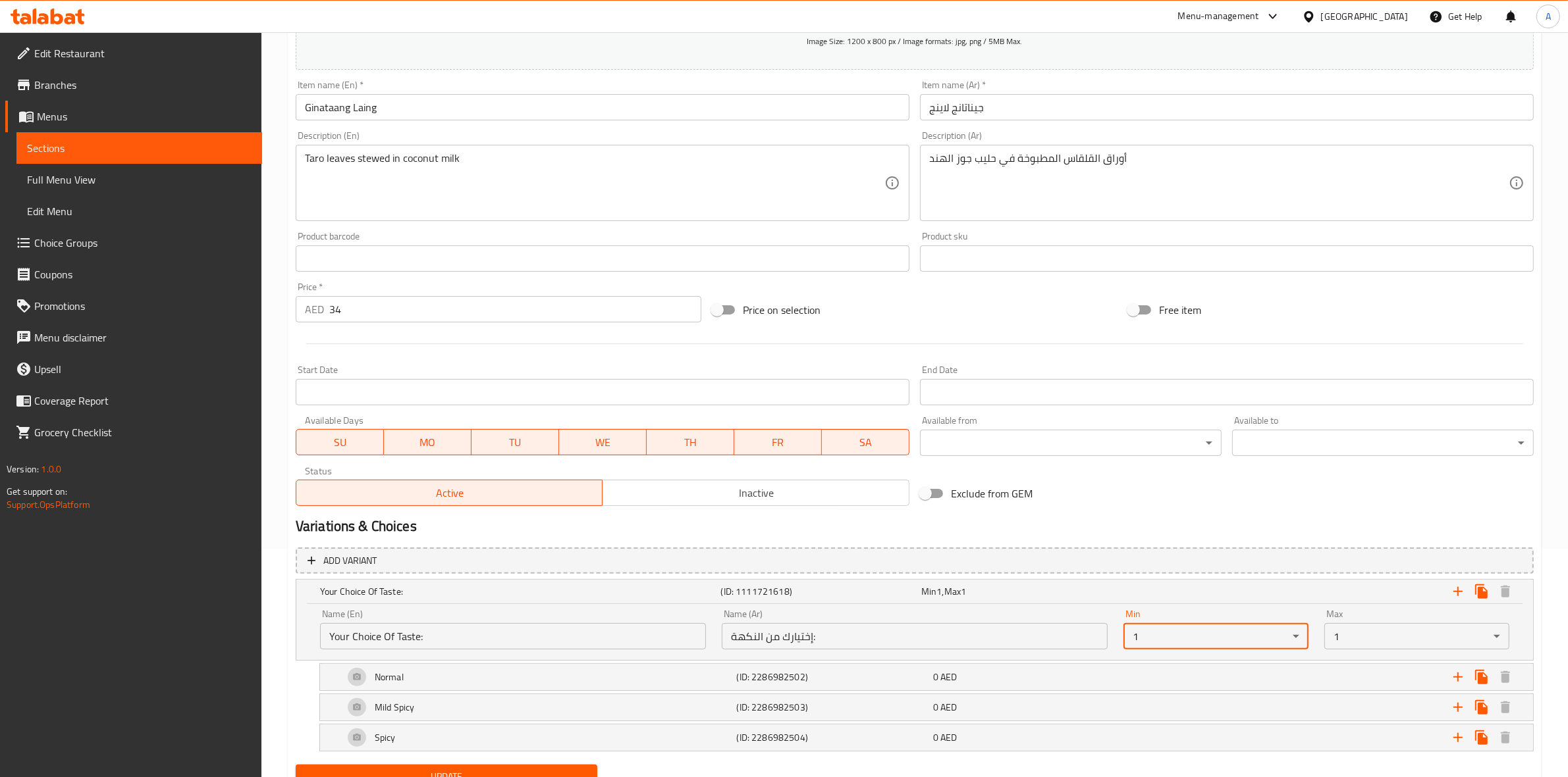
click at [412, 113] on input "Ginataang Laing" at bounding box center [603, 107] width 614 height 26
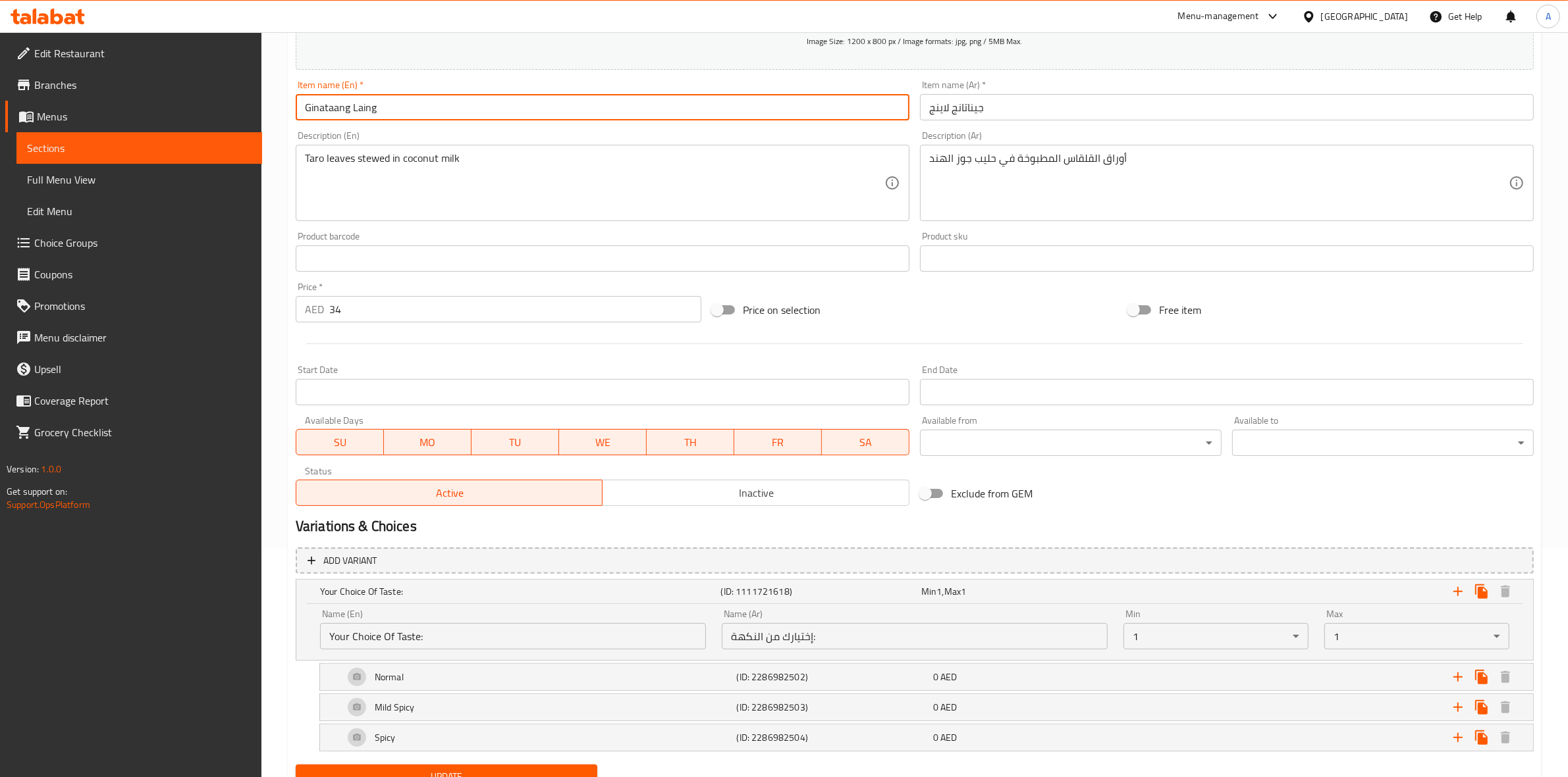
click at [296, 764] on button "Update" at bounding box center [447, 776] width 302 height 24
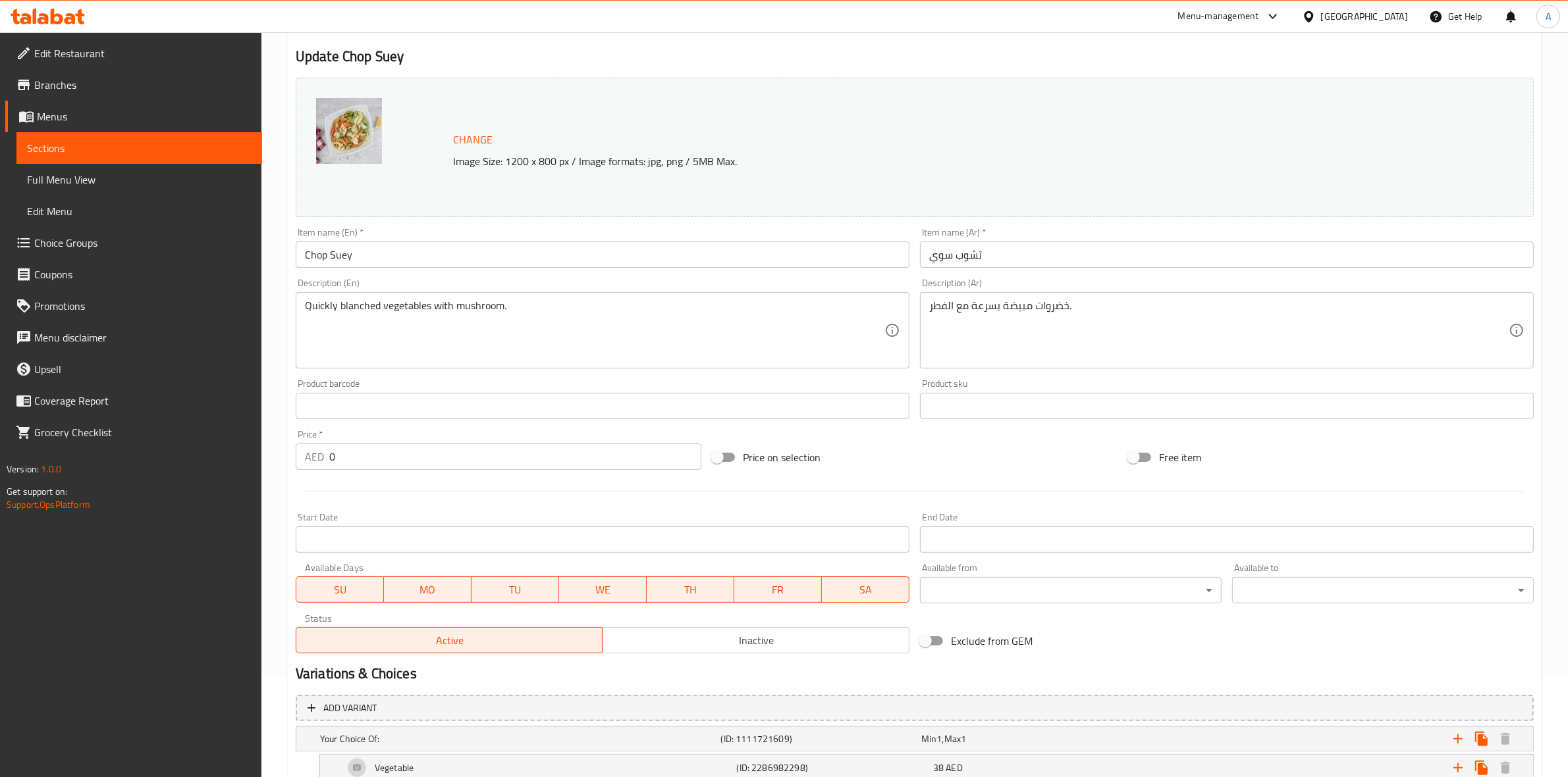
scroll to position [246, 0]
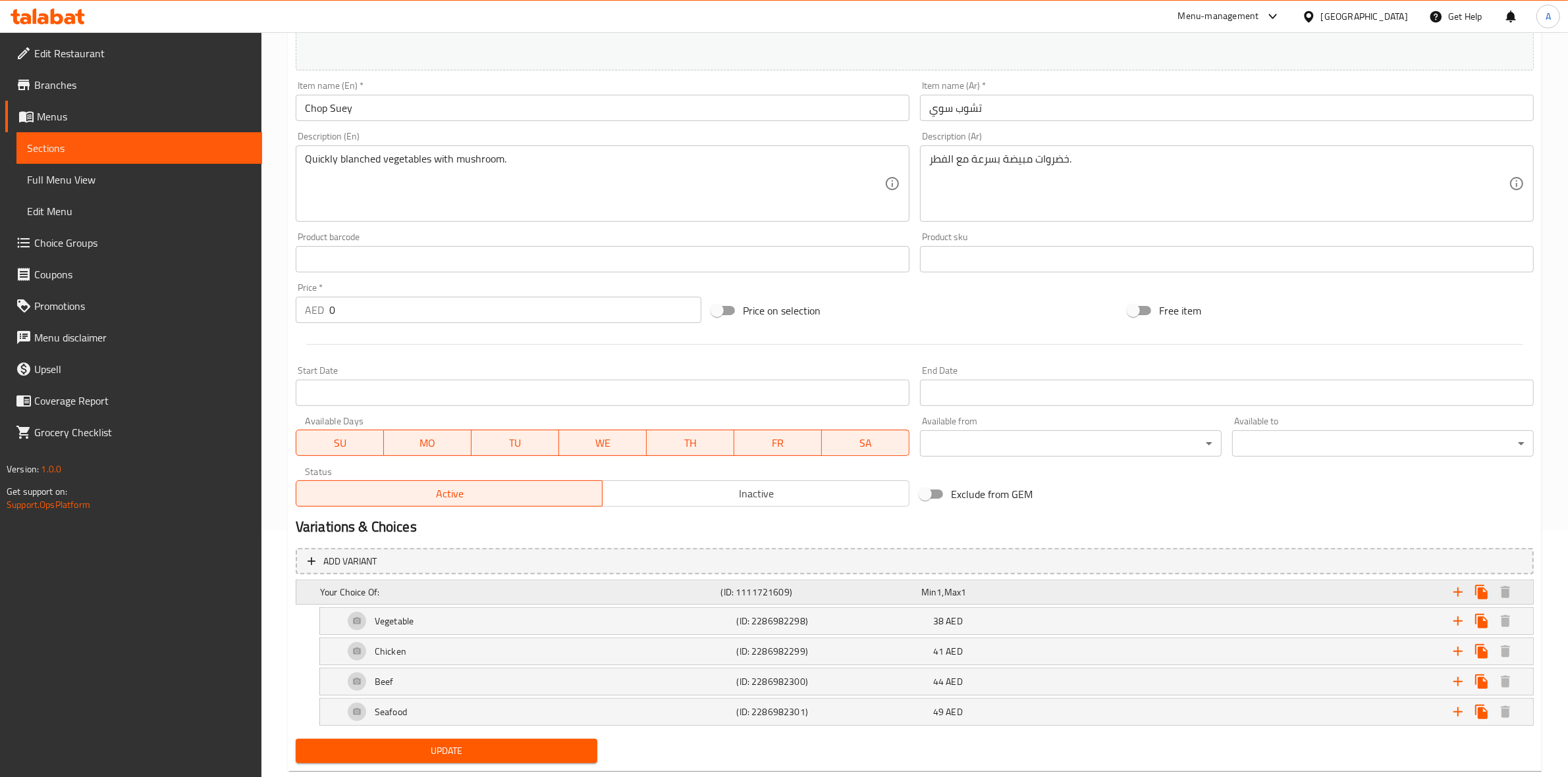
click at [496, 593] on h5 "Your Choice Of:" at bounding box center [518, 592] width 396 height 13
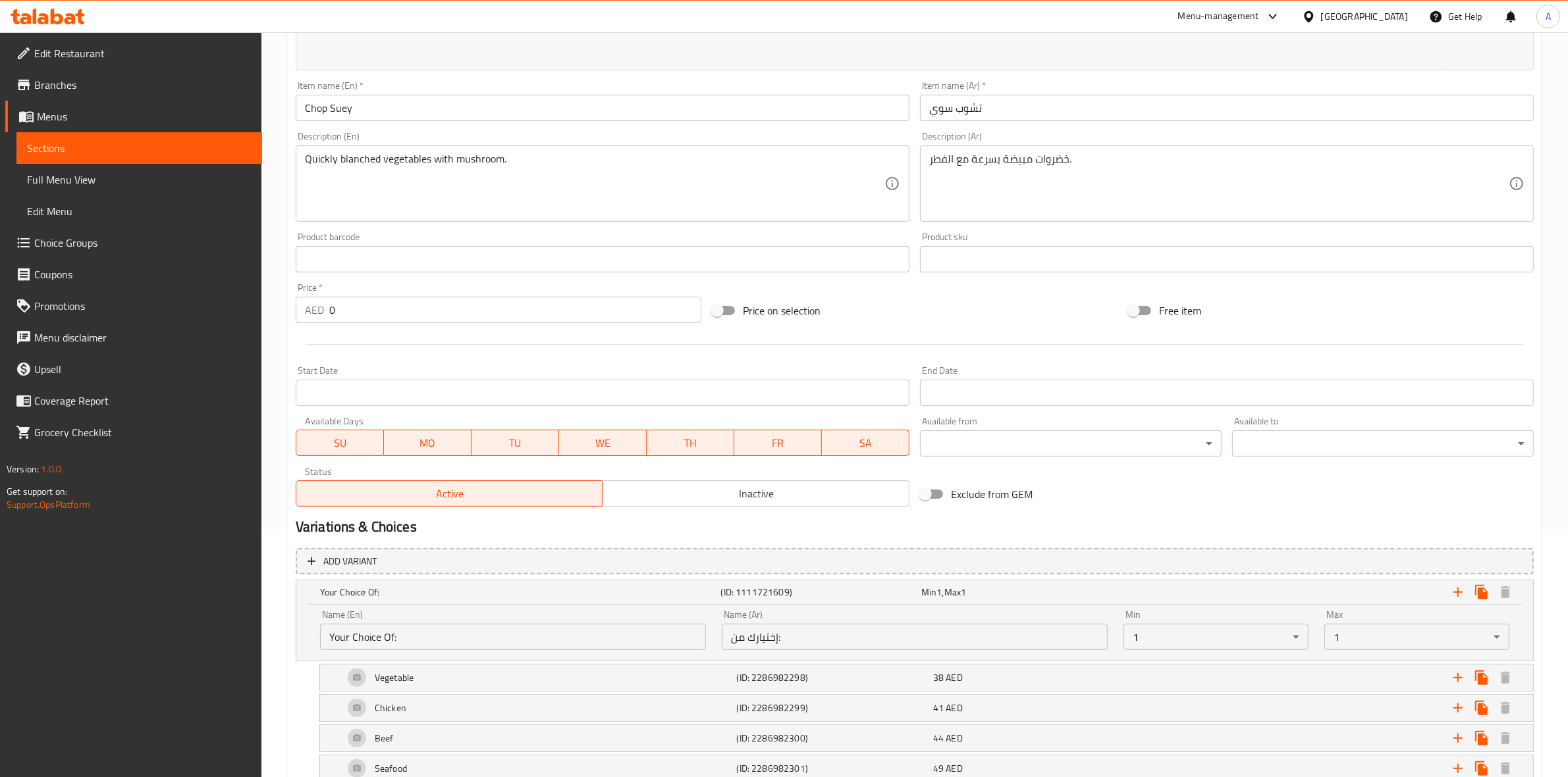
scroll to position [0, 0]
